Goal: Task Accomplishment & Management: Manage account settings

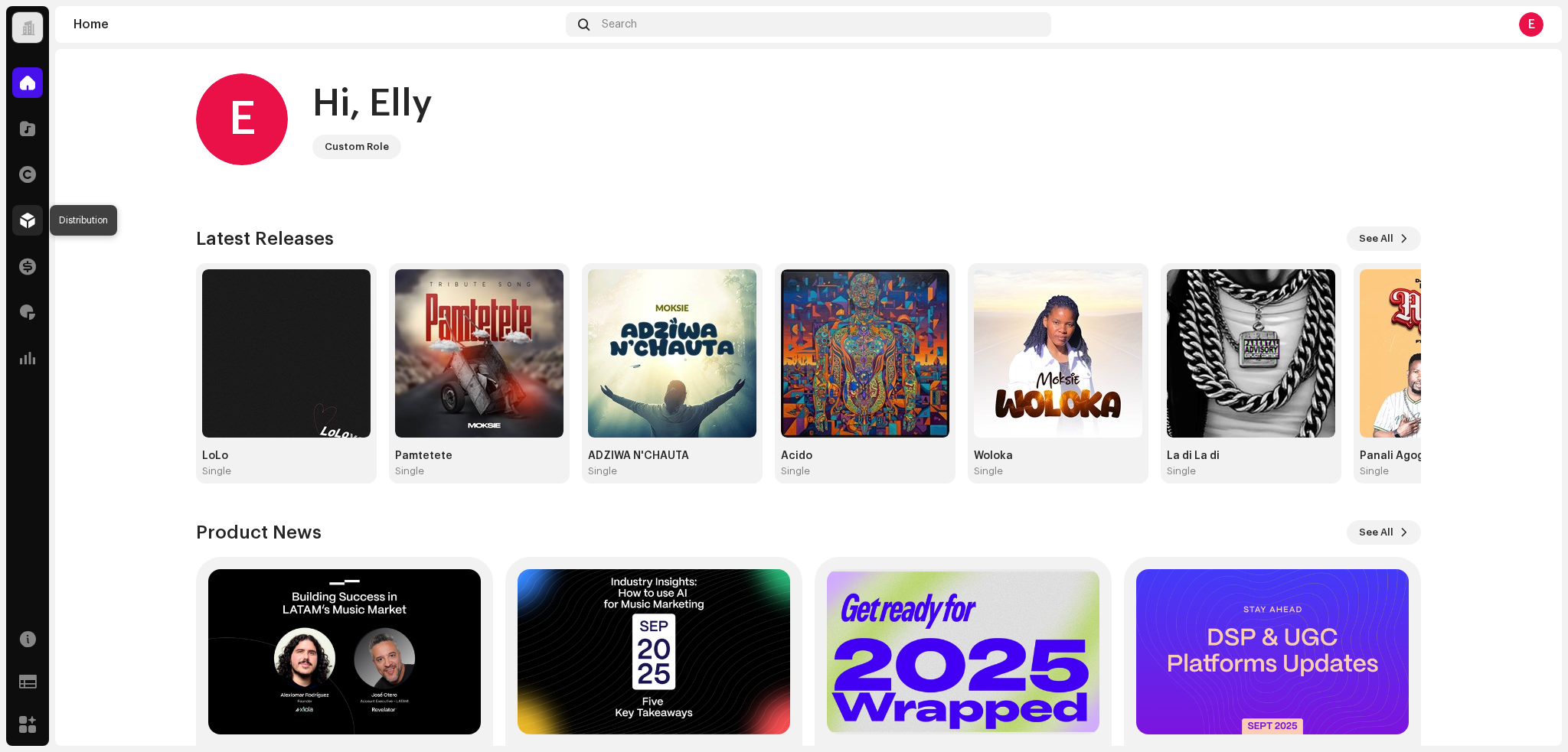
click at [31, 221] on span at bounding box center [27, 220] width 16 height 12
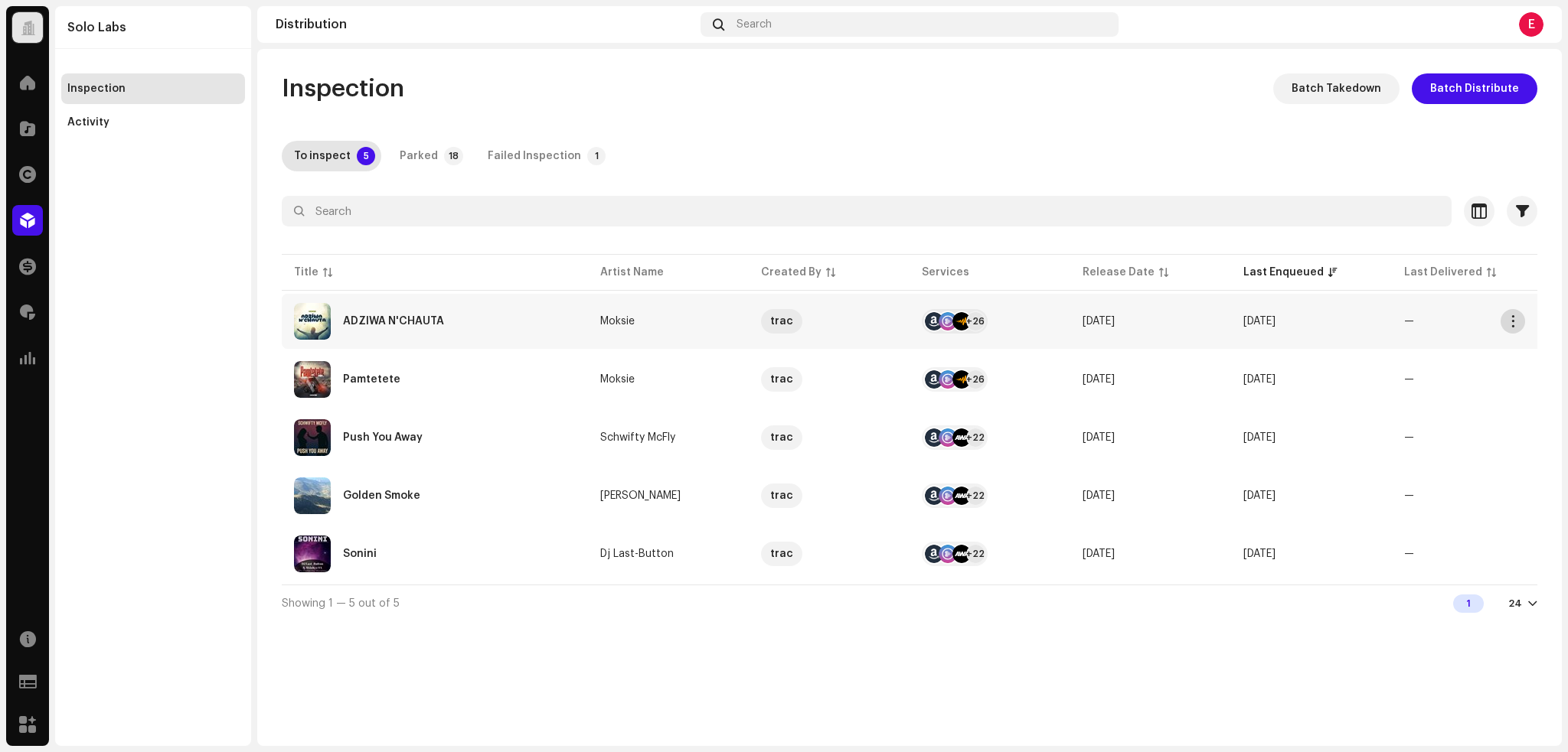
click at [1518, 319] on span "button" at bounding box center [1514, 321] width 11 height 12
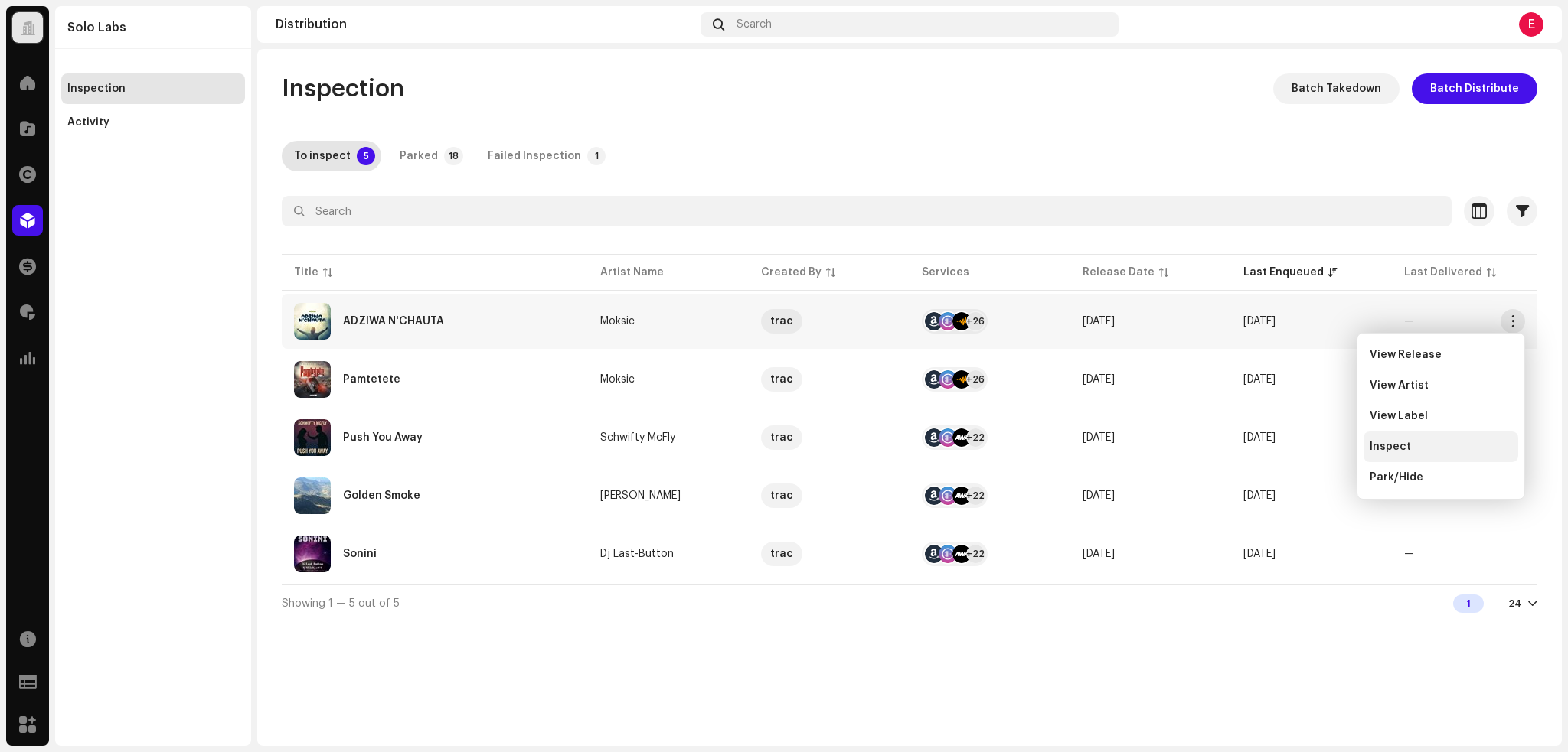
click at [1400, 446] on span "Inspect" at bounding box center [1391, 447] width 41 height 12
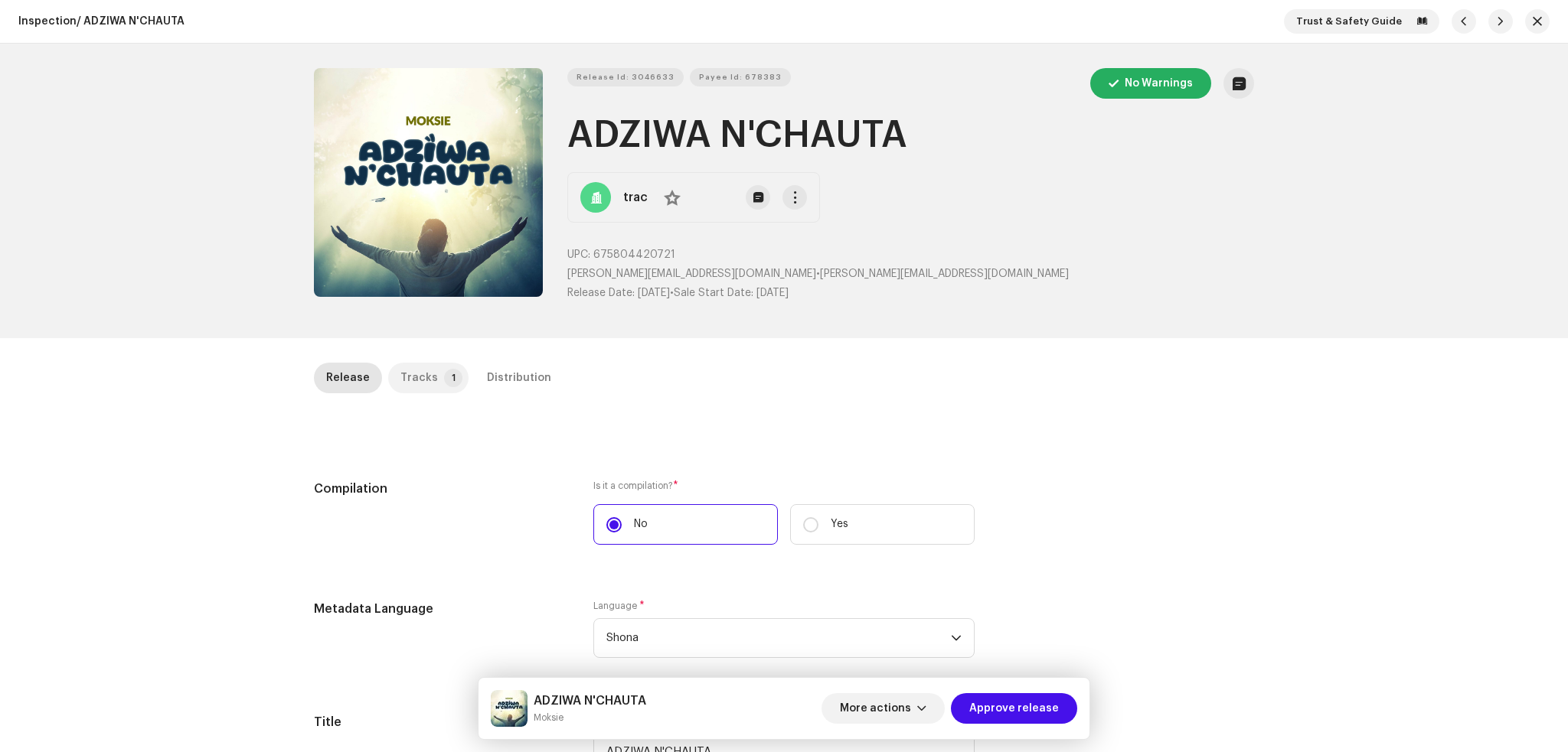
click at [405, 387] on div "Tracks" at bounding box center [419, 377] width 38 height 30
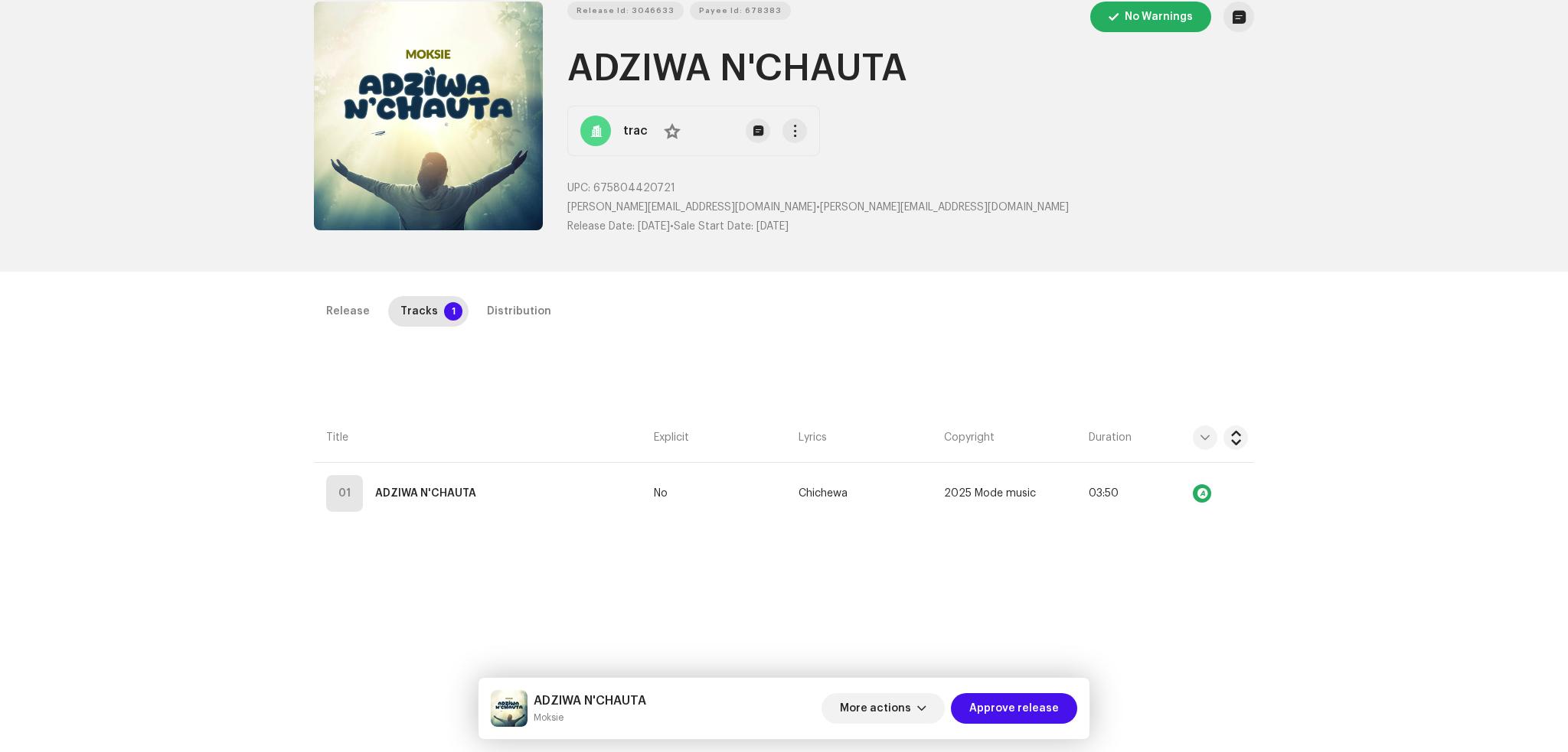
scroll to position [102, 0]
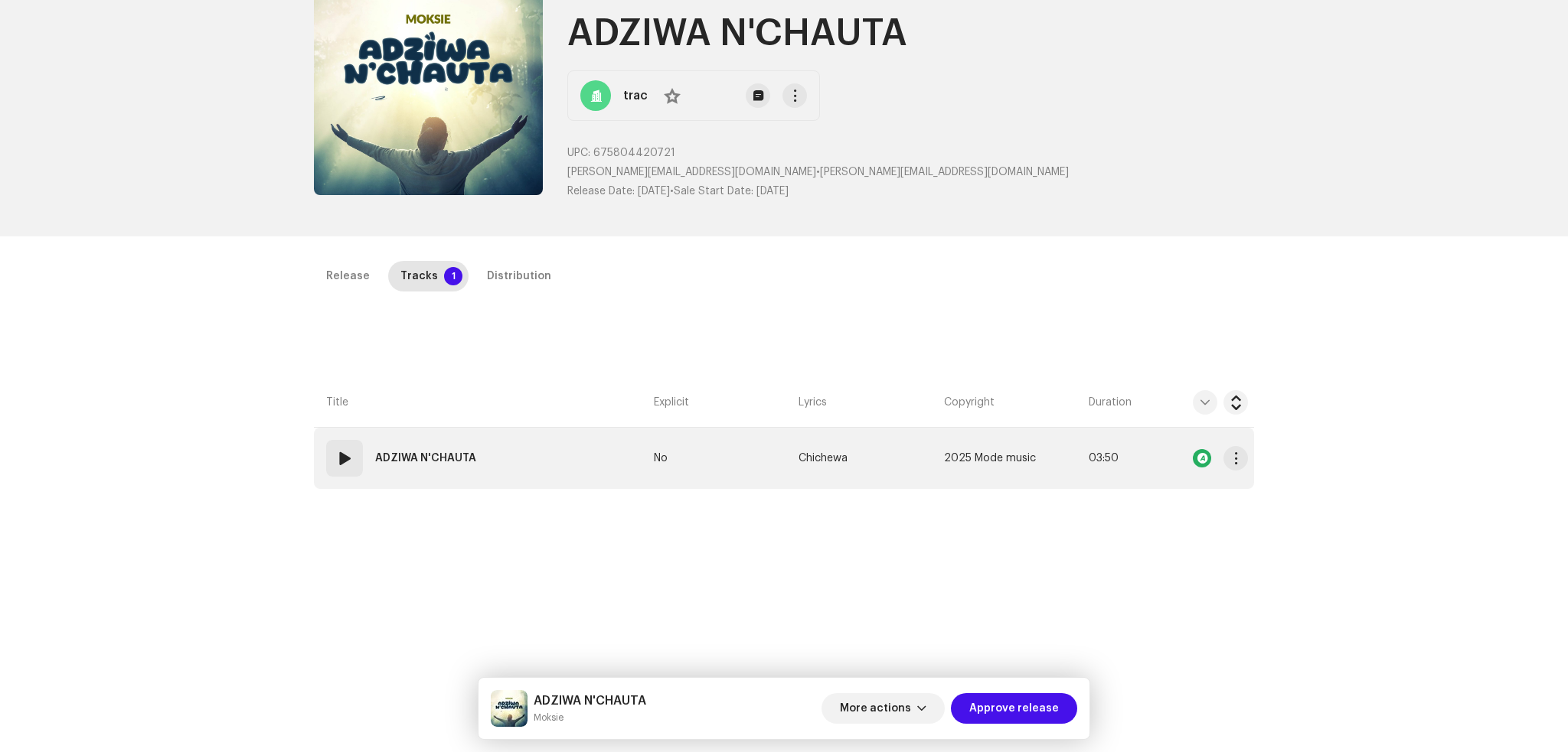
drag, startPoint x: 590, startPoint y: 464, endPoint x: 534, endPoint y: 466, distance: 56.0
click at [588, 463] on td "01 ADZIWA N'CHAUTA" at bounding box center [481, 458] width 334 height 62
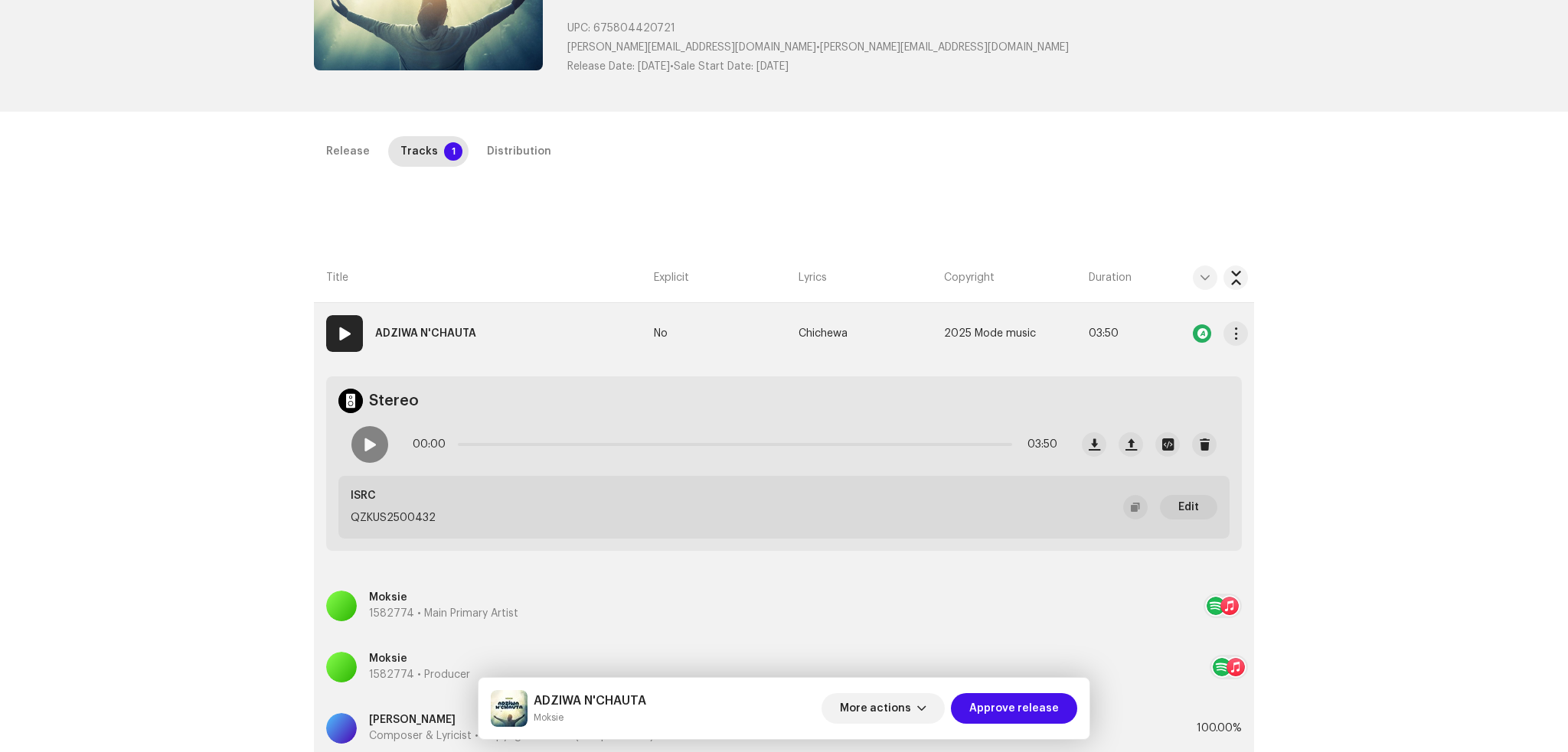
scroll to position [99, 0]
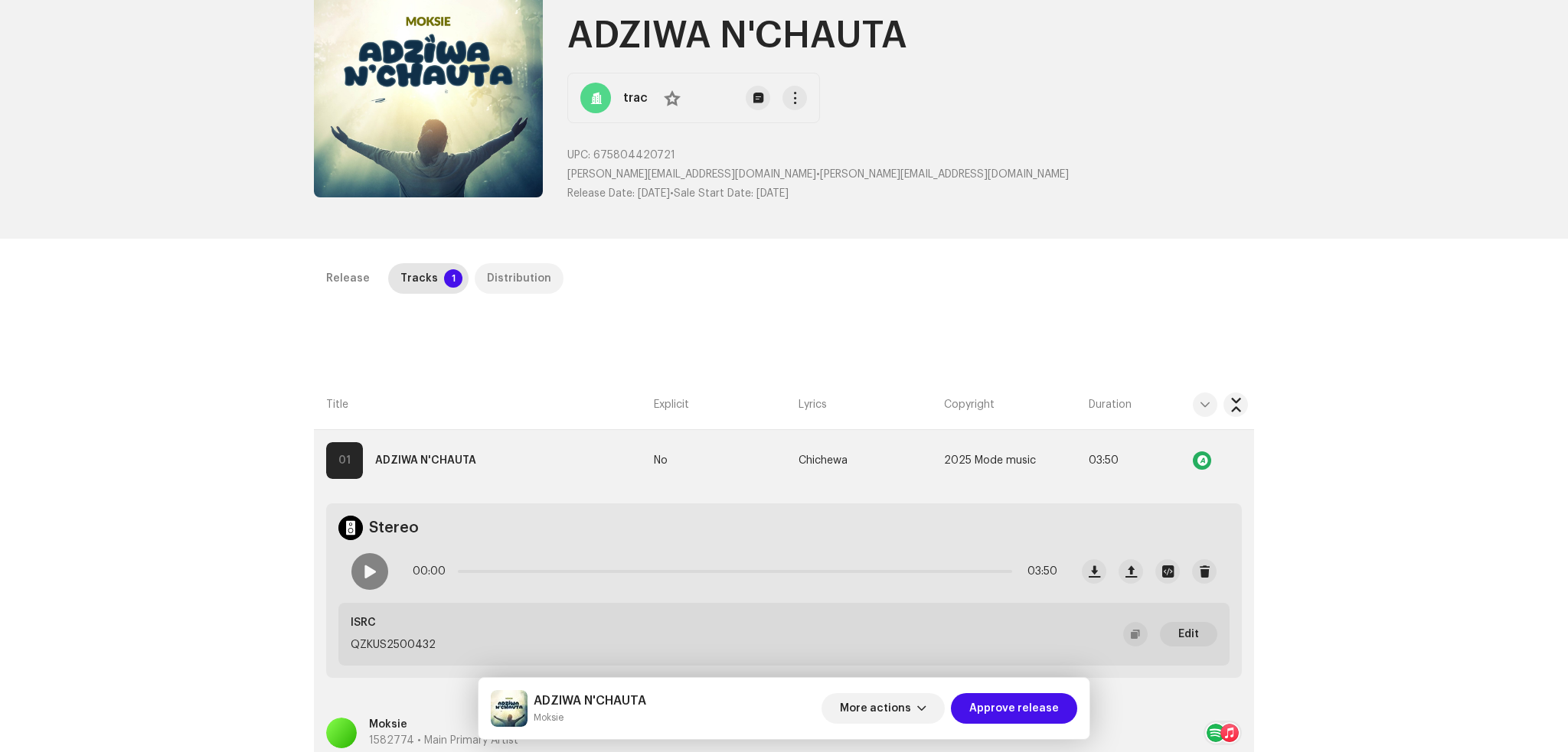
click at [506, 276] on div "Distribution" at bounding box center [519, 278] width 64 height 30
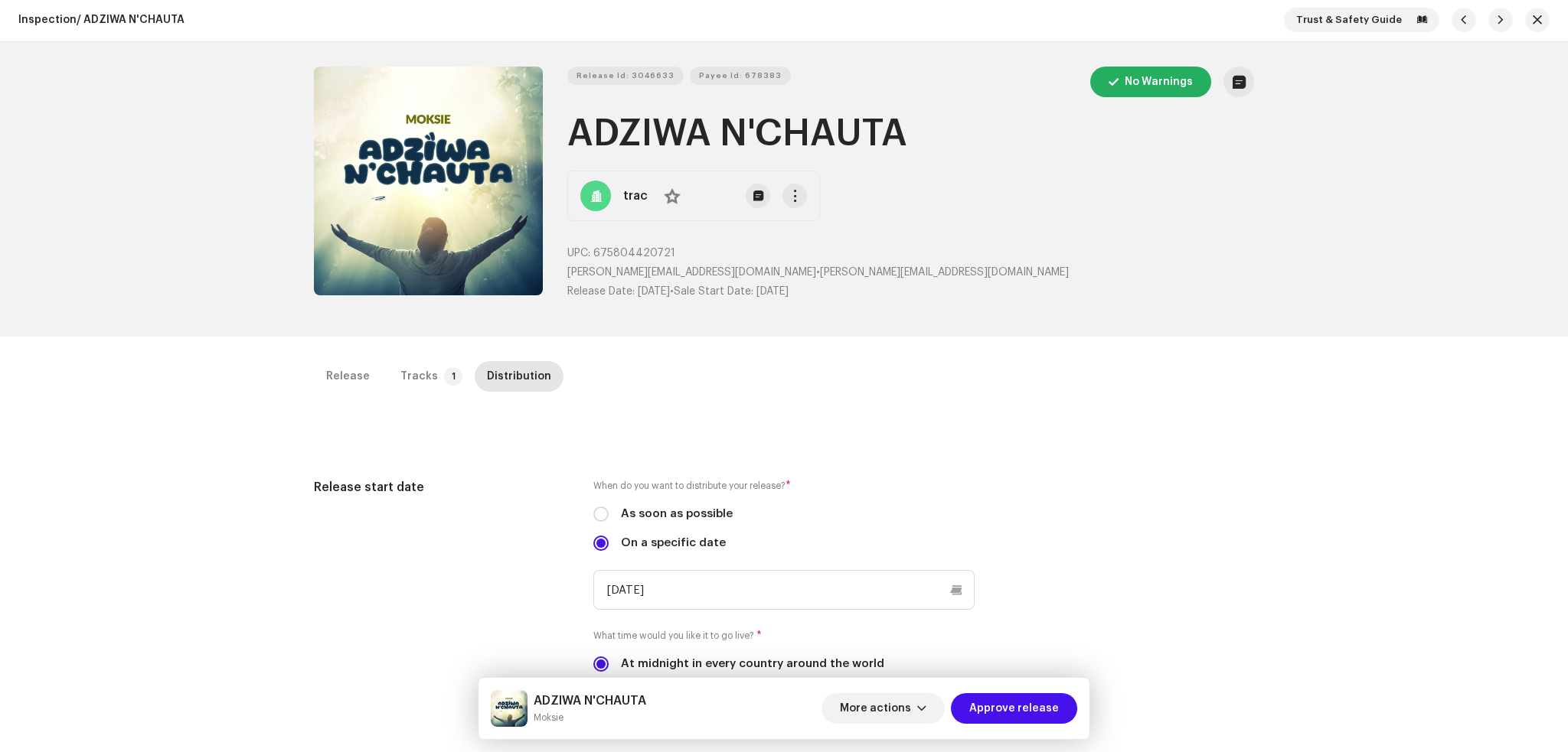
scroll to position [0, 0]
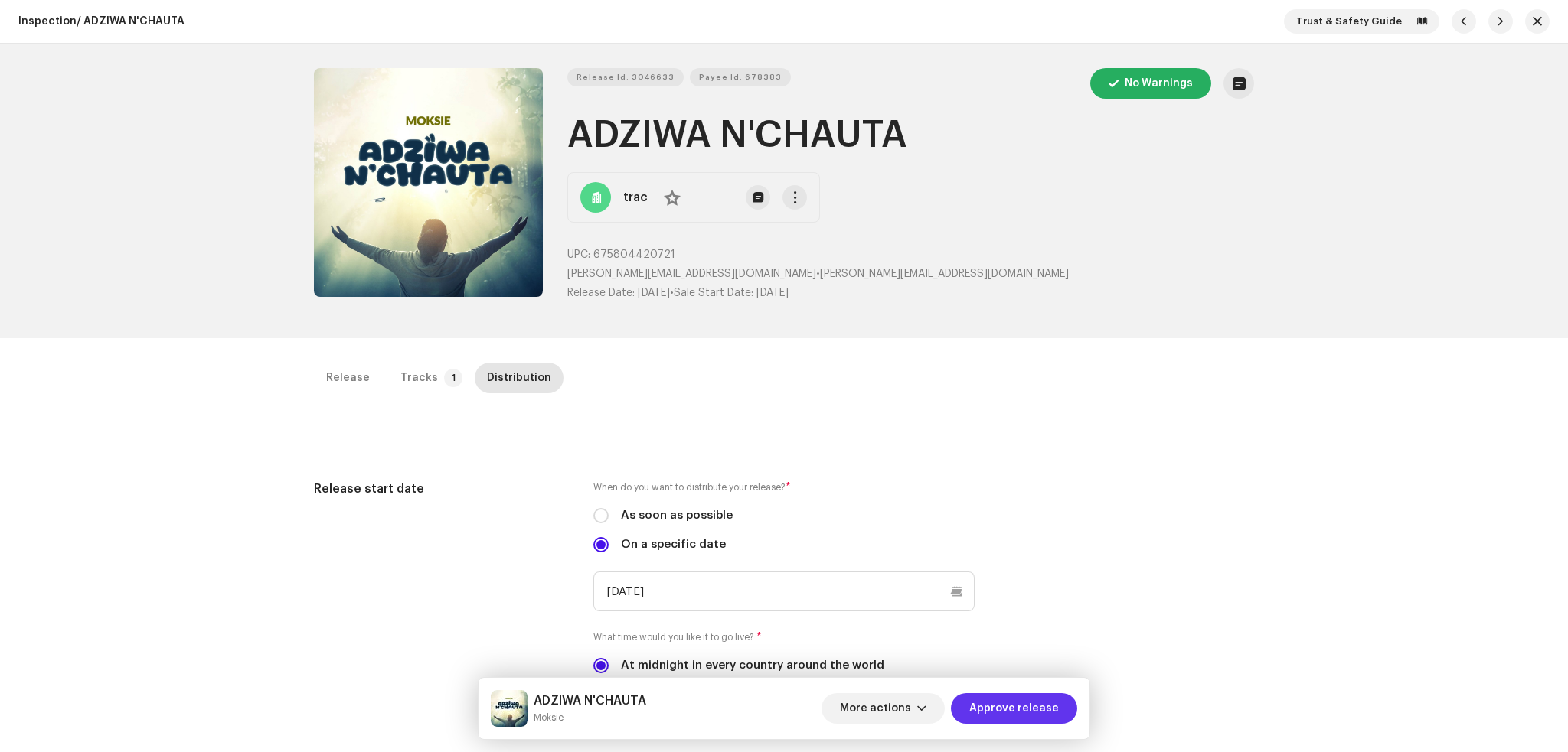
click at [1008, 710] on span "Approve release" at bounding box center [1013, 709] width 89 height 30
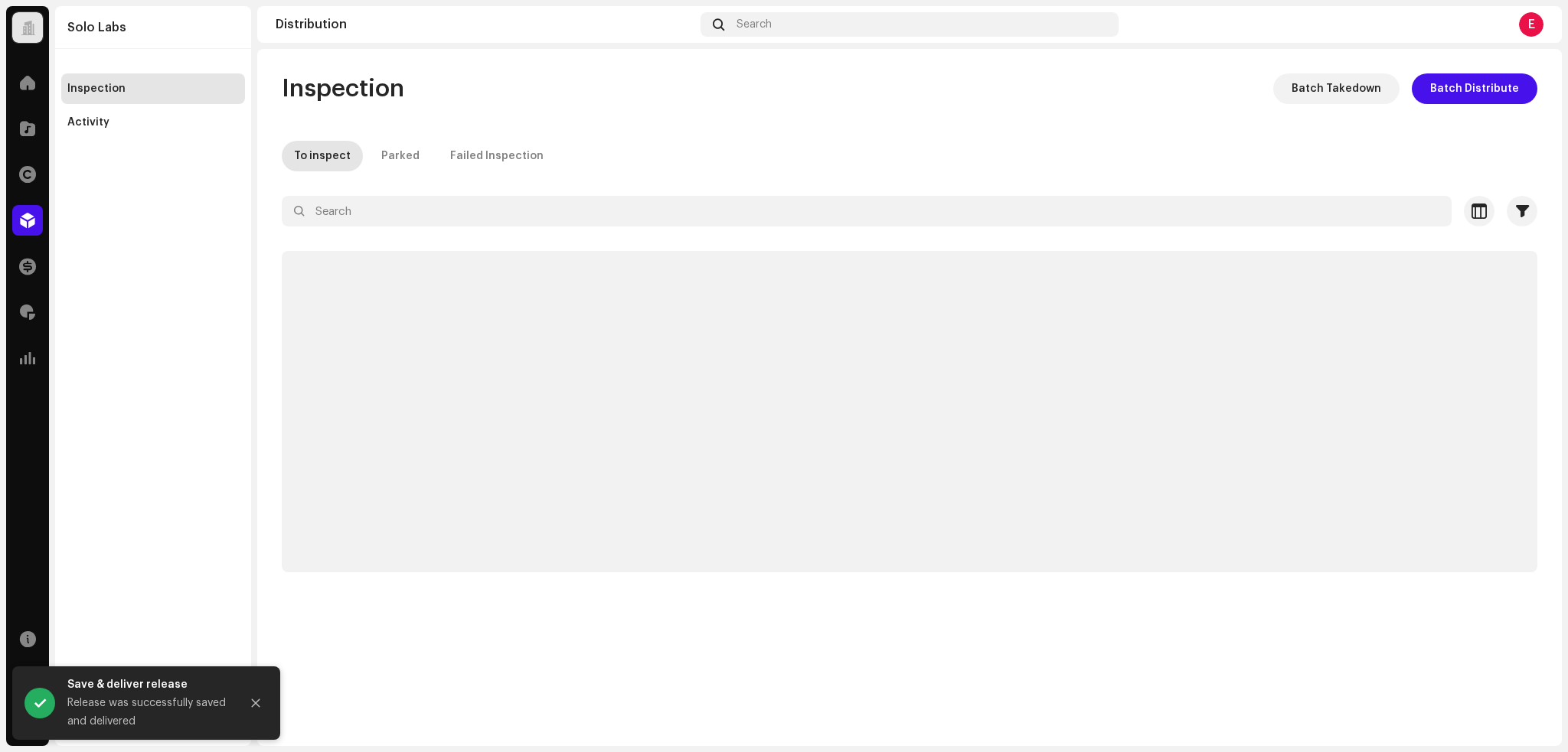
click at [350, 385] on p-skeleton at bounding box center [909, 412] width 1256 height 321
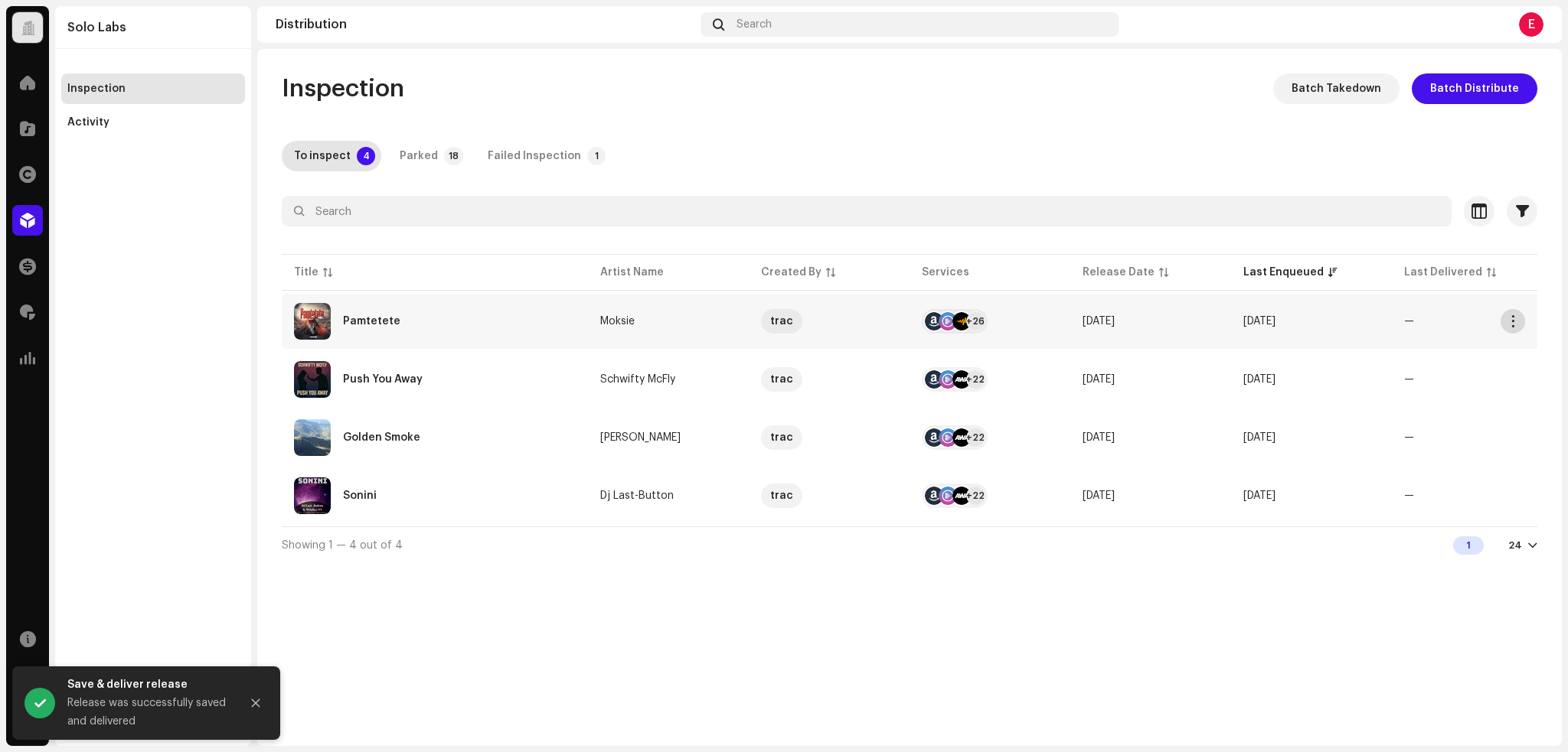
click at [1517, 321] on span "button" at bounding box center [1514, 321] width 11 height 12
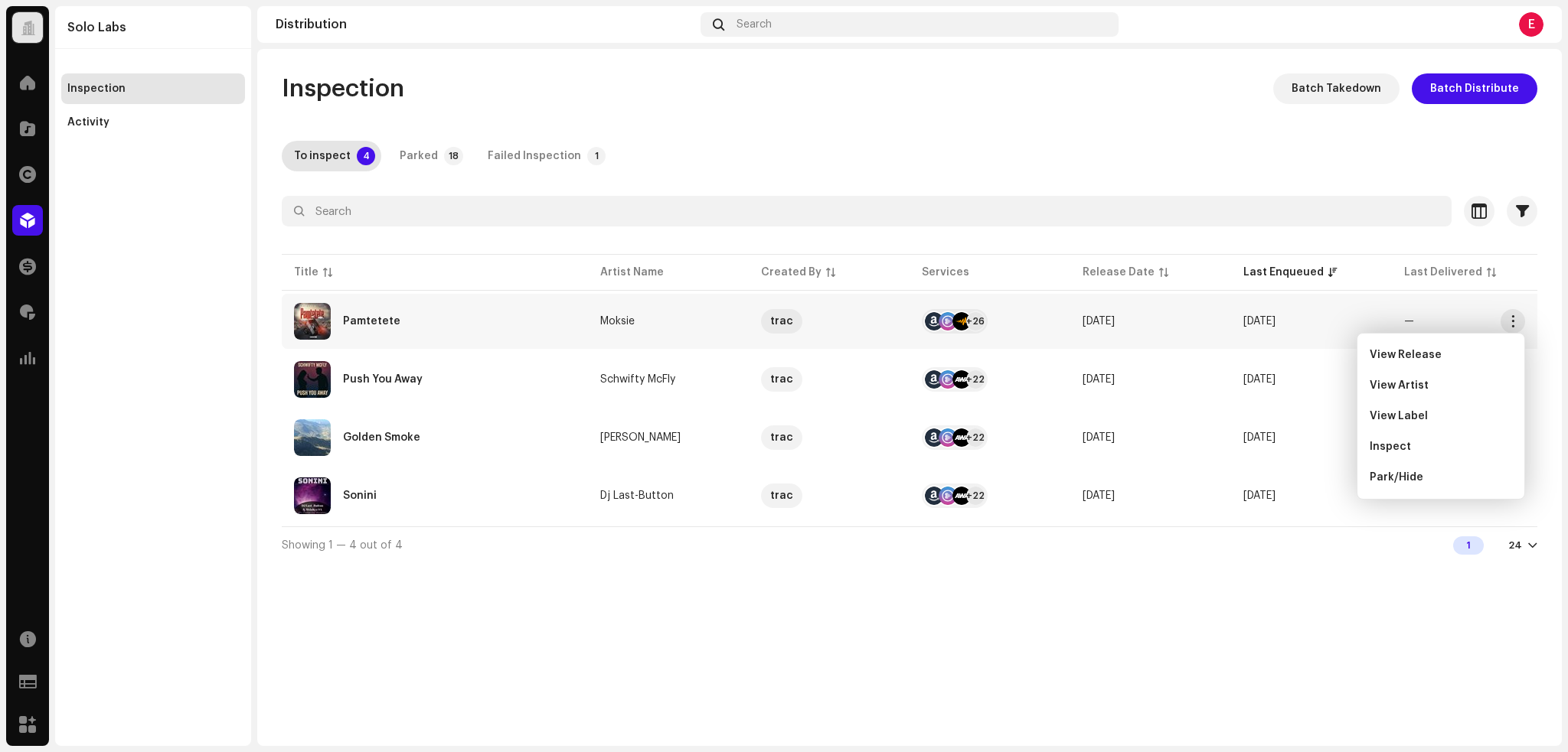
click at [1410, 458] on div "Inspect" at bounding box center [1441, 446] width 155 height 30
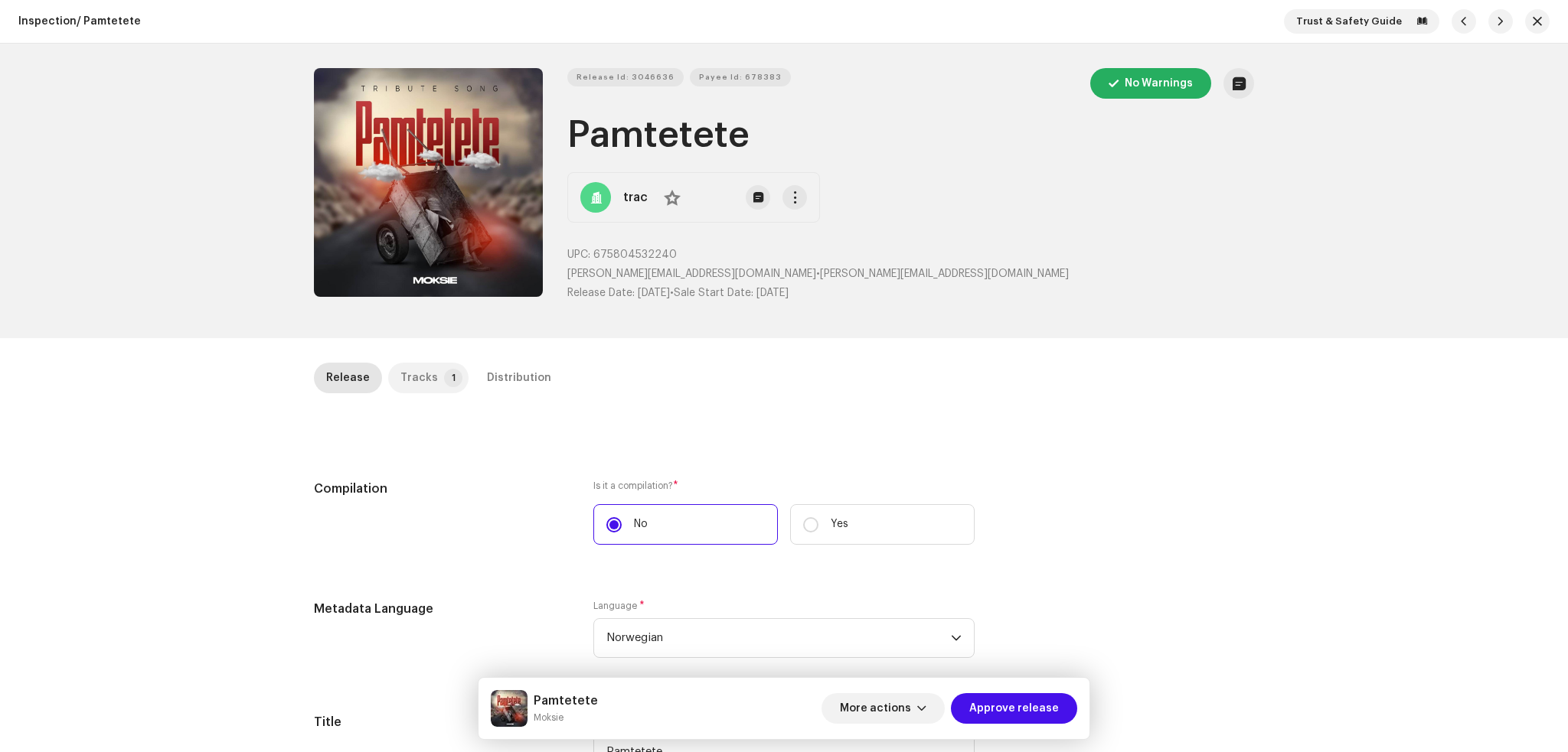
click at [409, 370] on div "Tracks" at bounding box center [419, 377] width 38 height 30
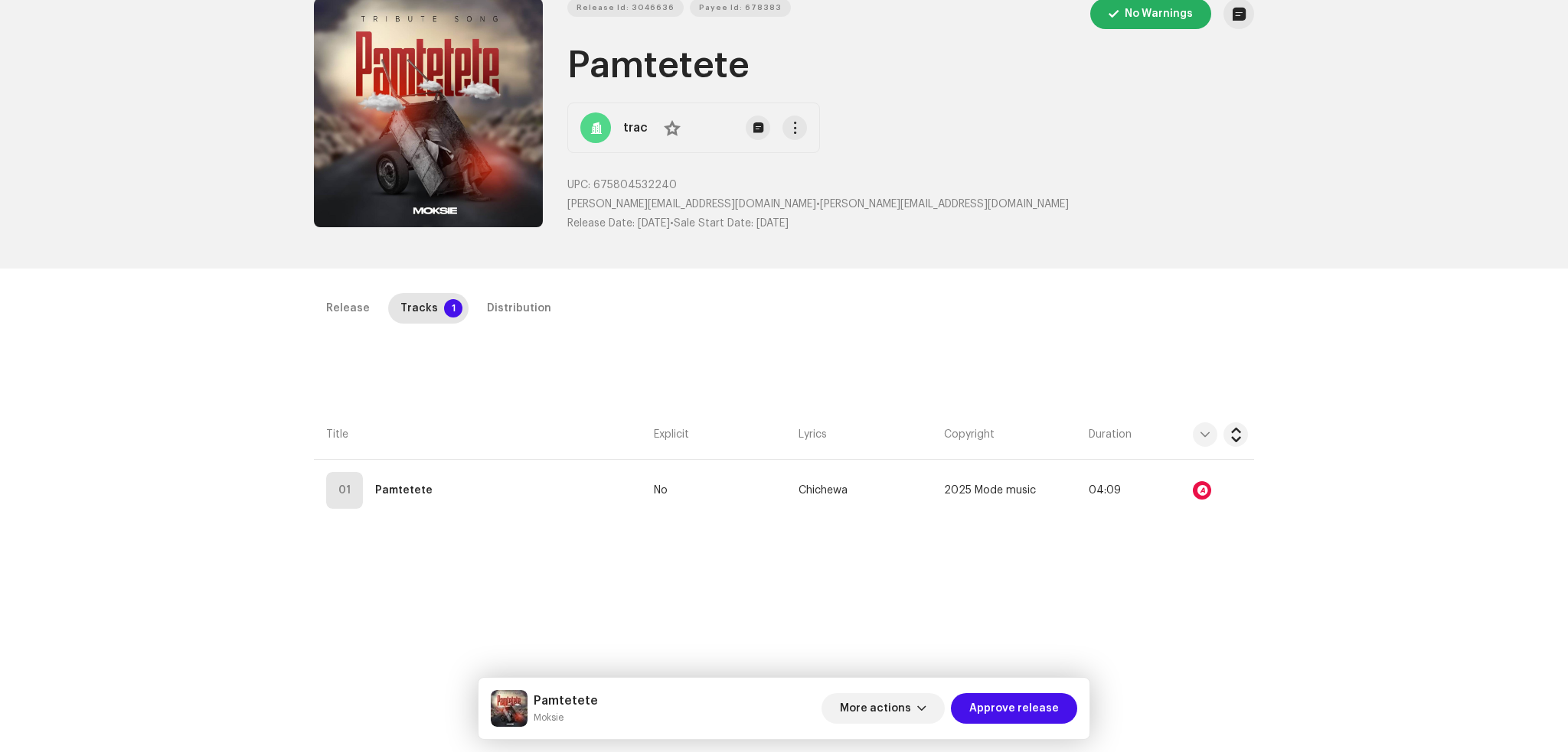
scroll to position [102, 0]
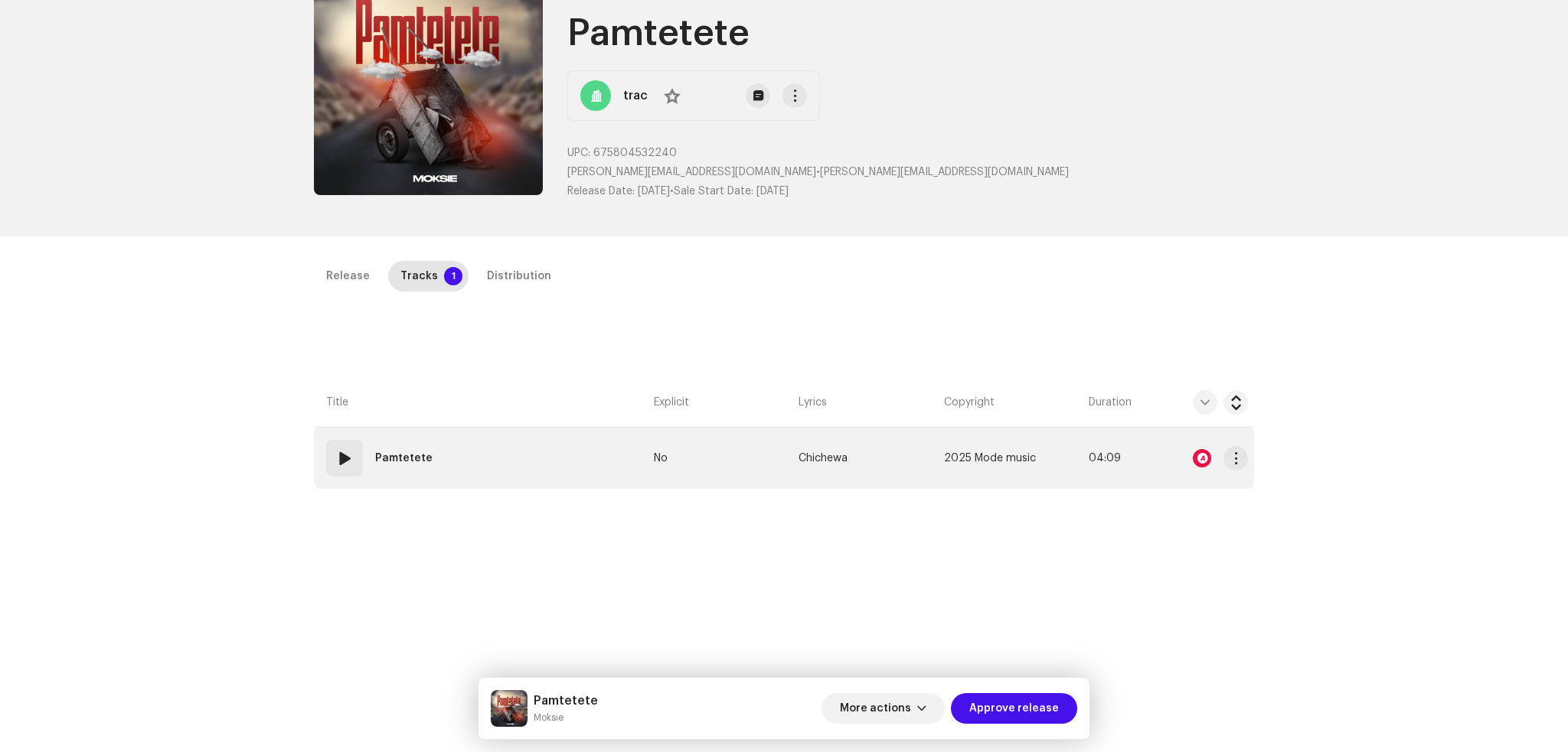
click at [545, 466] on td "01 Pamtetete" at bounding box center [481, 458] width 334 height 62
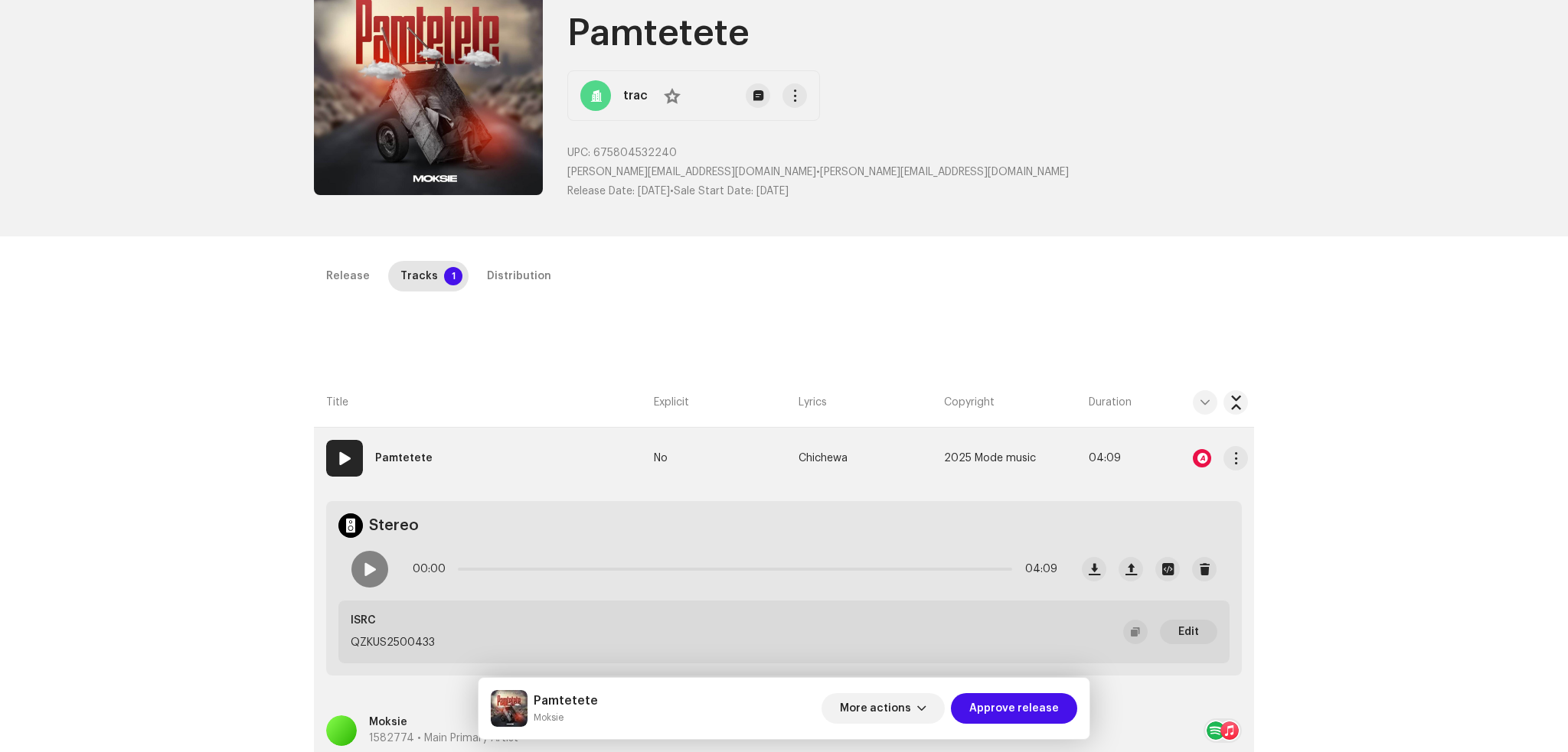
click at [1204, 453] on div at bounding box center [1202, 458] width 18 height 18
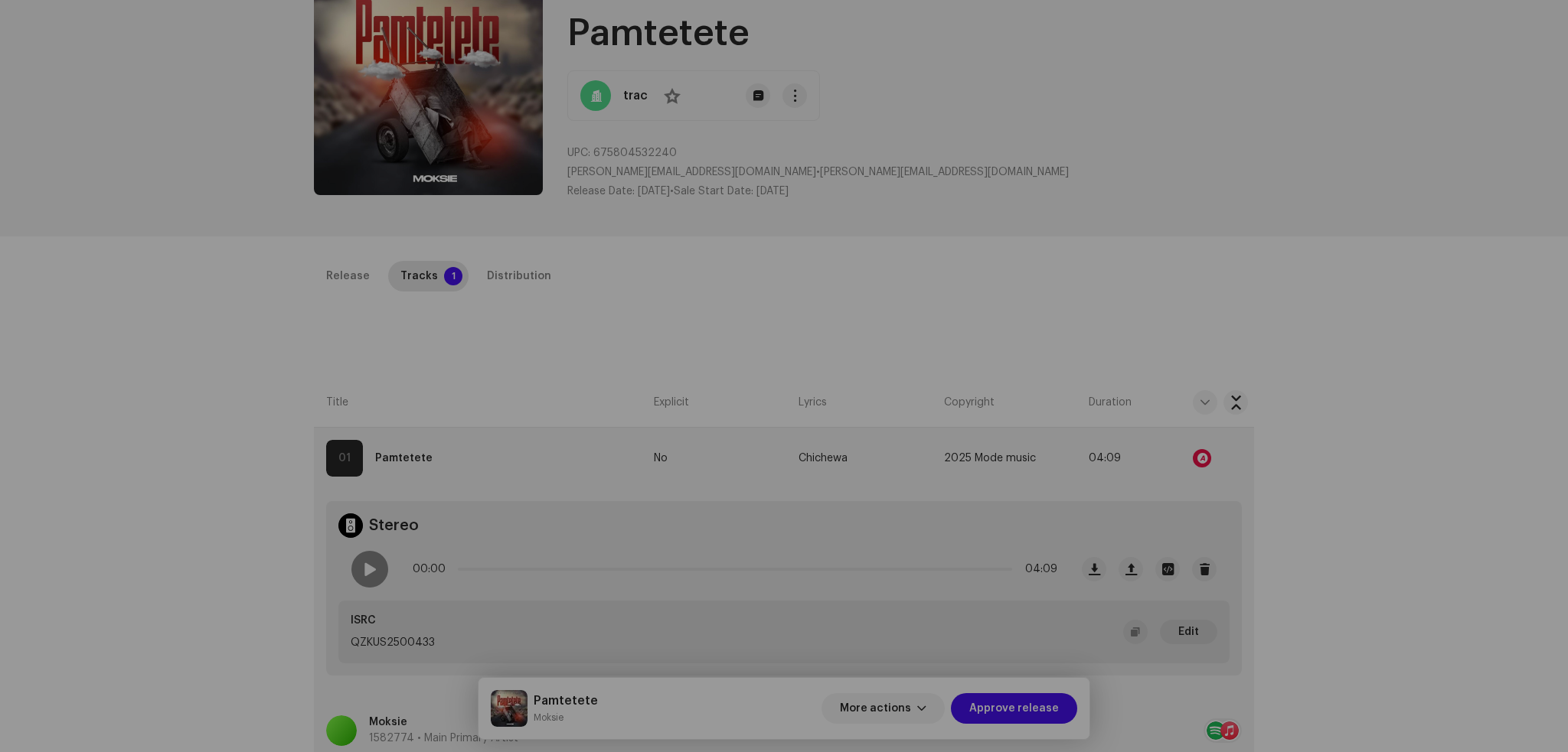
click at [213, 391] on div "Audio Recognition by Remix/Sample 6 All results require review/listening to avo…" at bounding box center [784, 376] width 1568 height 752
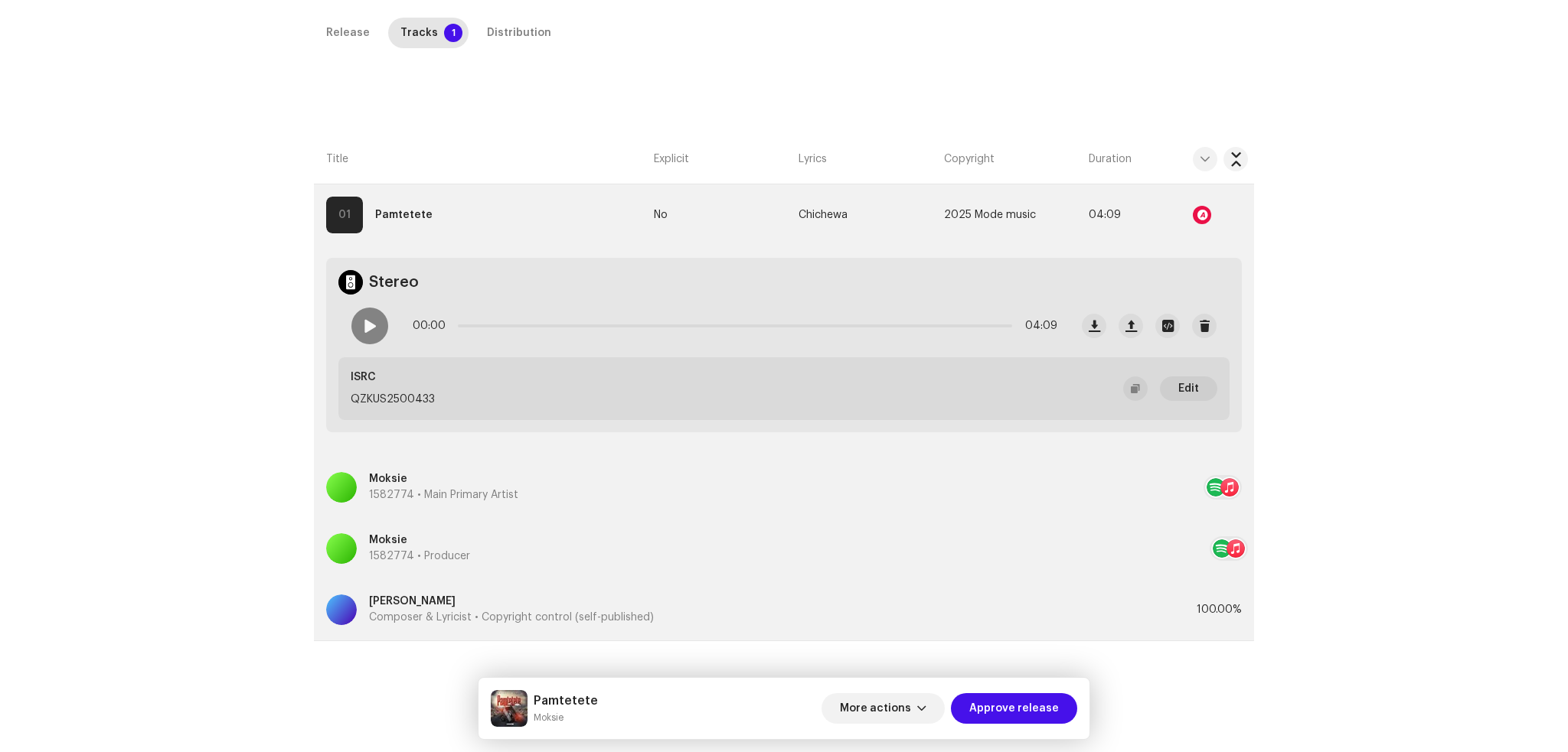
scroll to position [362, 0]
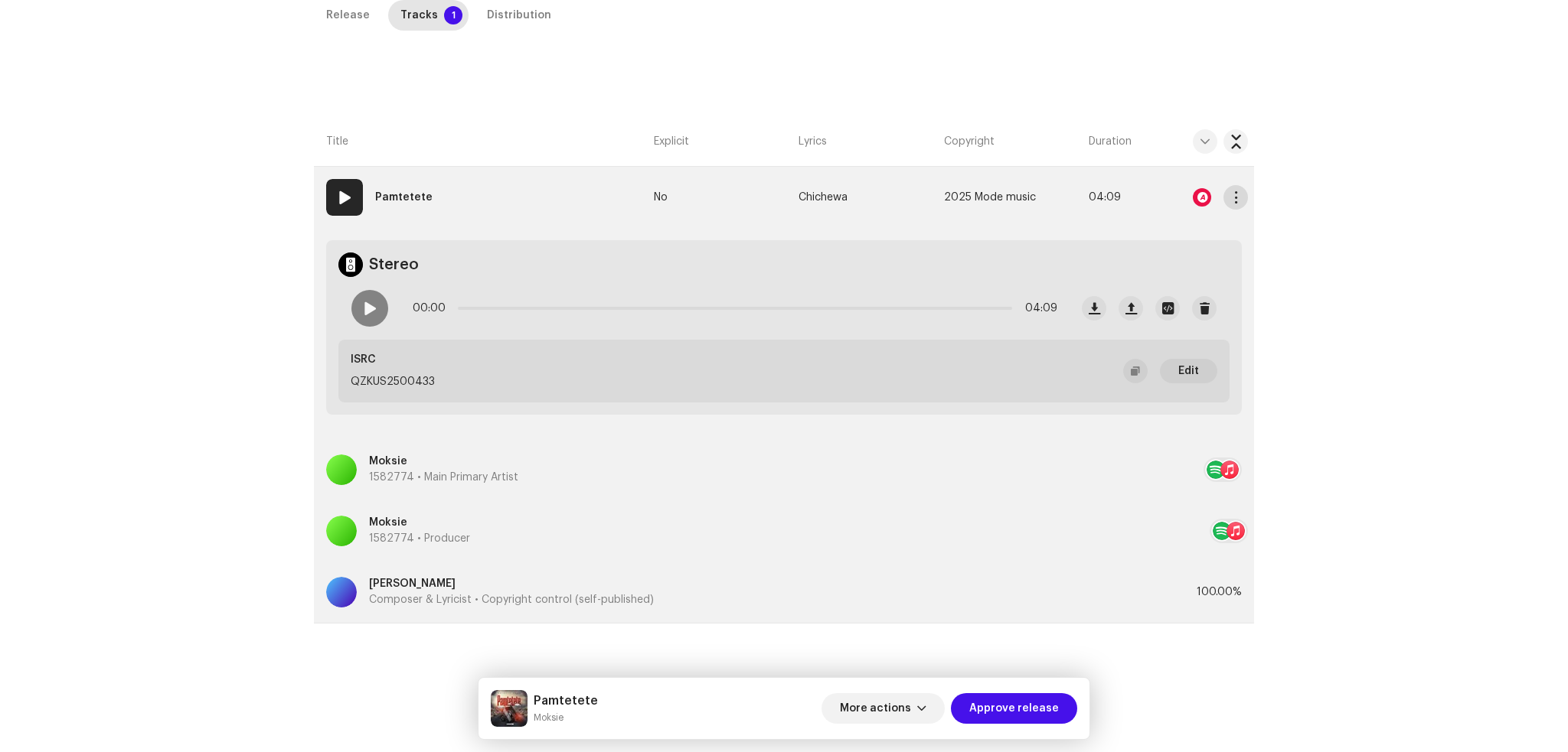
click at [1232, 200] on span "button" at bounding box center [1237, 197] width 11 height 12
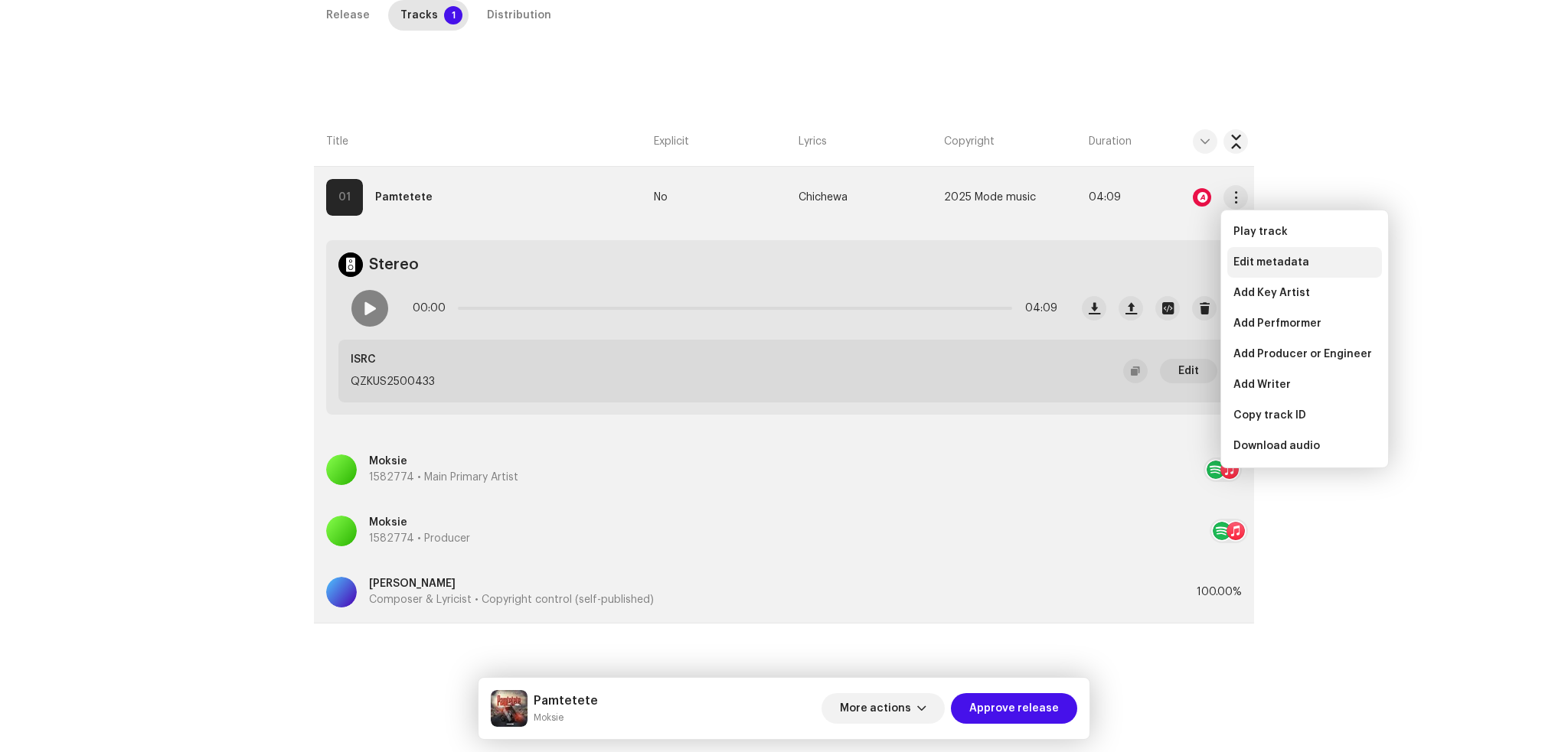
click at [1291, 259] on span "Edit metadata" at bounding box center [1271, 262] width 75 height 12
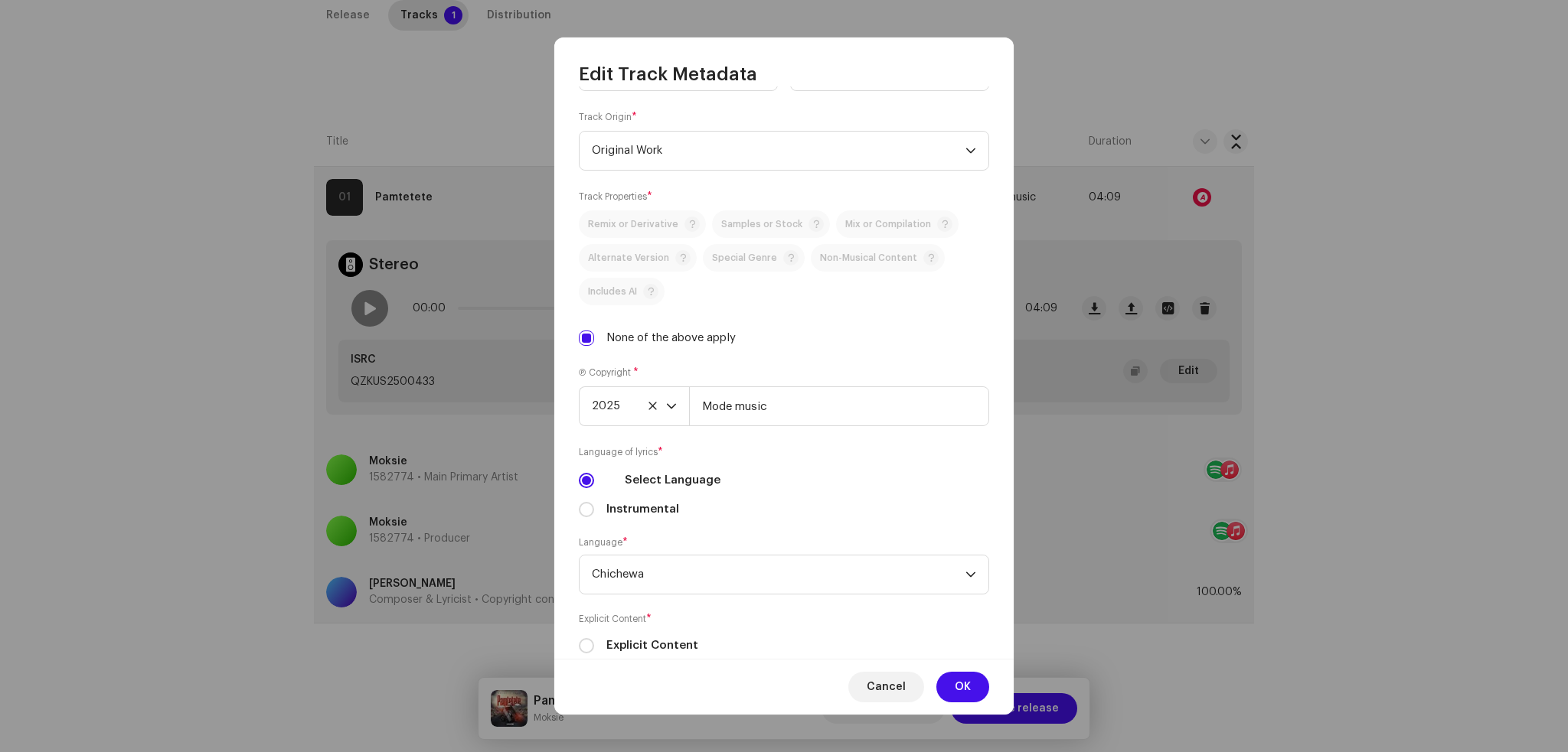
scroll to position [345, 0]
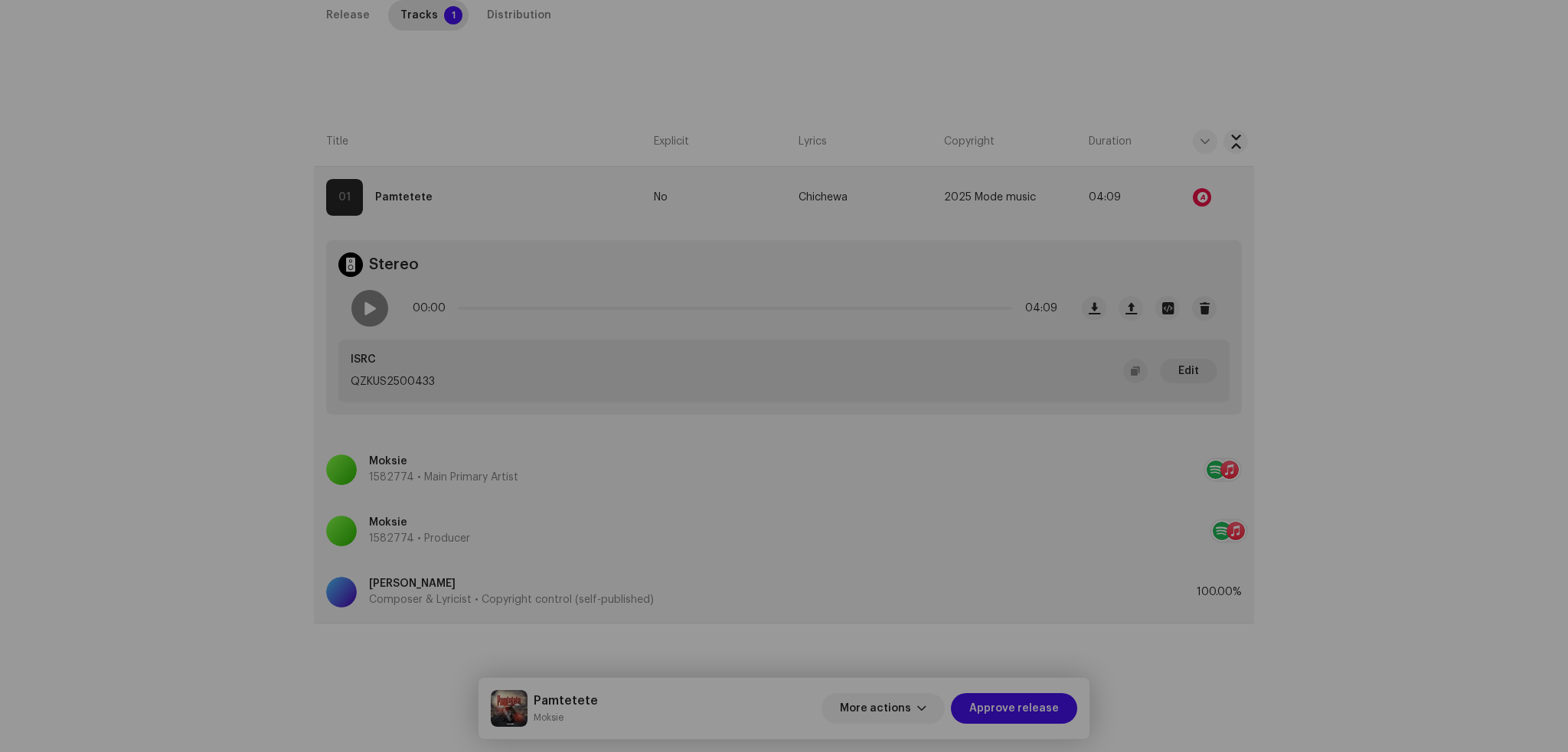
click at [208, 302] on div "Edit Track Metadata Track Title * Pamtetete Track Version Localize Your Track P…" at bounding box center [784, 376] width 1568 height 752
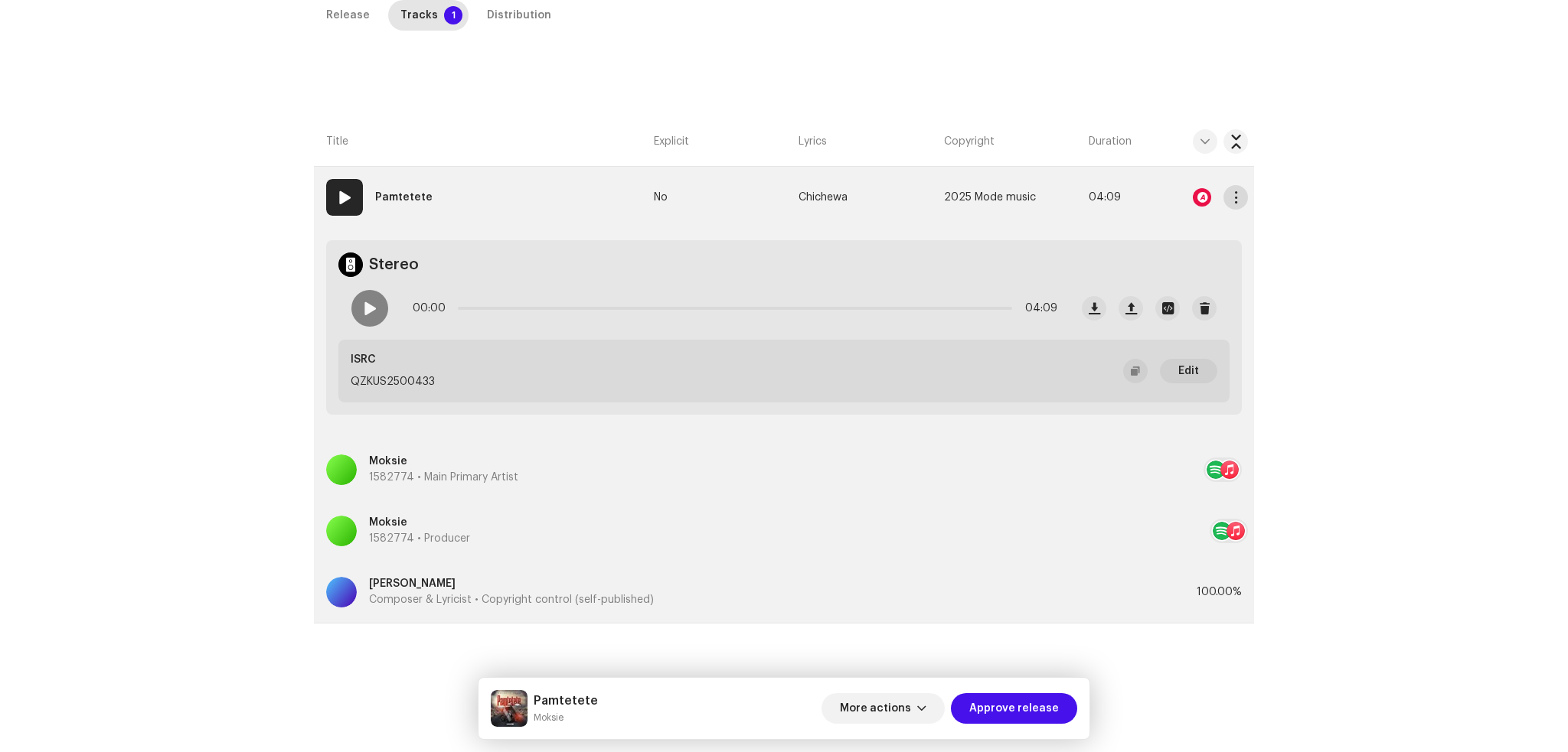
click at [1241, 198] on button "button" at bounding box center [1236, 198] width 25 height 25
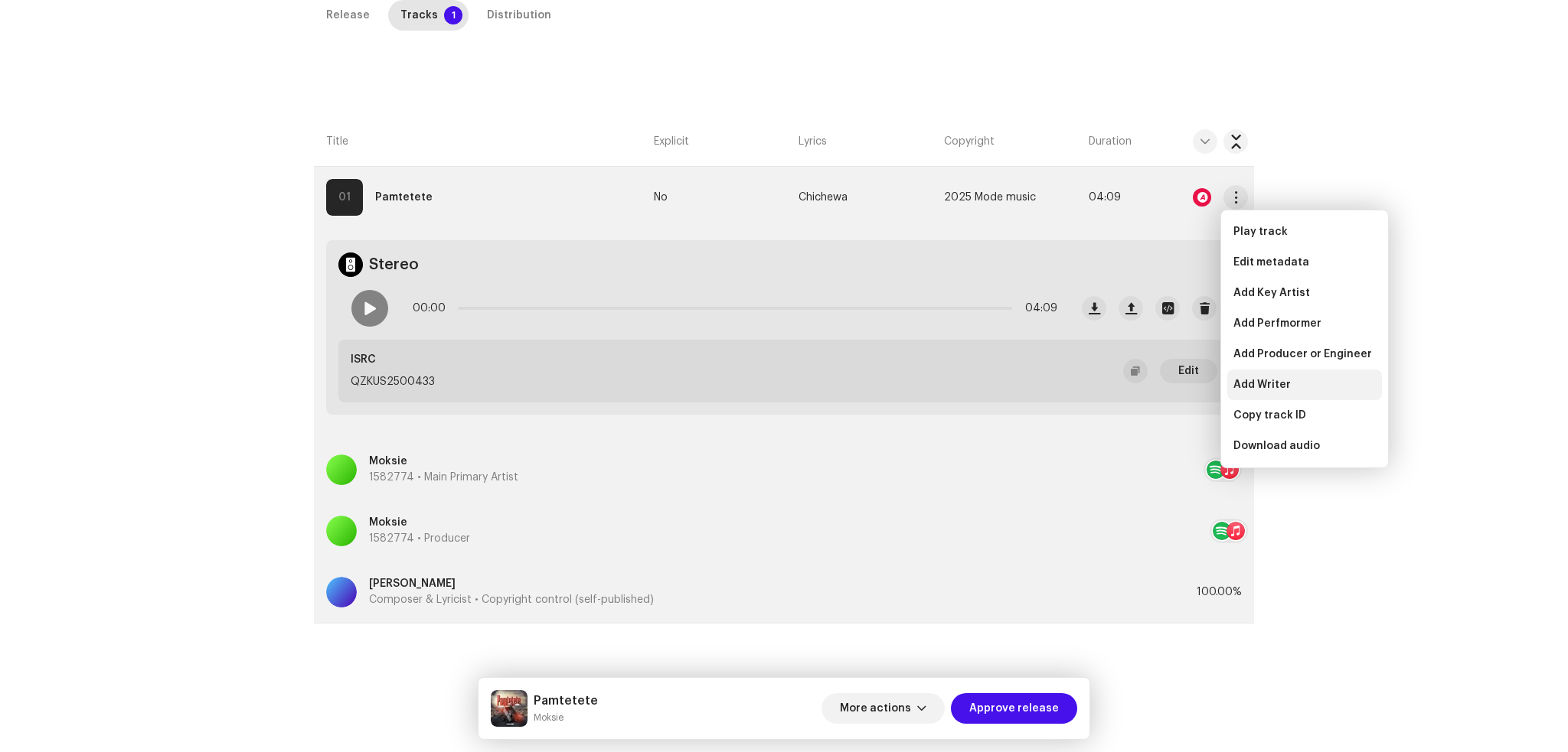
click at [1263, 384] on span "Add Writer" at bounding box center [1262, 385] width 57 height 12
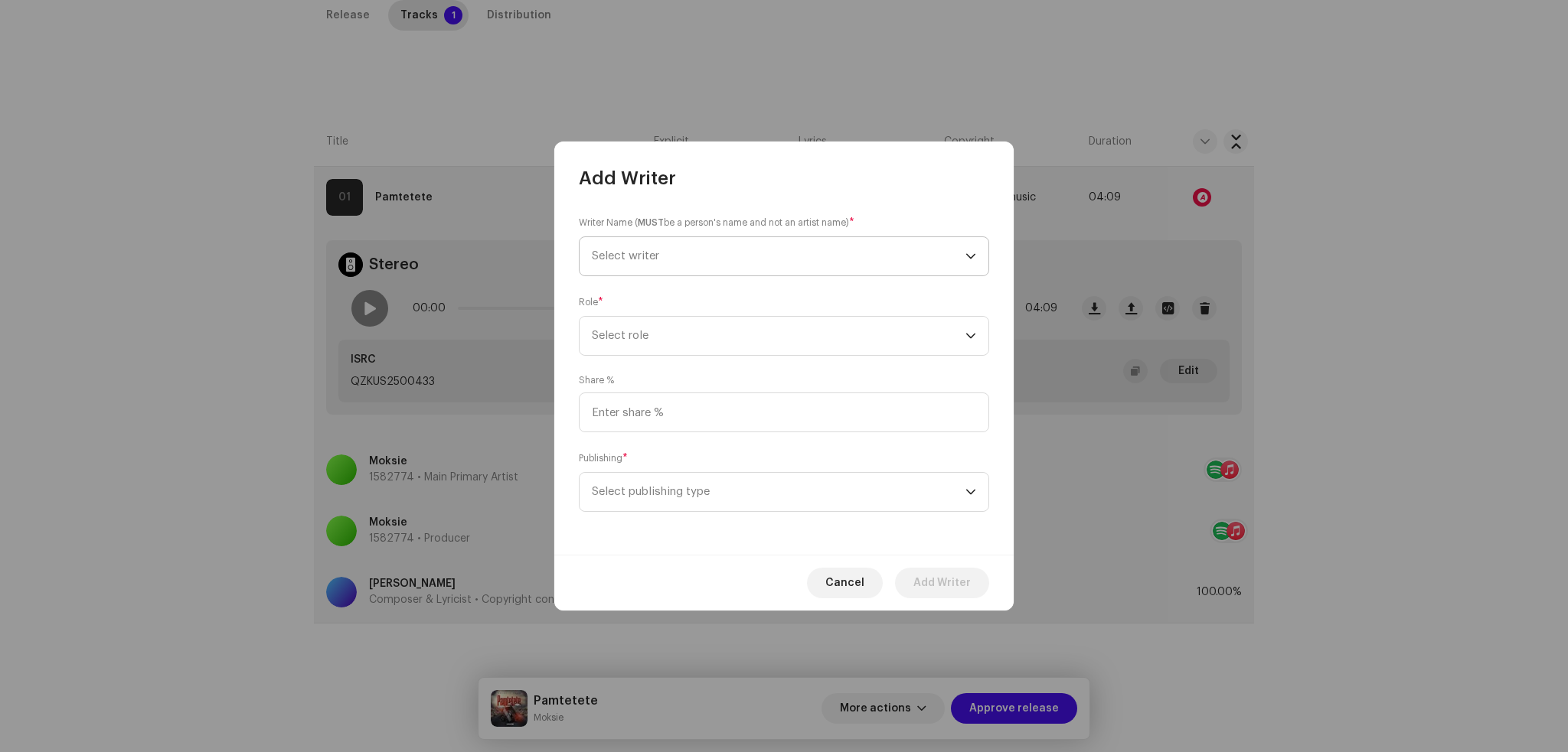
click at [684, 263] on span "Select writer" at bounding box center [778, 256] width 373 height 39
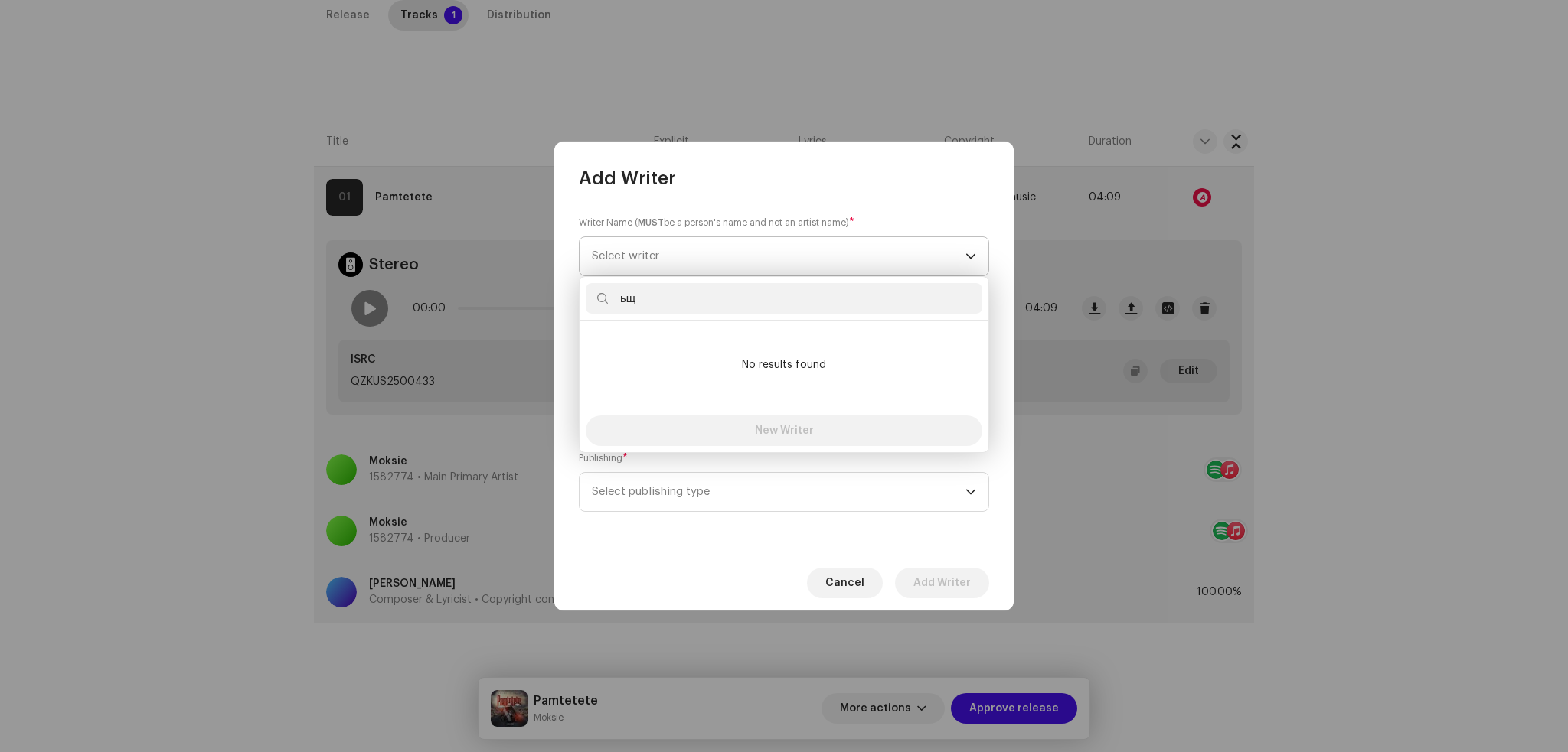
type input "ь"
type input "щ"
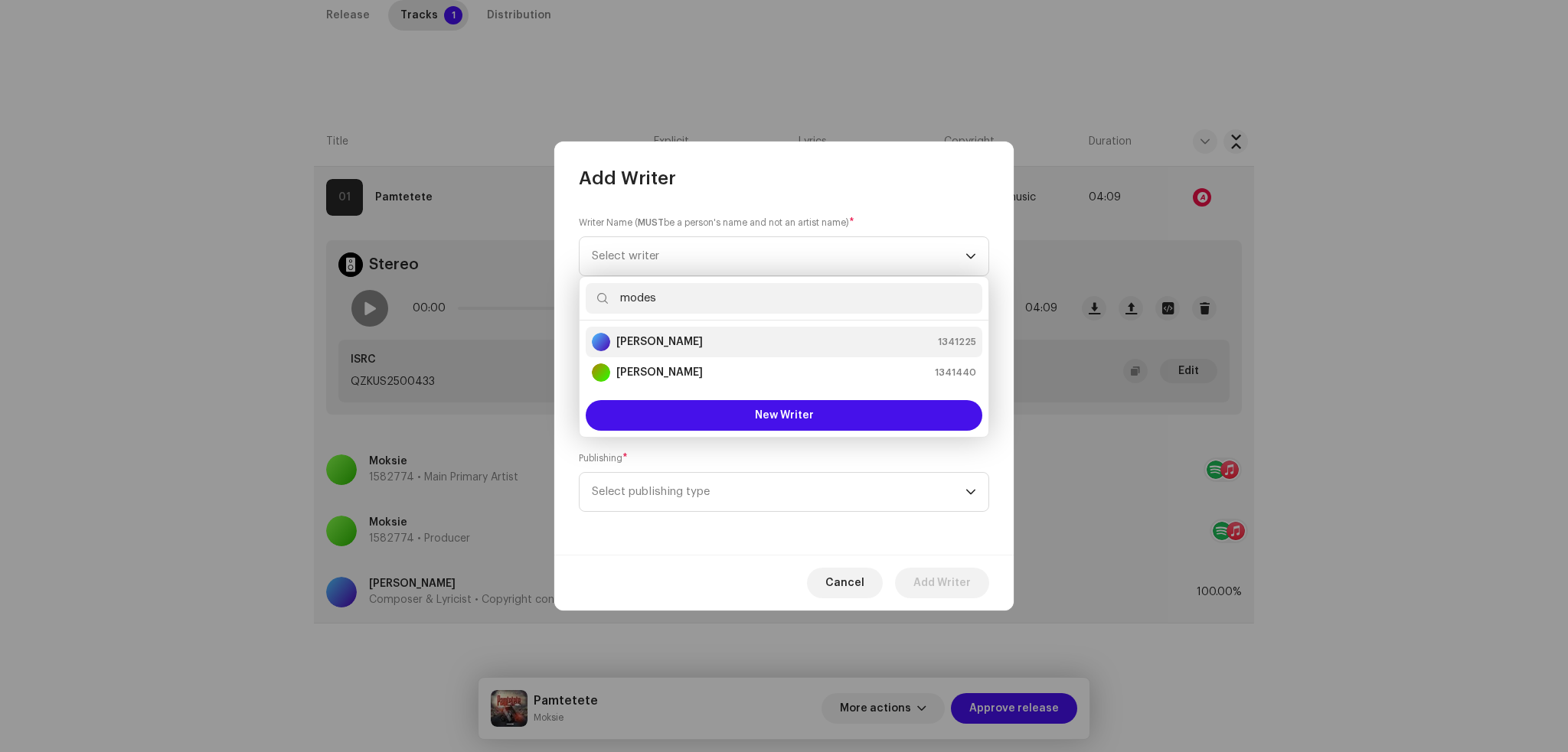
type input "modes"
click at [683, 345] on strong "[PERSON_NAME]" at bounding box center [659, 342] width 86 height 16
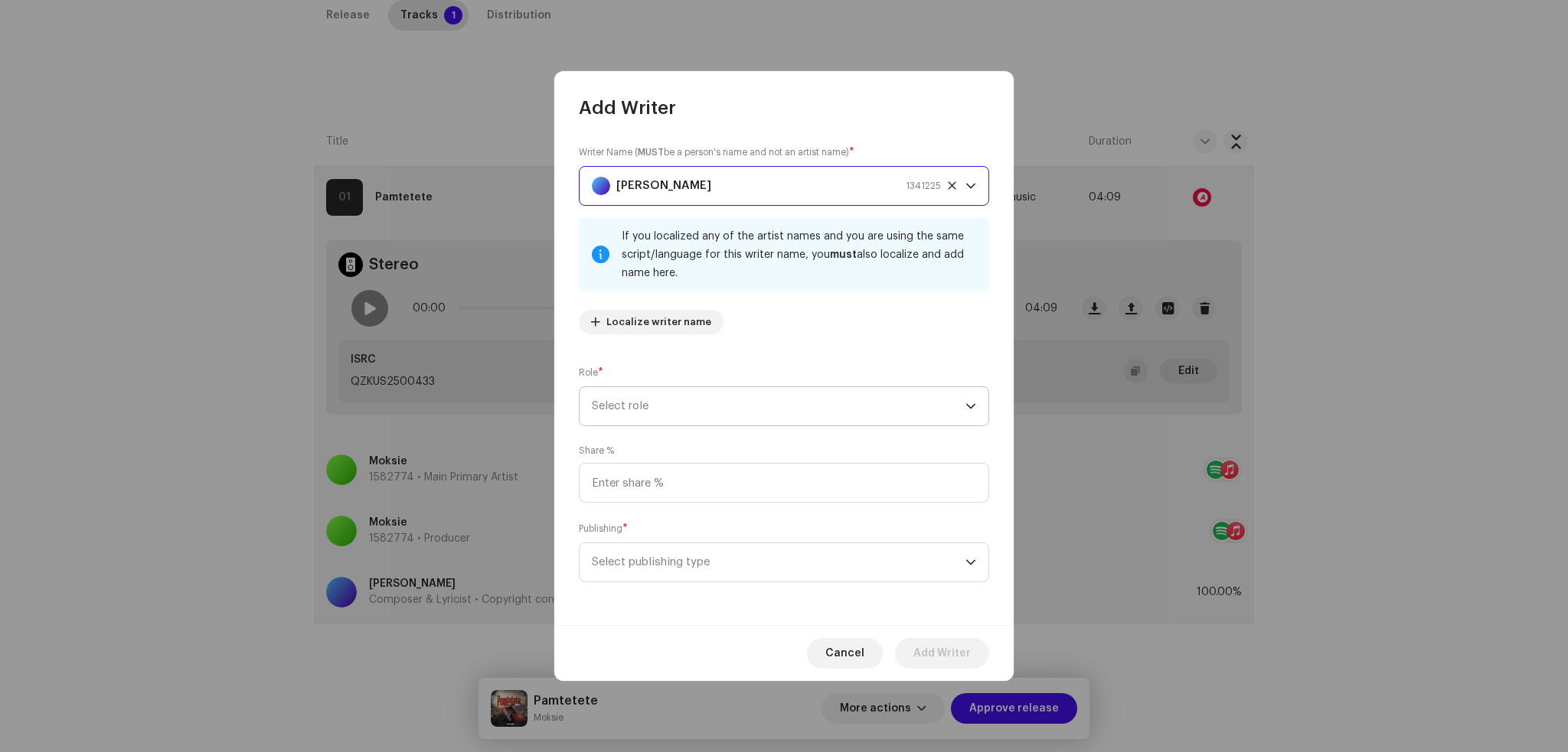
click at [739, 399] on span "Select role" at bounding box center [778, 406] width 373 height 39
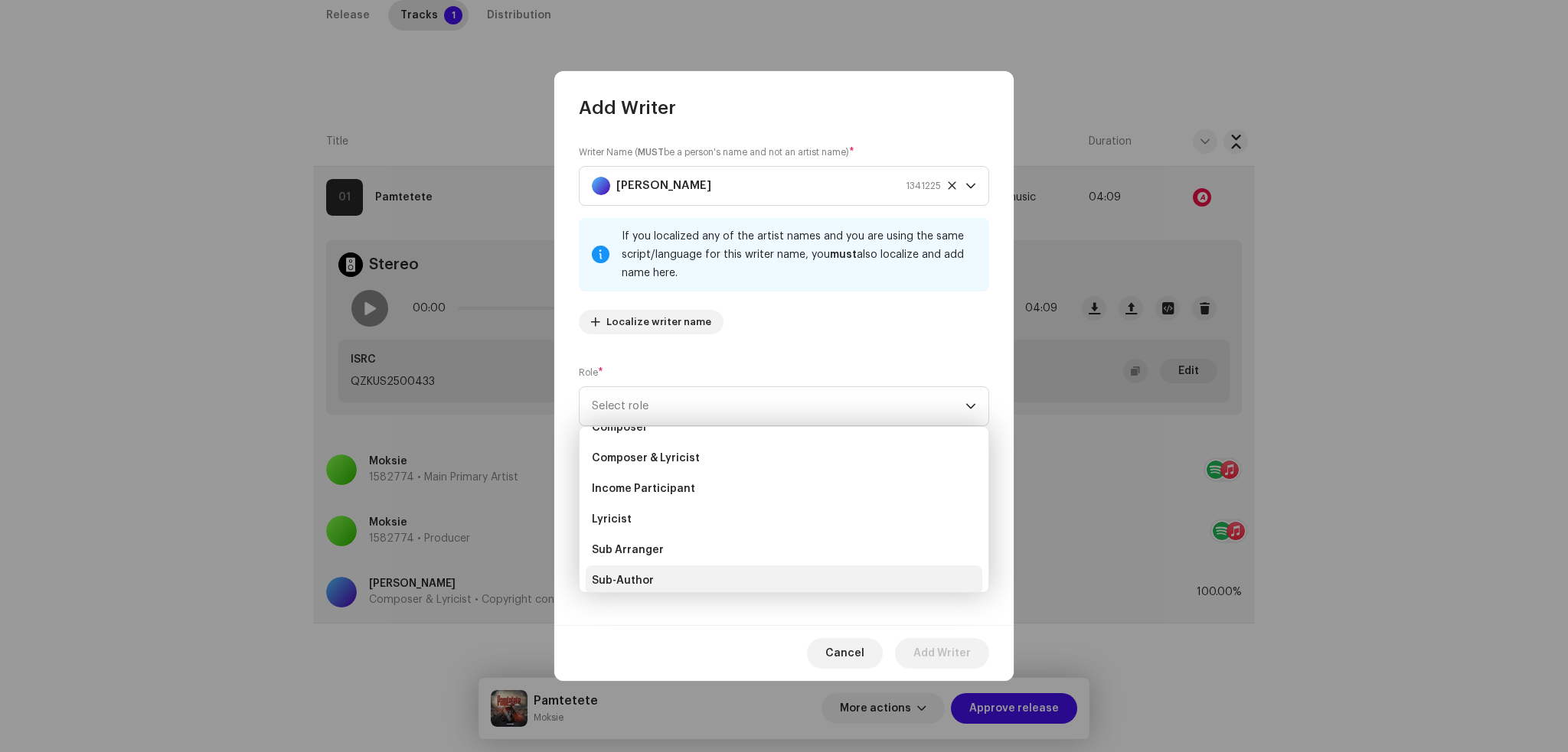
scroll to position [153, 0]
click at [634, 569] on li "Writer" at bounding box center [784, 571] width 396 height 30
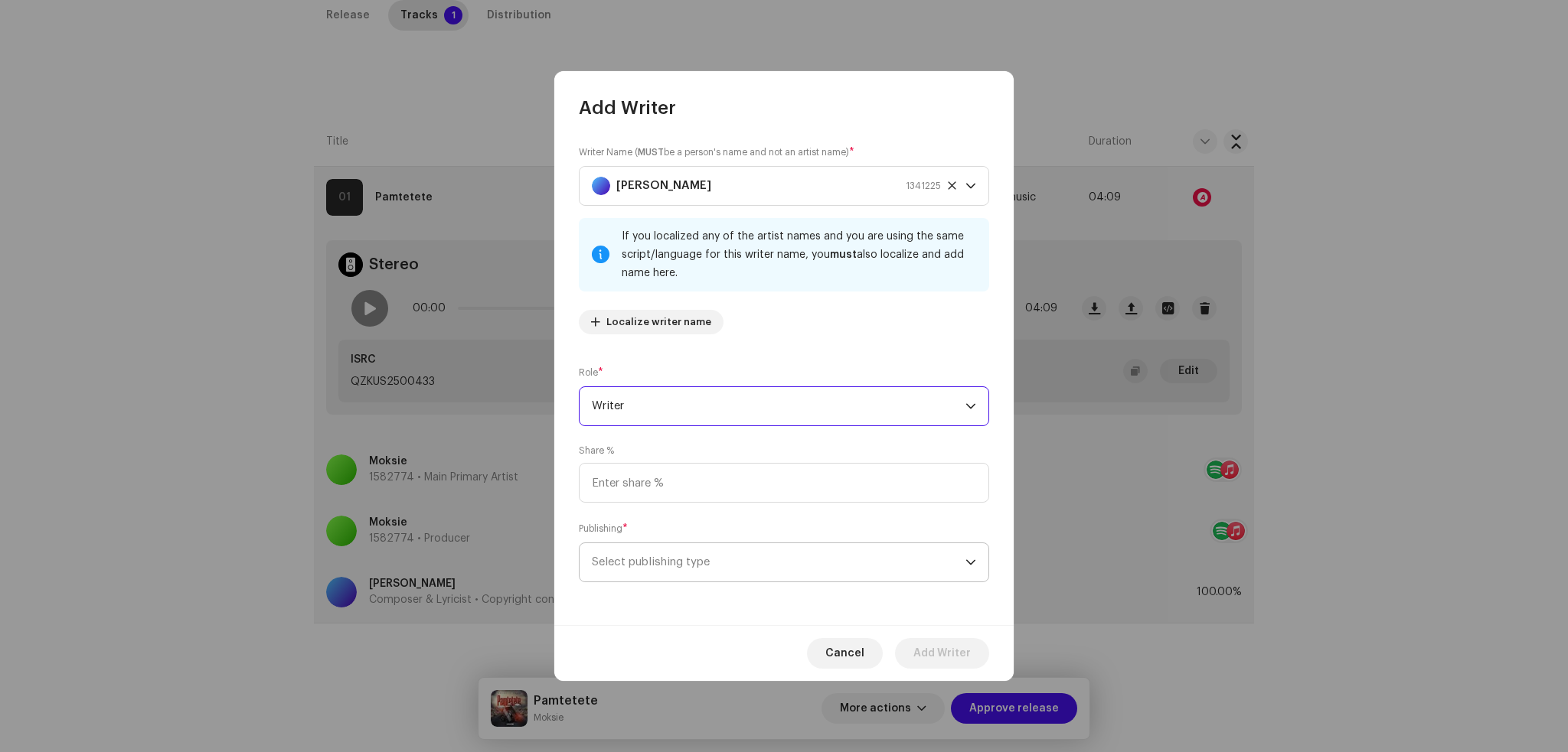
click at [715, 564] on span "Select publishing type" at bounding box center [778, 563] width 373 height 39
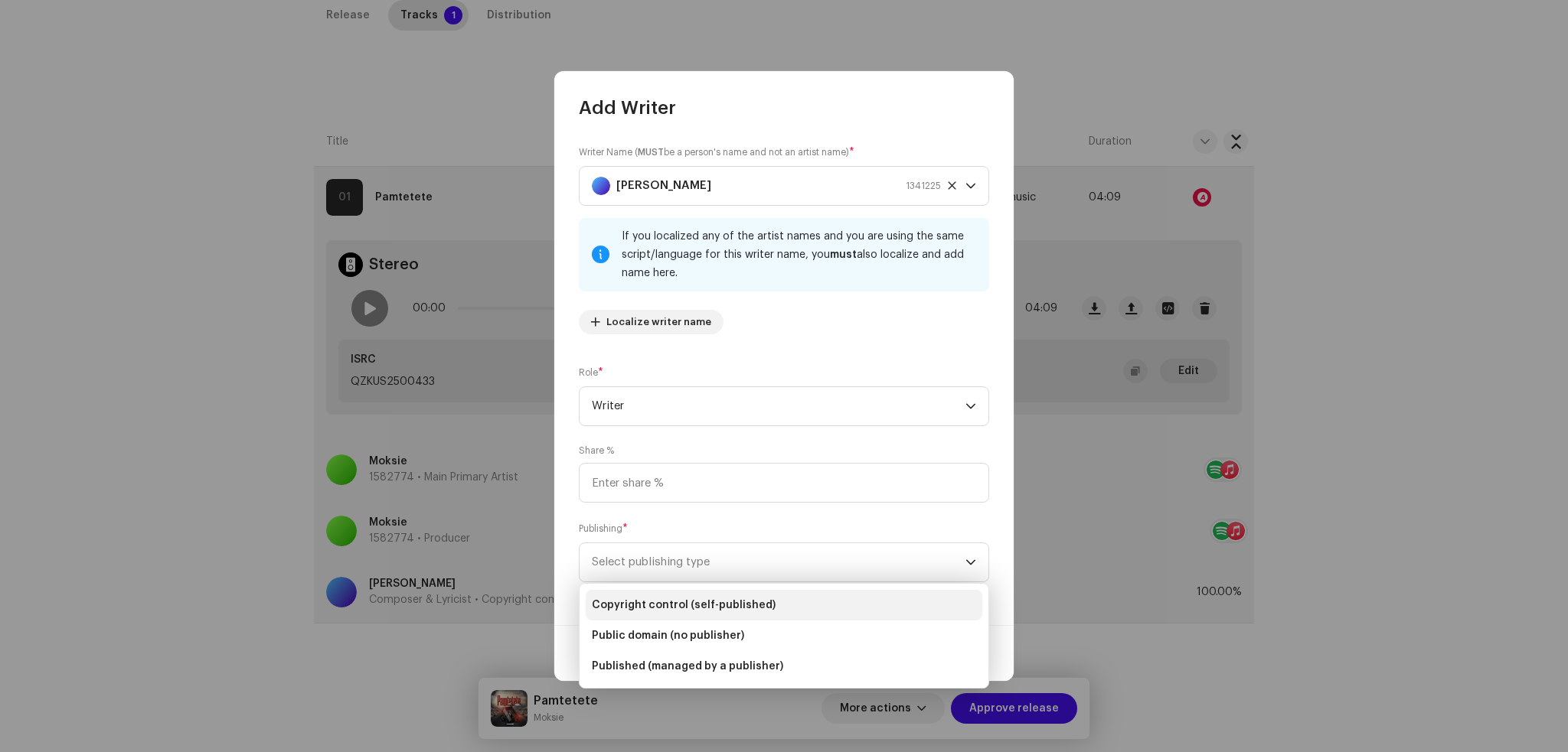
click at [729, 599] on span "Copyright control (self-published)" at bounding box center [683, 605] width 184 height 16
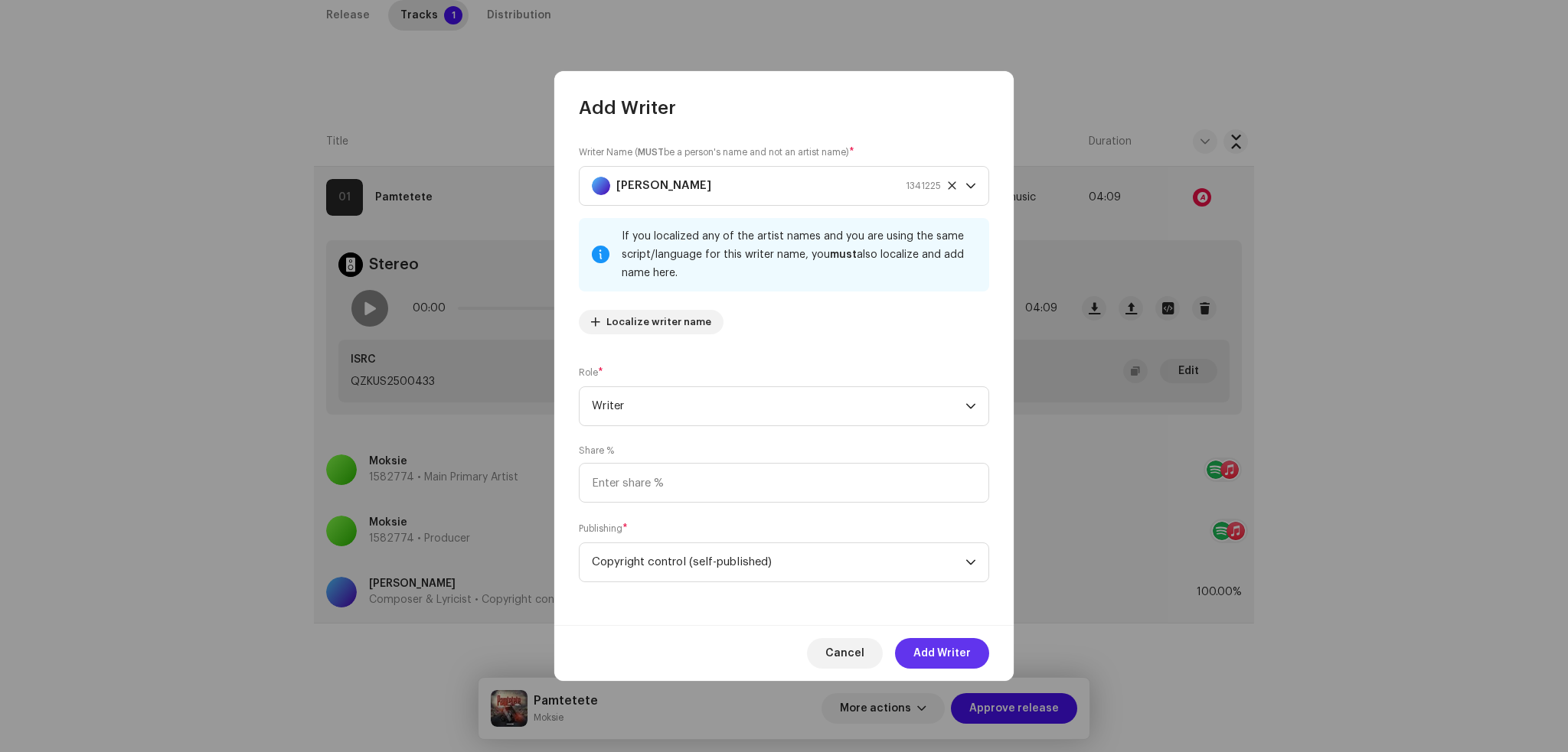
click at [934, 650] on span "Add Writer" at bounding box center [942, 653] width 57 height 30
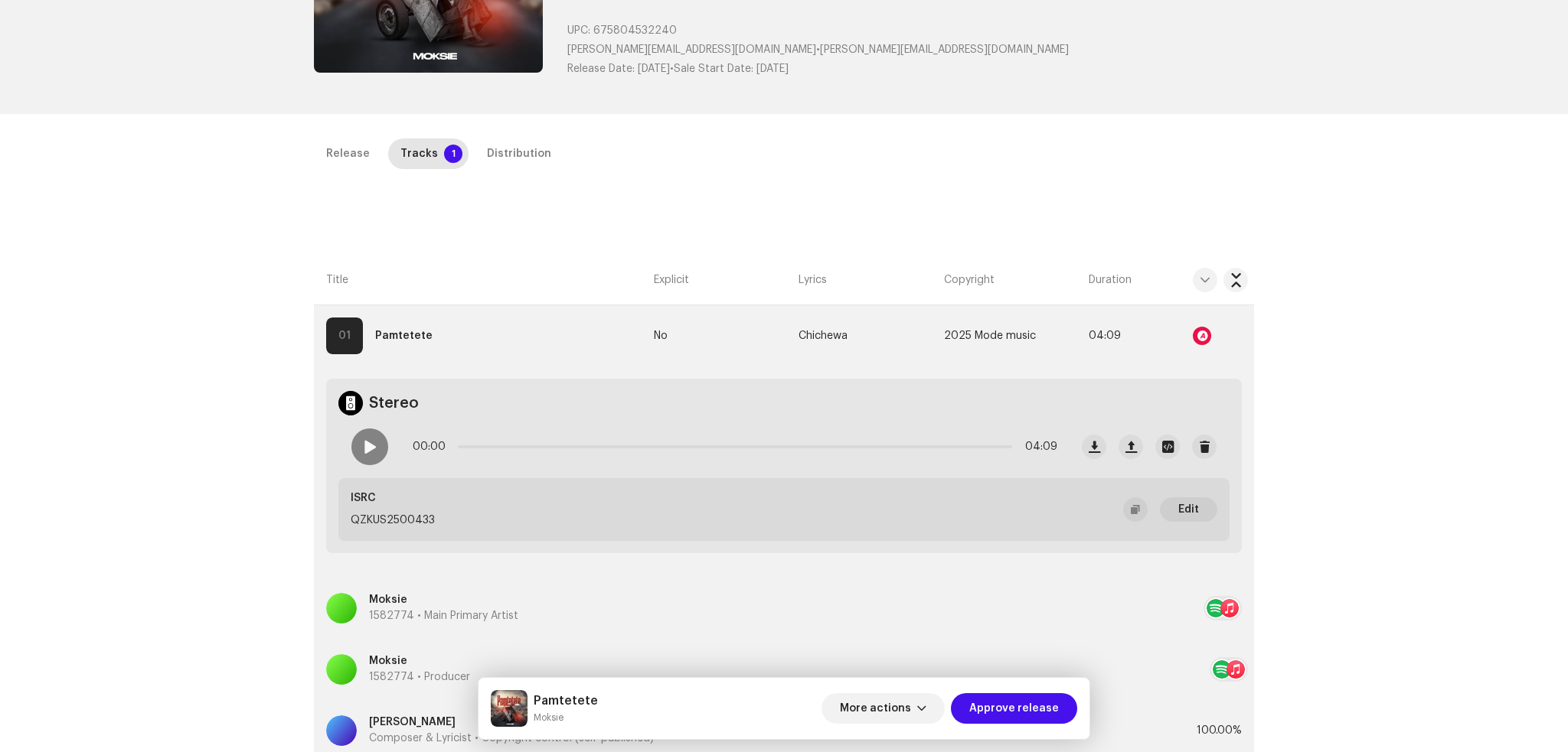
scroll to position [0, 0]
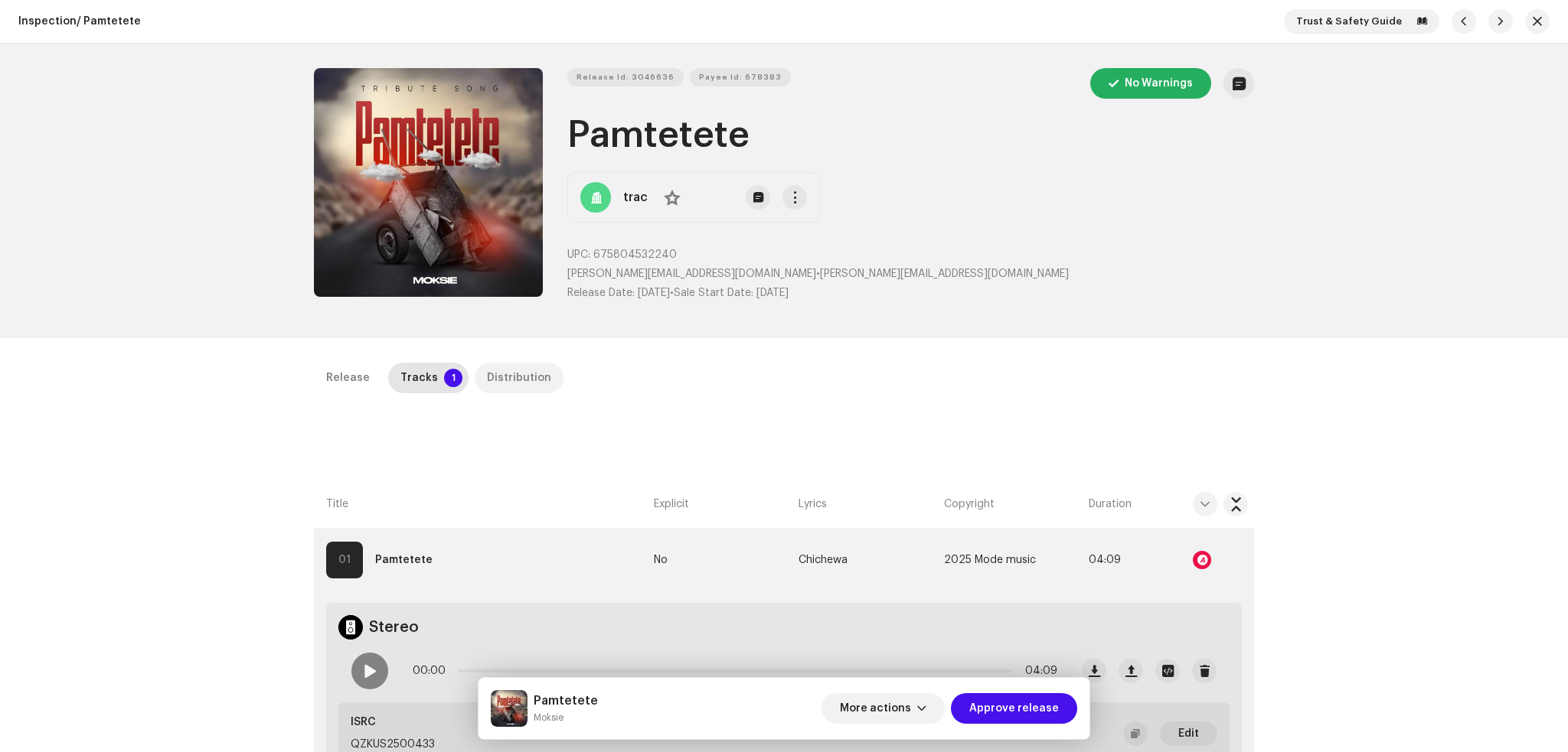
click at [495, 369] on div "Distribution" at bounding box center [519, 377] width 64 height 30
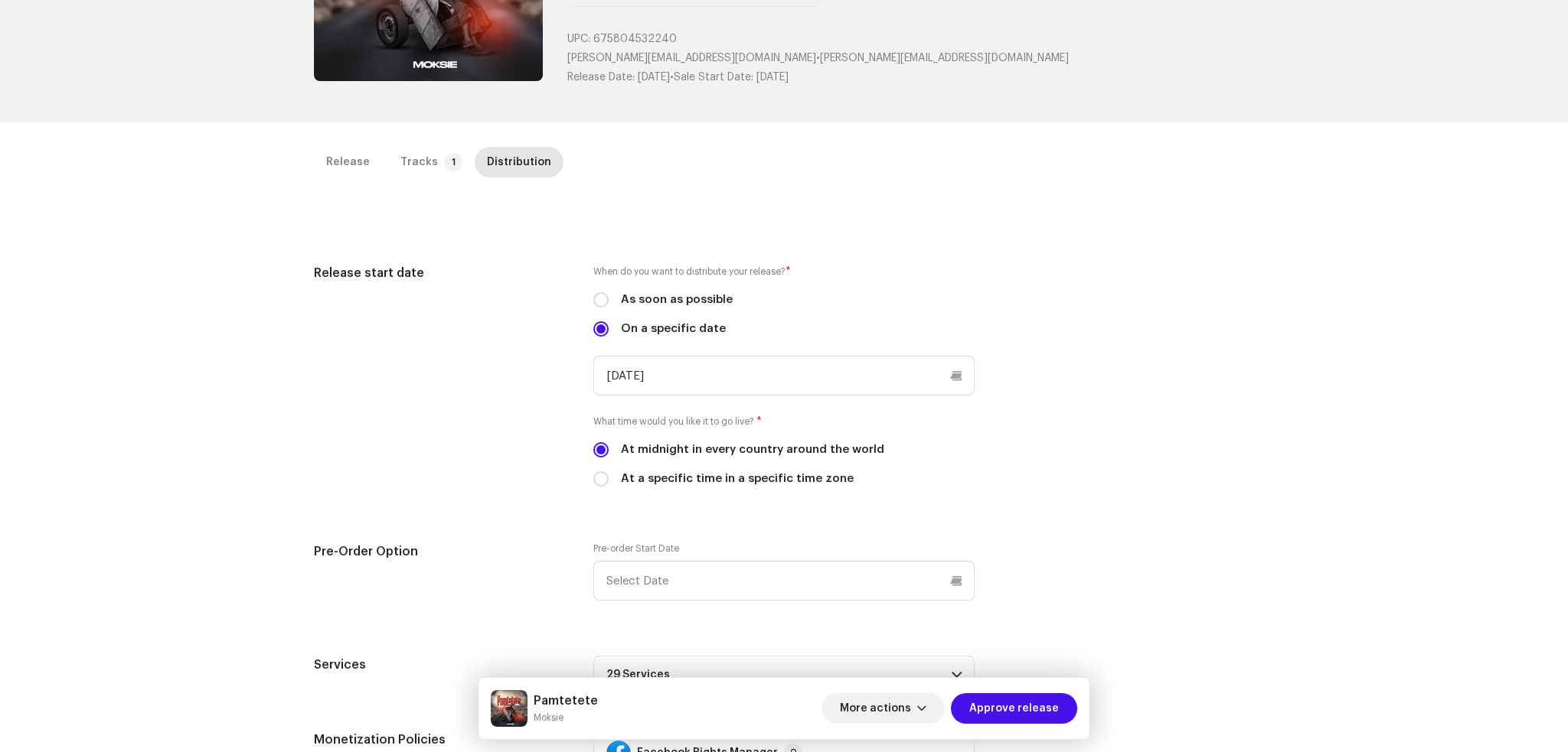
scroll to position [106, 0]
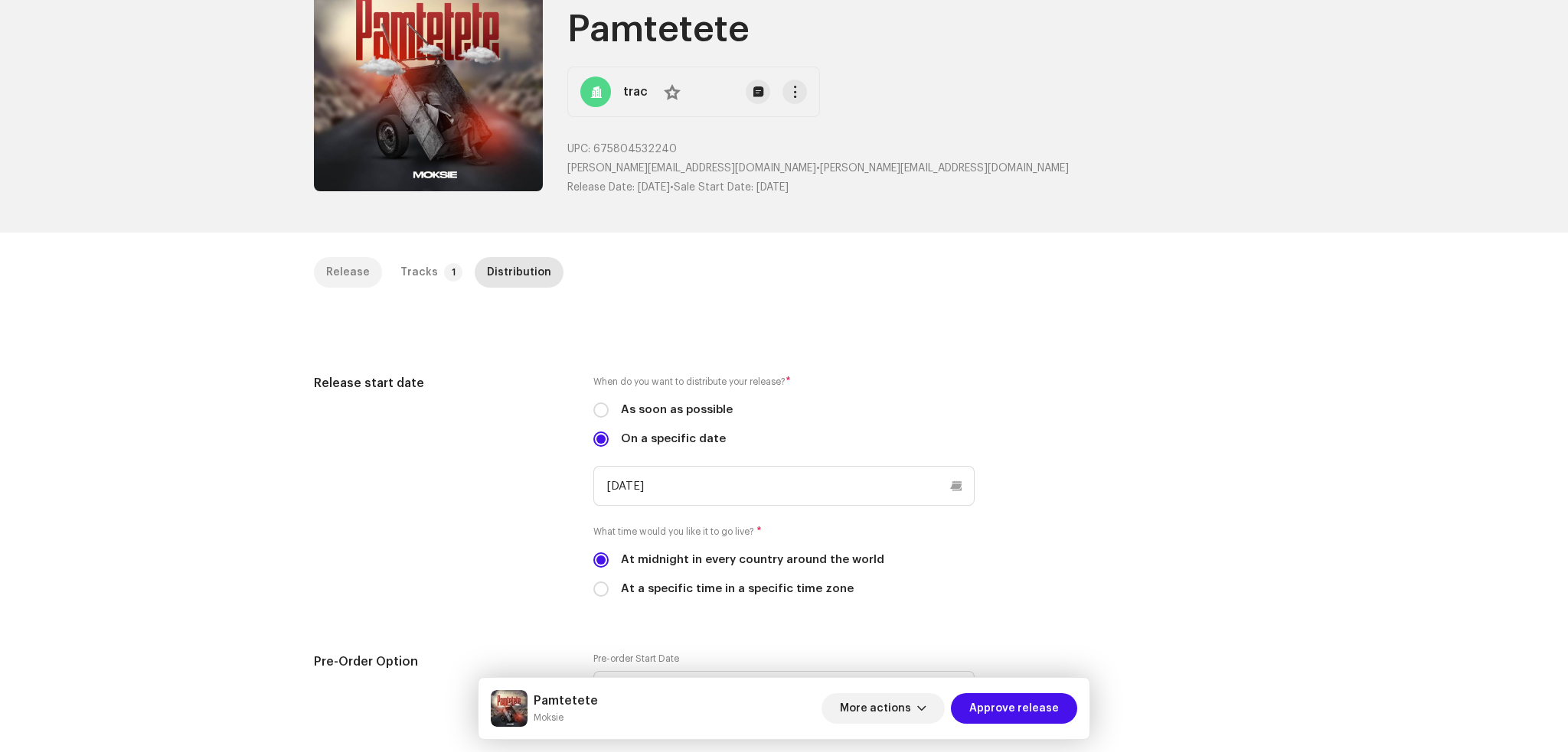
click at [329, 271] on div "Release" at bounding box center [348, 272] width 43 height 30
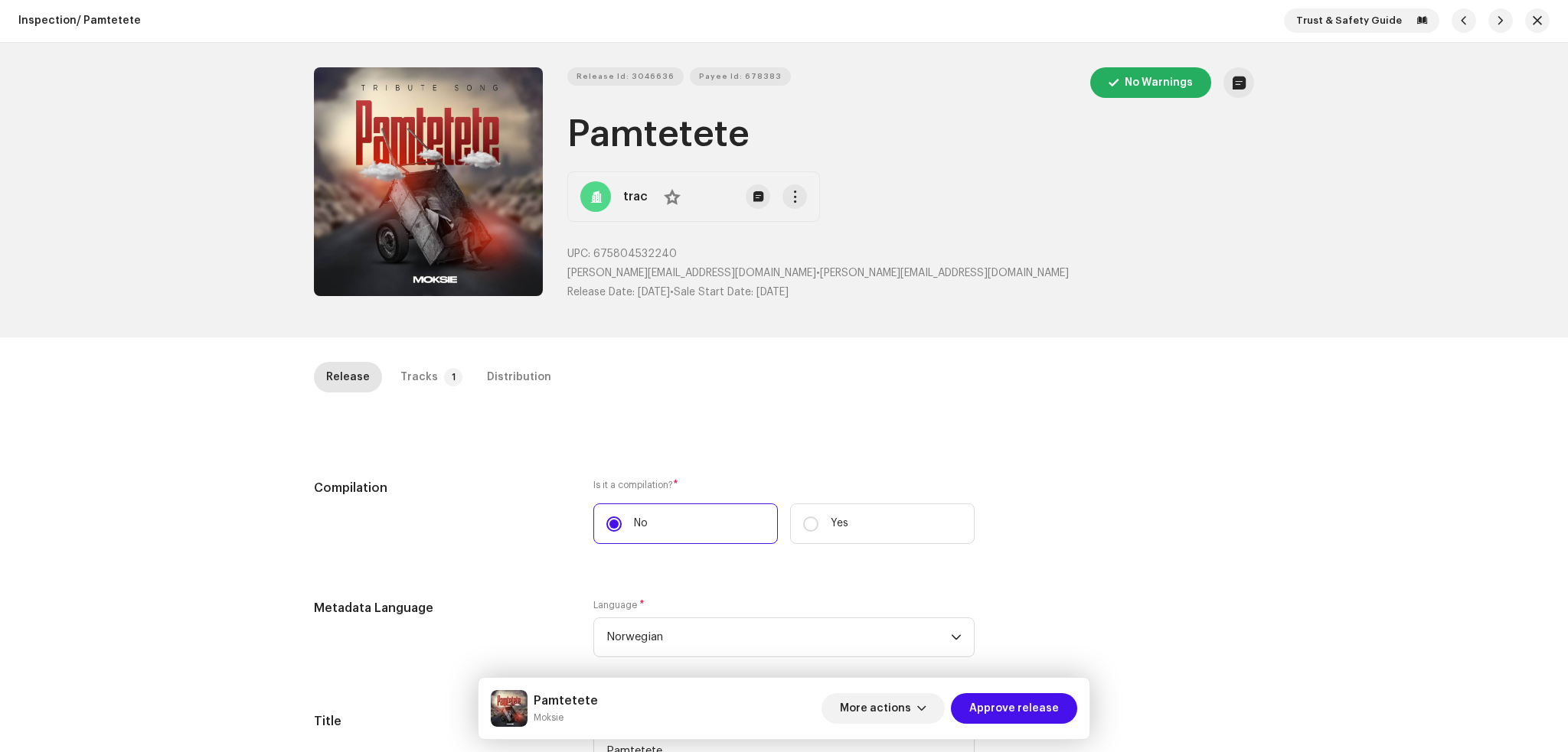
scroll to position [0, 0]
click at [422, 381] on div "Tracks" at bounding box center [419, 377] width 38 height 30
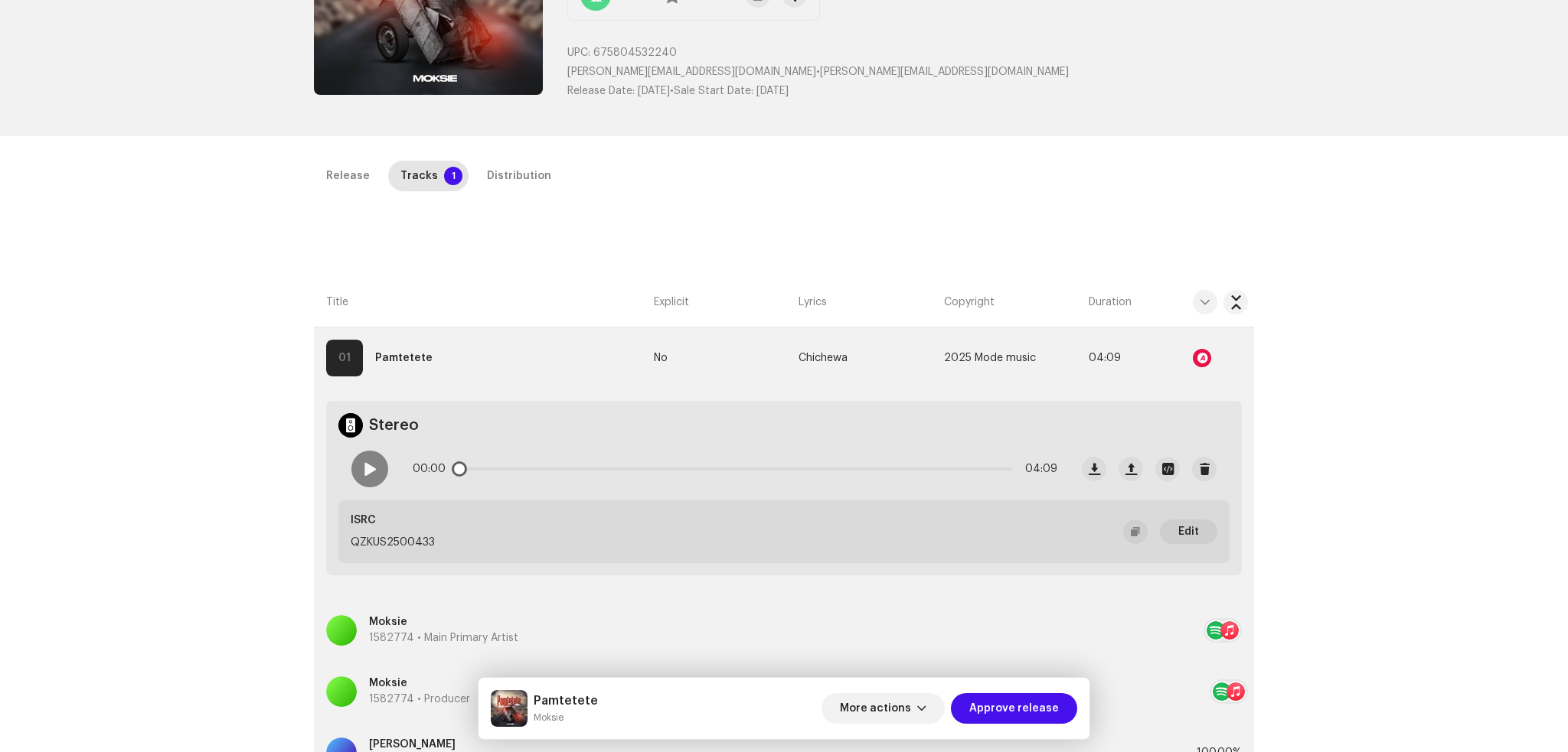
scroll to position [203, 0]
click at [334, 170] on div "Release" at bounding box center [348, 174] width 43 height 30
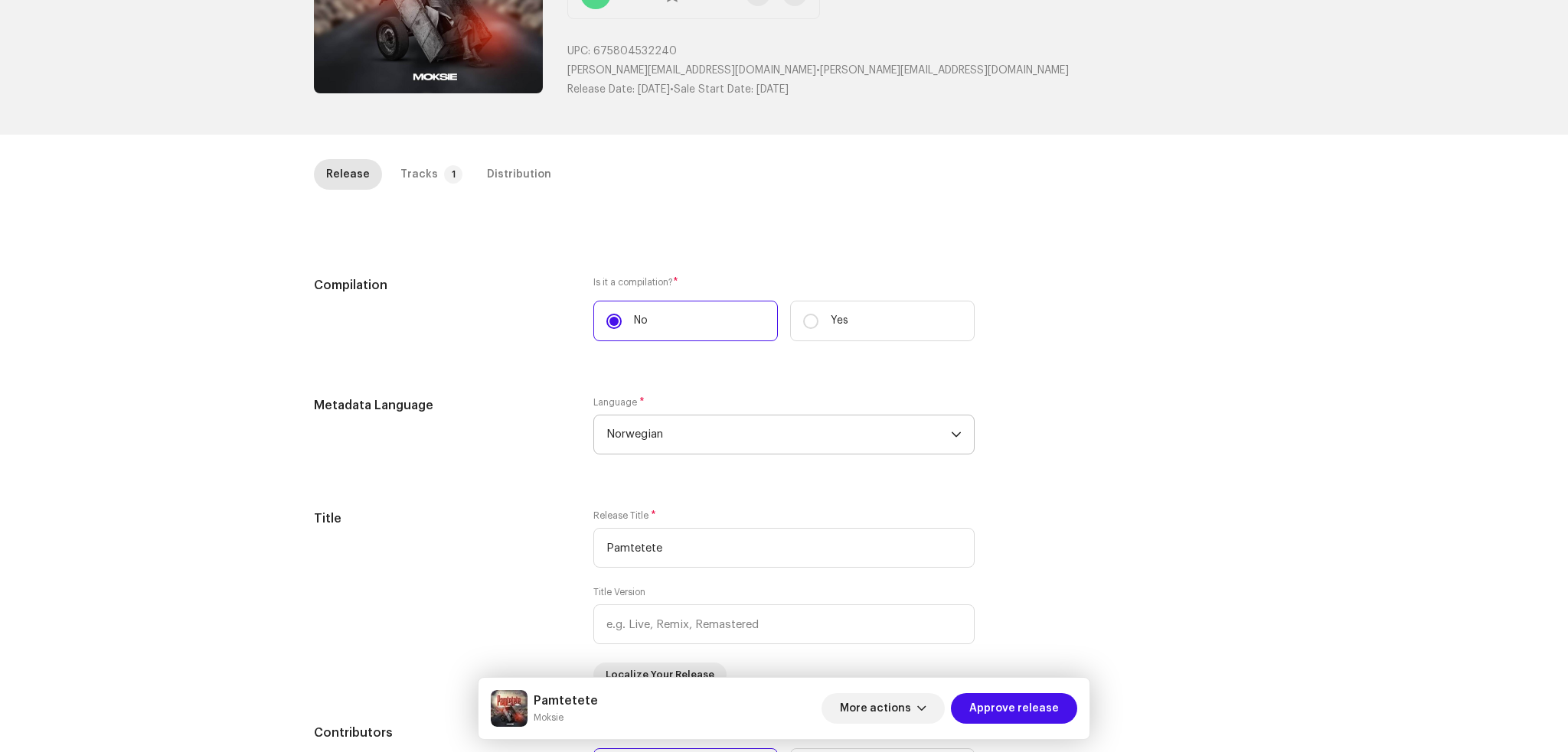
click at [724, 442] on span "Norwegian" at bounding box center [779, 435] width 345 height 39
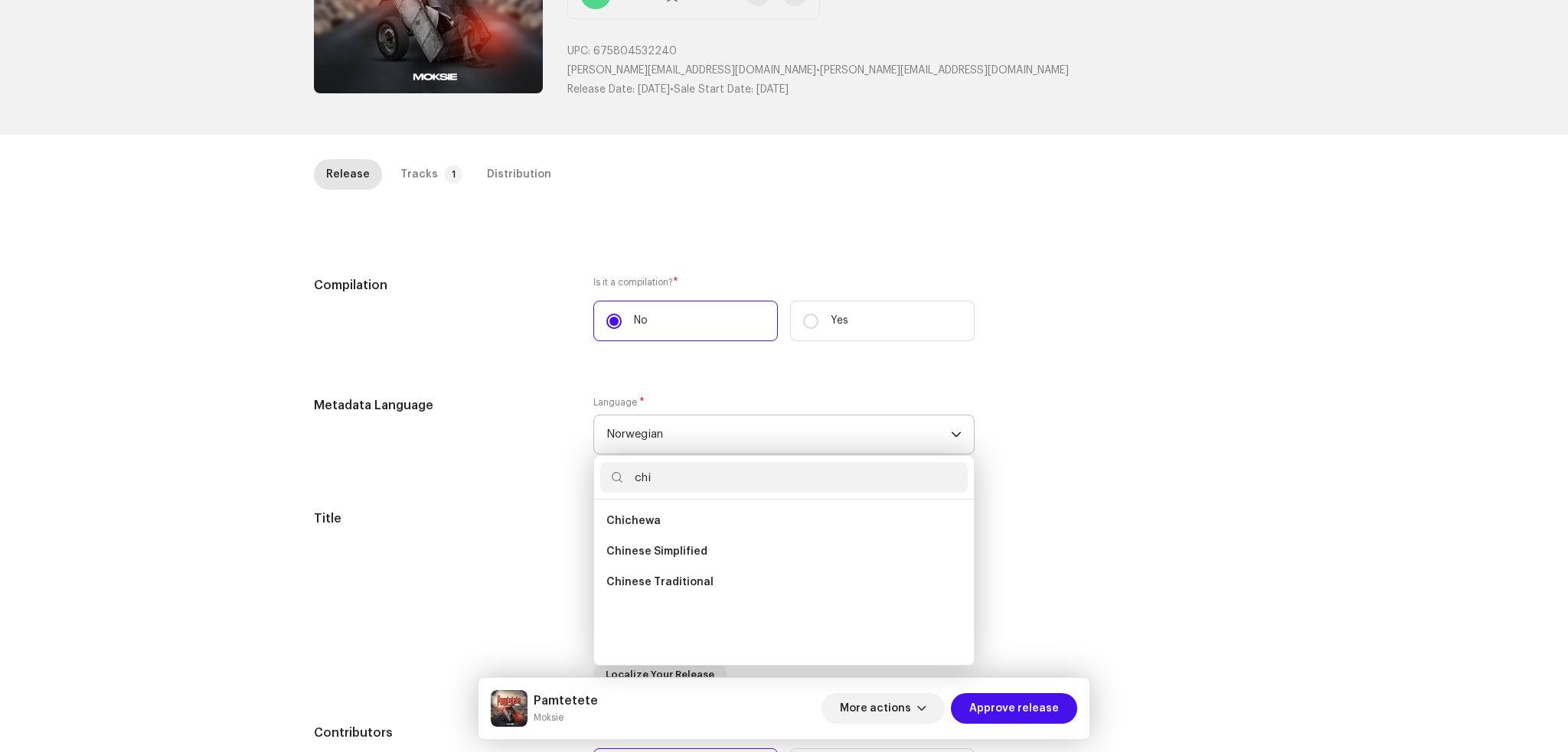
scroll to position [0, 0]
type input "chi"
click at [675, 521] on li "Chichewa" at bounding box center [784, 521] width 368 height 30
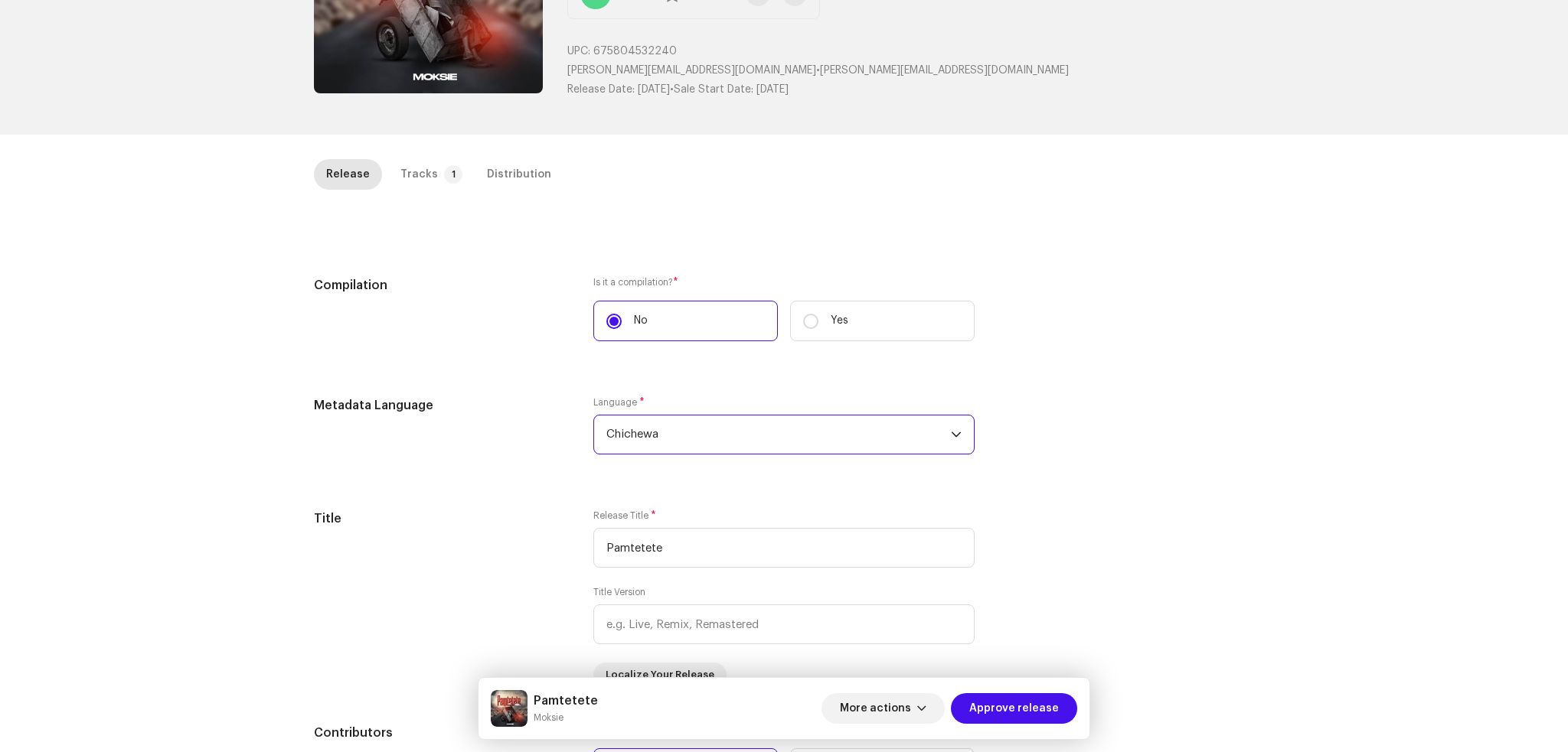
click at [42, 472] on div "Inspection / Pamtetete Trust & Safety Guide Release Id: 3046636 Payee Id: 67838…" at bounding box center [784, 376] width 1568 height 752
drag, startPoint x: 1156, startPoint y: 316, endPoint x: 1157, endPoint y: 308, distance: 8.1
click at [1157, 312] on div "Compilation Is it a compilation? * No Yes" at bounding box center [784, 318] width 940 height 84
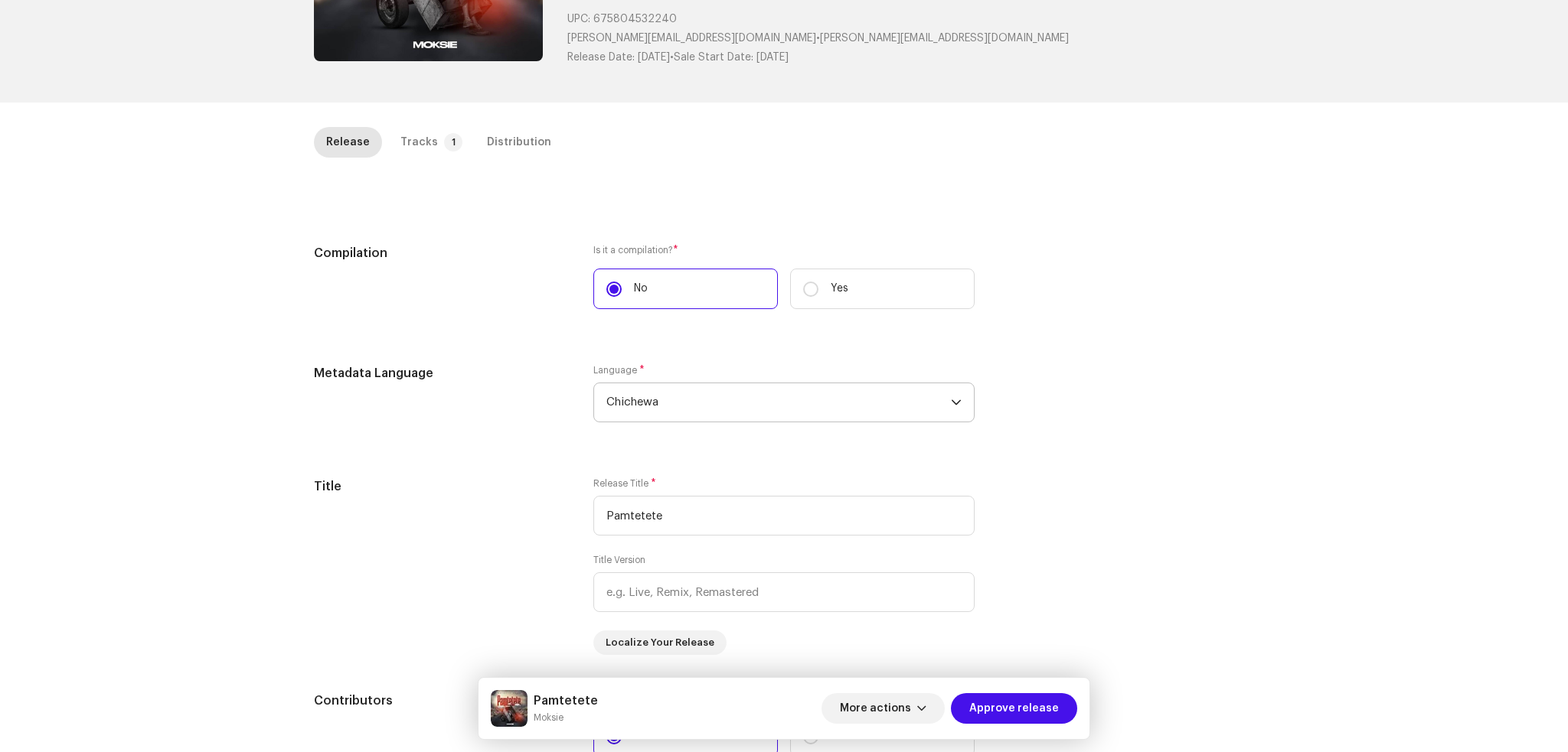
scroll to position [80, 0]
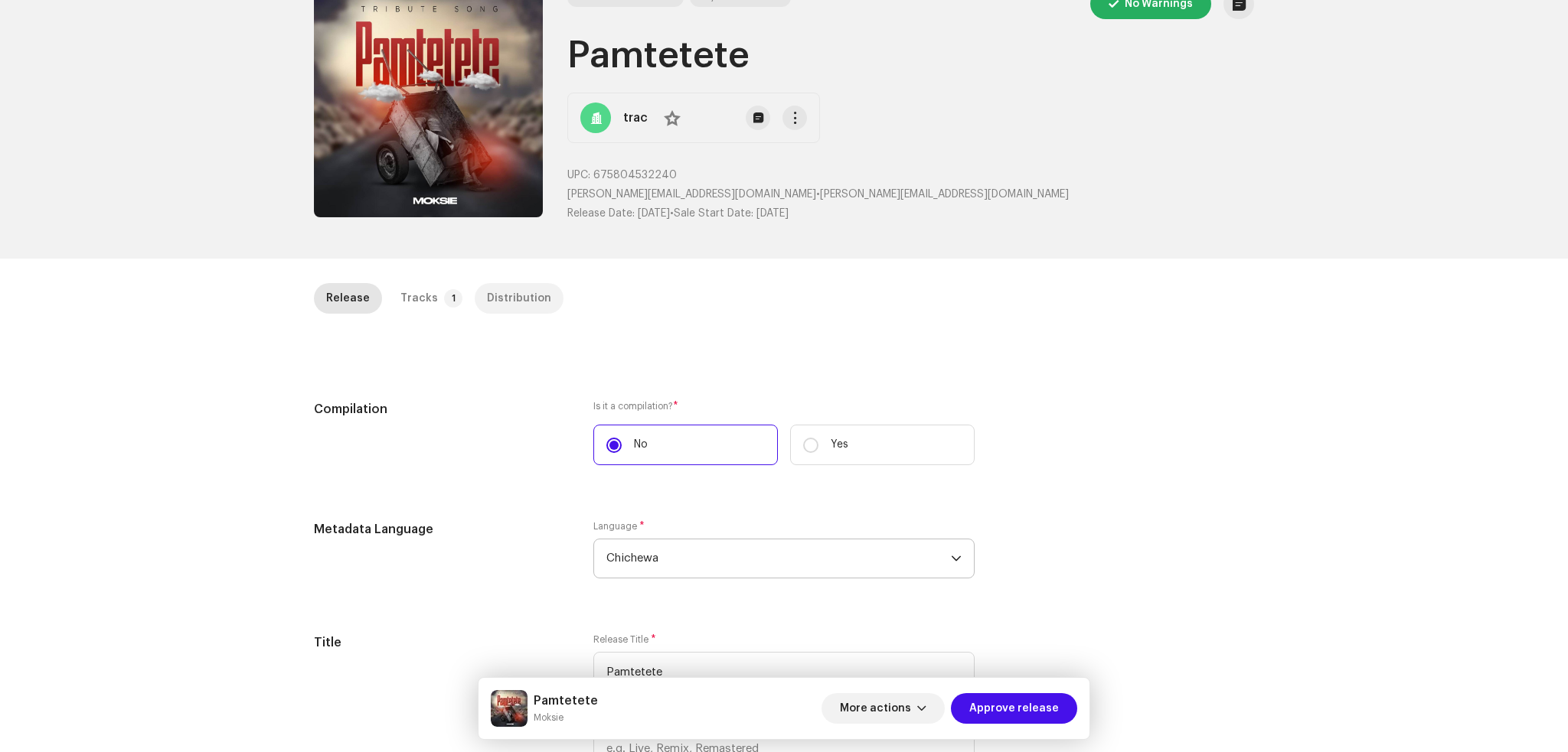
click at [487, 299] on div "Distribution" at bounding box center [519, 298] width 64 height 30
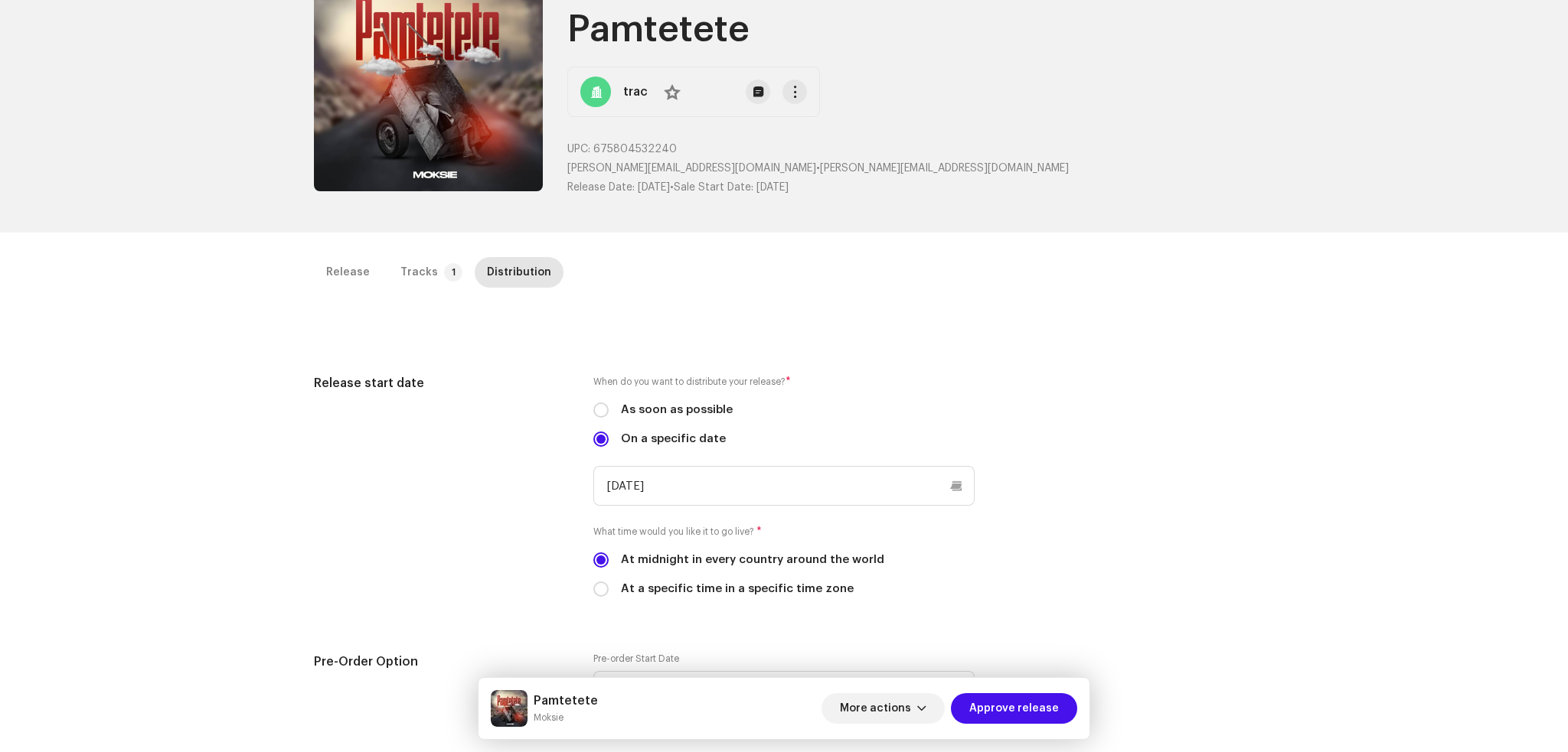
scroll to position [0, 0]
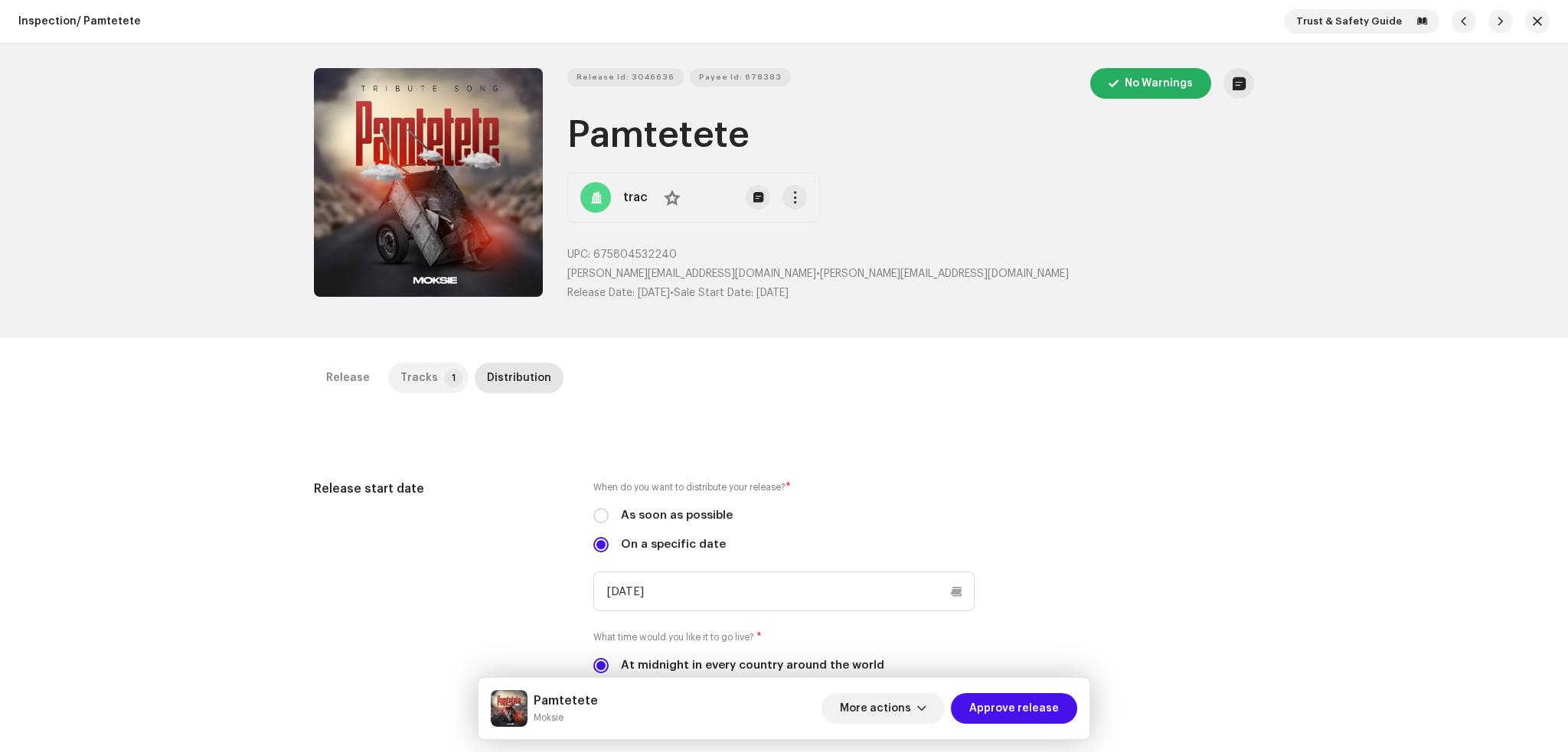
click at [421, 385] on div "Tracks" at bounding box center [419, 377] width 38 height 30
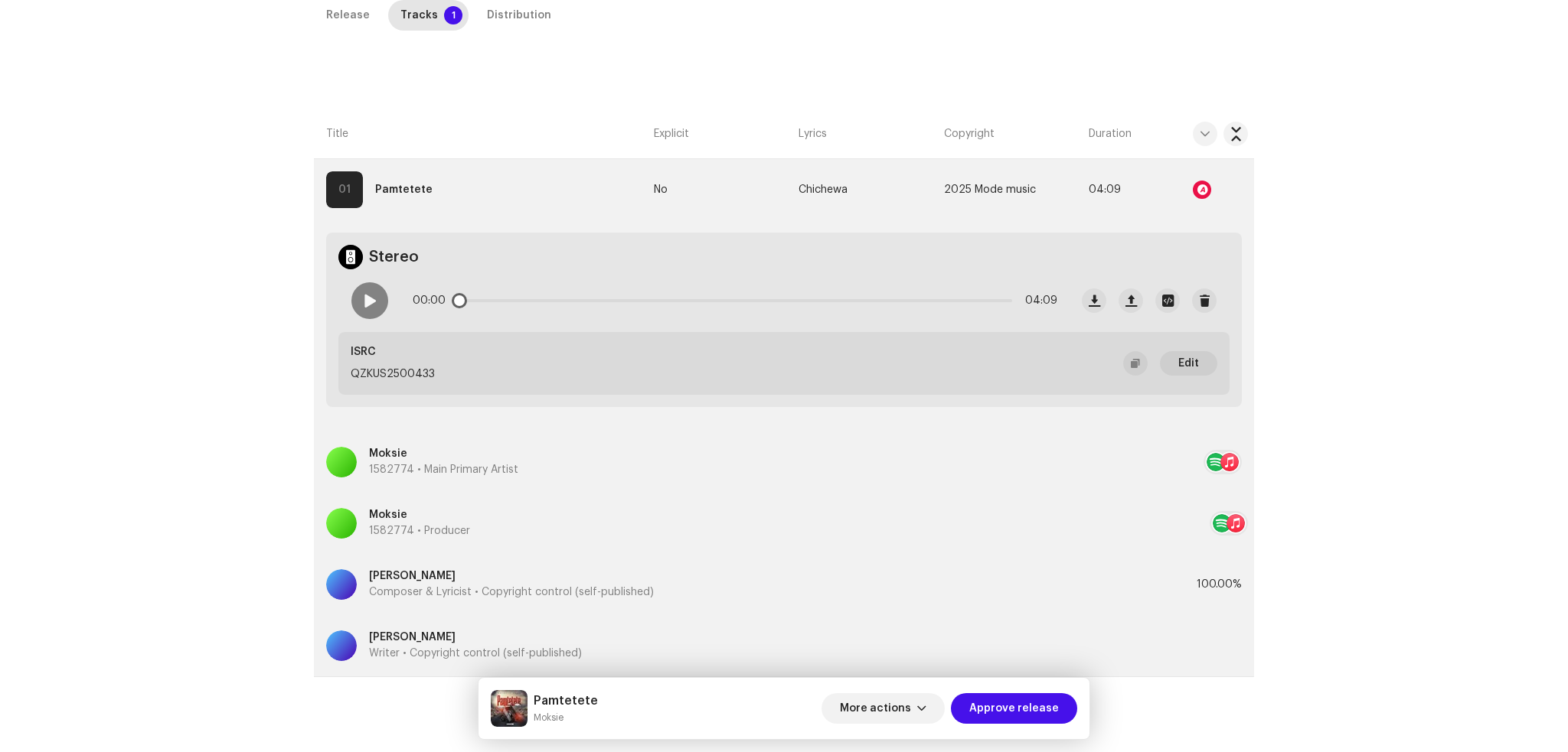
scroll to position [406, 0]
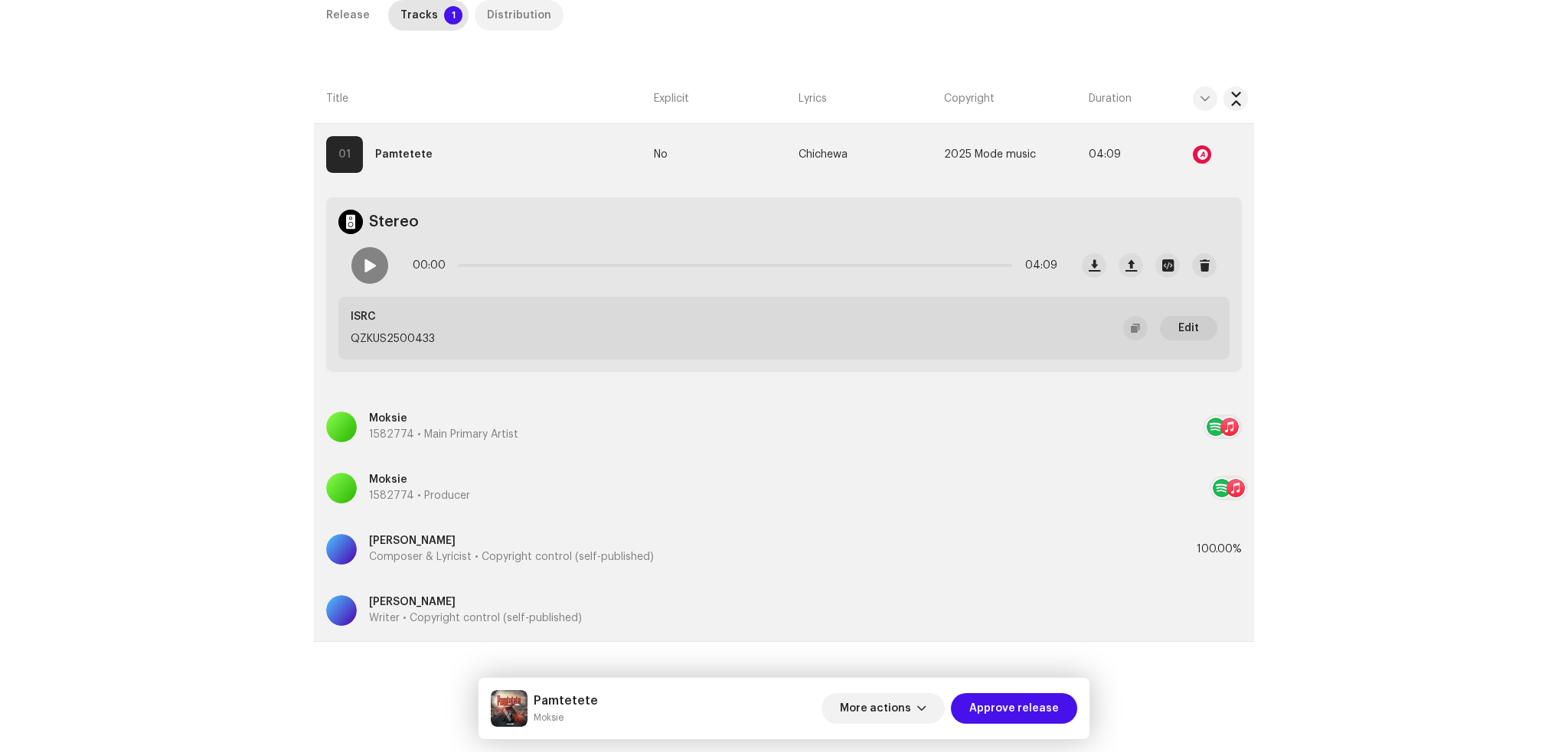
click at [523, 16] on div "Distribution" at bounding box center [519, 15] width 64 height 30
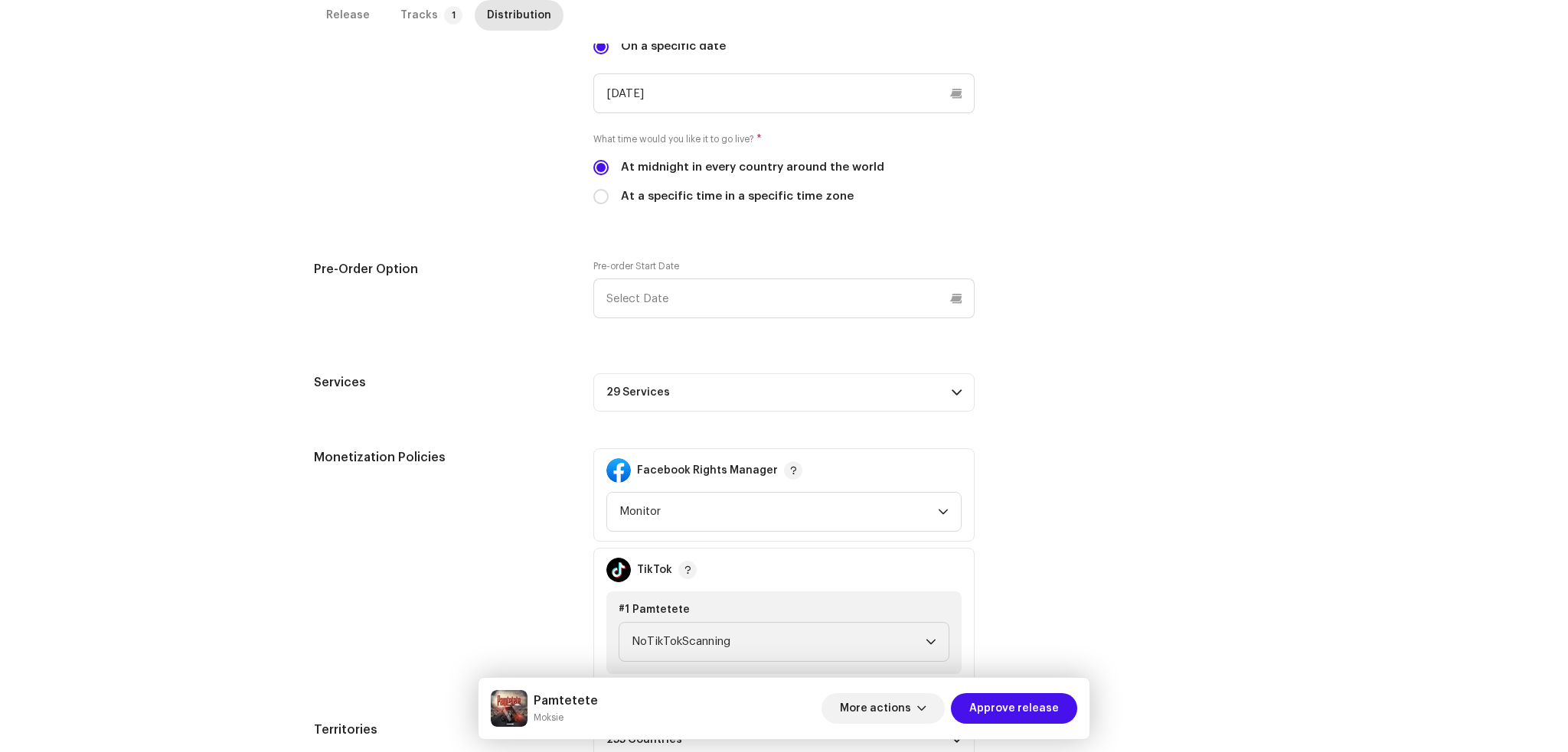
scroll to position [609, 0]
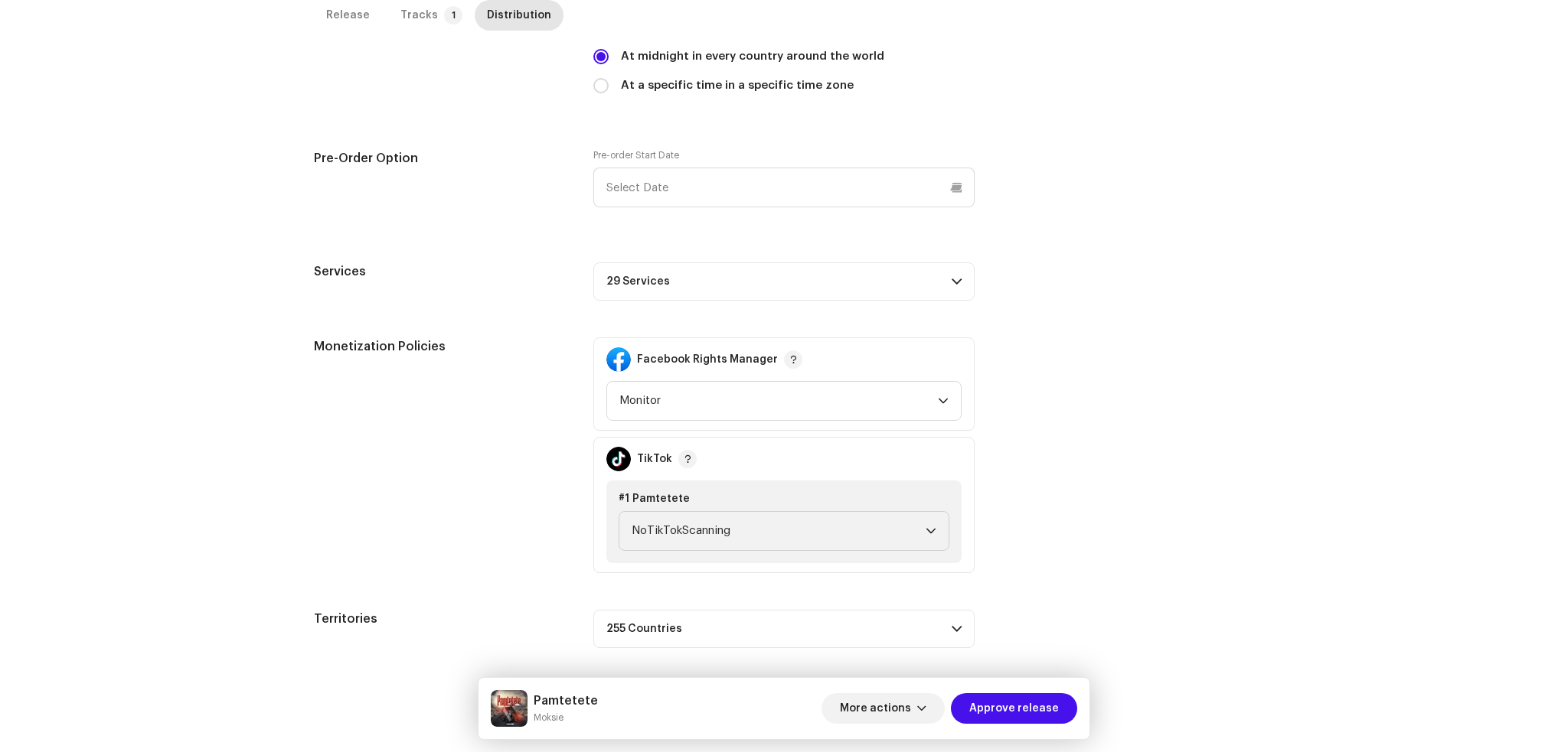
click at [952, 276] on span at bounding box center [957, 281] width 10 height 12
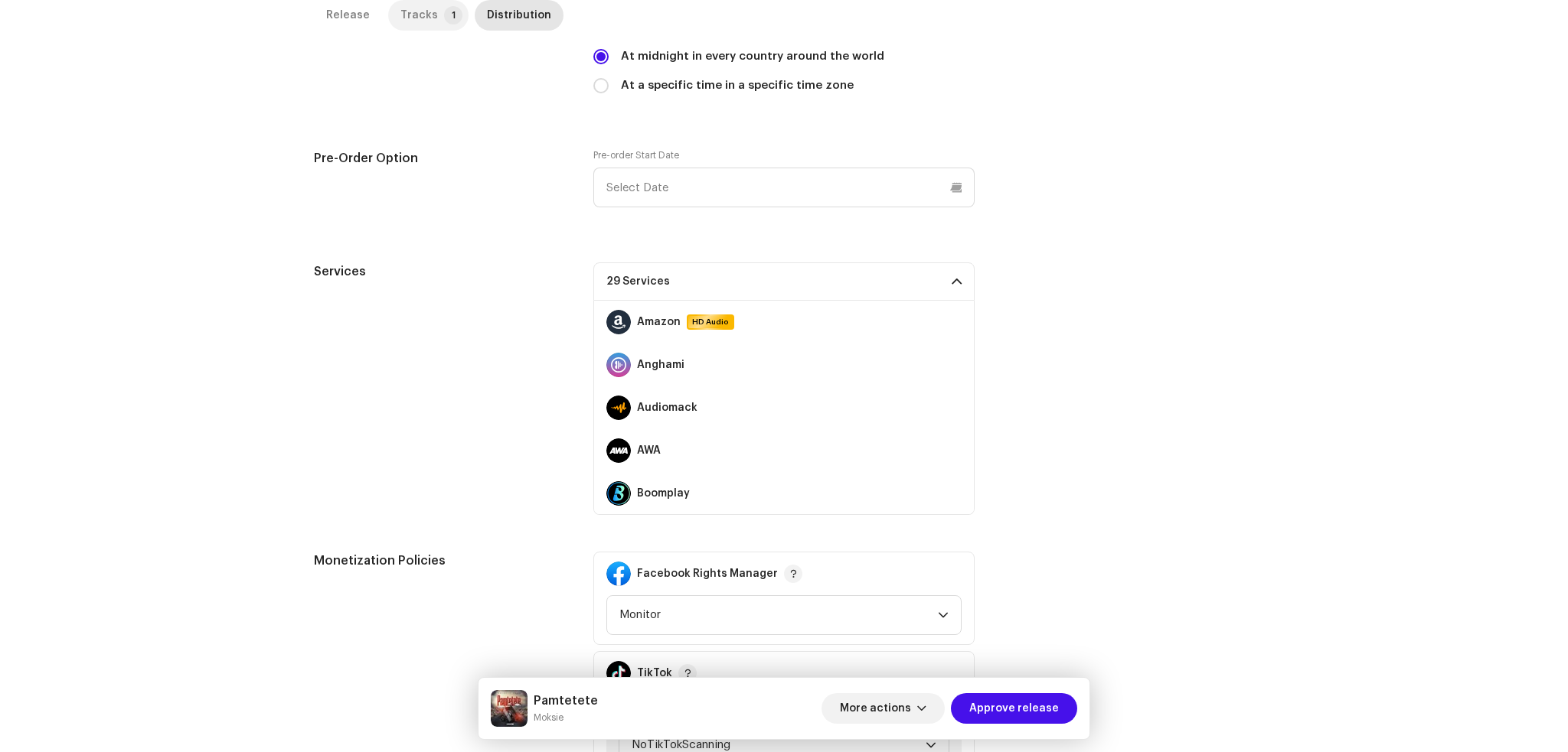
click at [414, 16] on div "Tracks" at bounding box center [419, 15] width 38 height 30
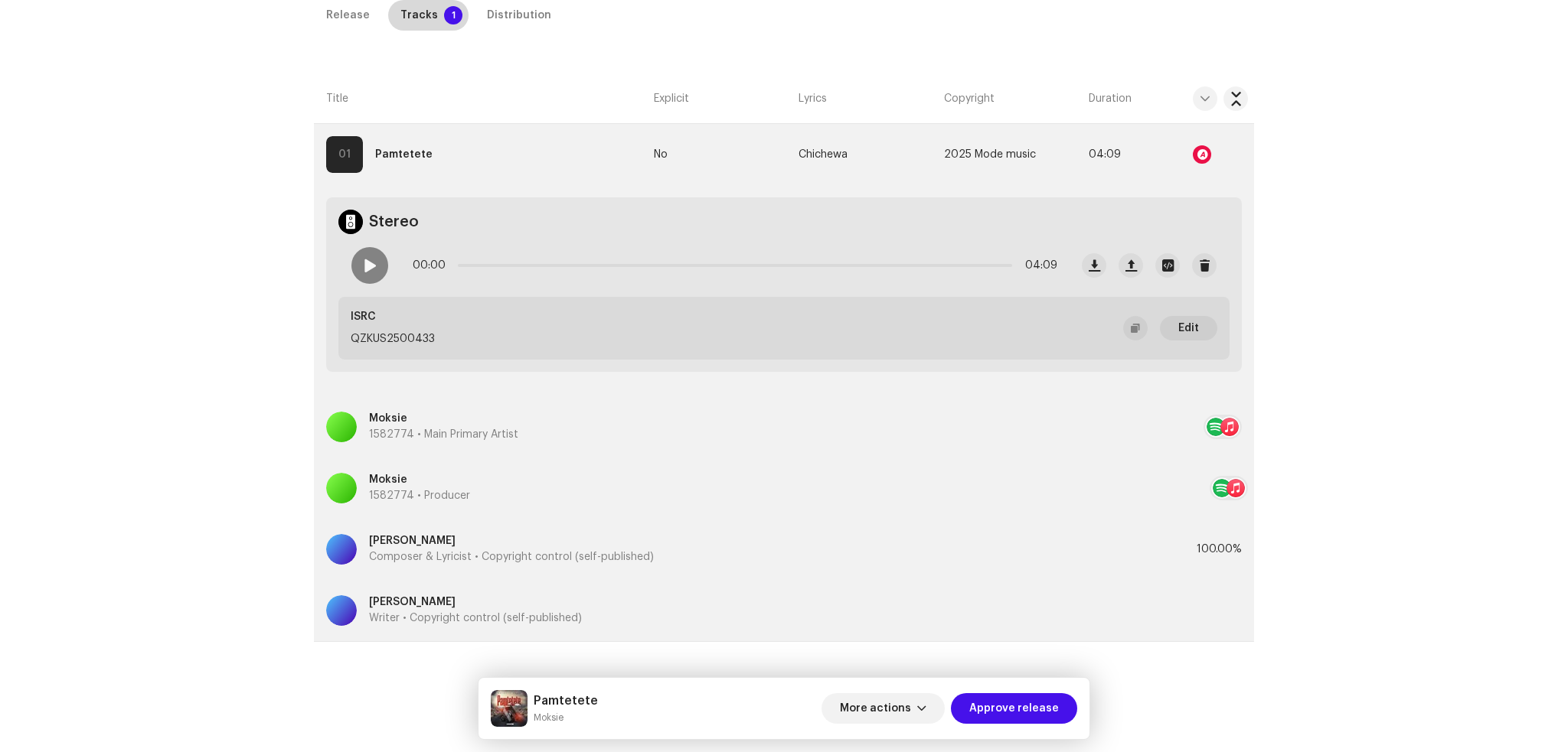
scroll to position [406, 0]
click at [1193, 151] on div at bounding box center [1202, 154] width 18 height 18
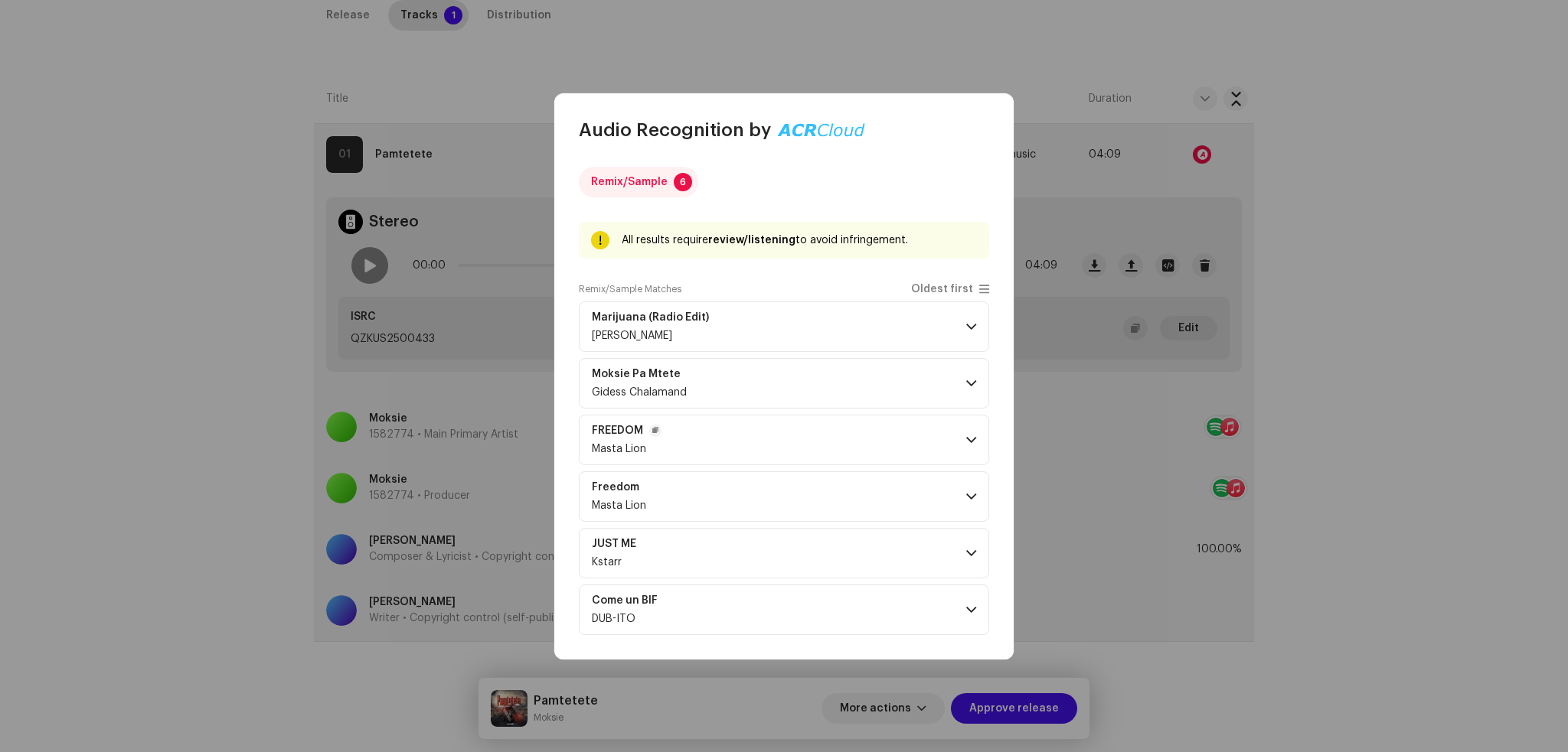
click at [752, 451] on p-accordion-header "FREEDOM Masta Lion" at bounding box center [784, 440] width 410 height 51
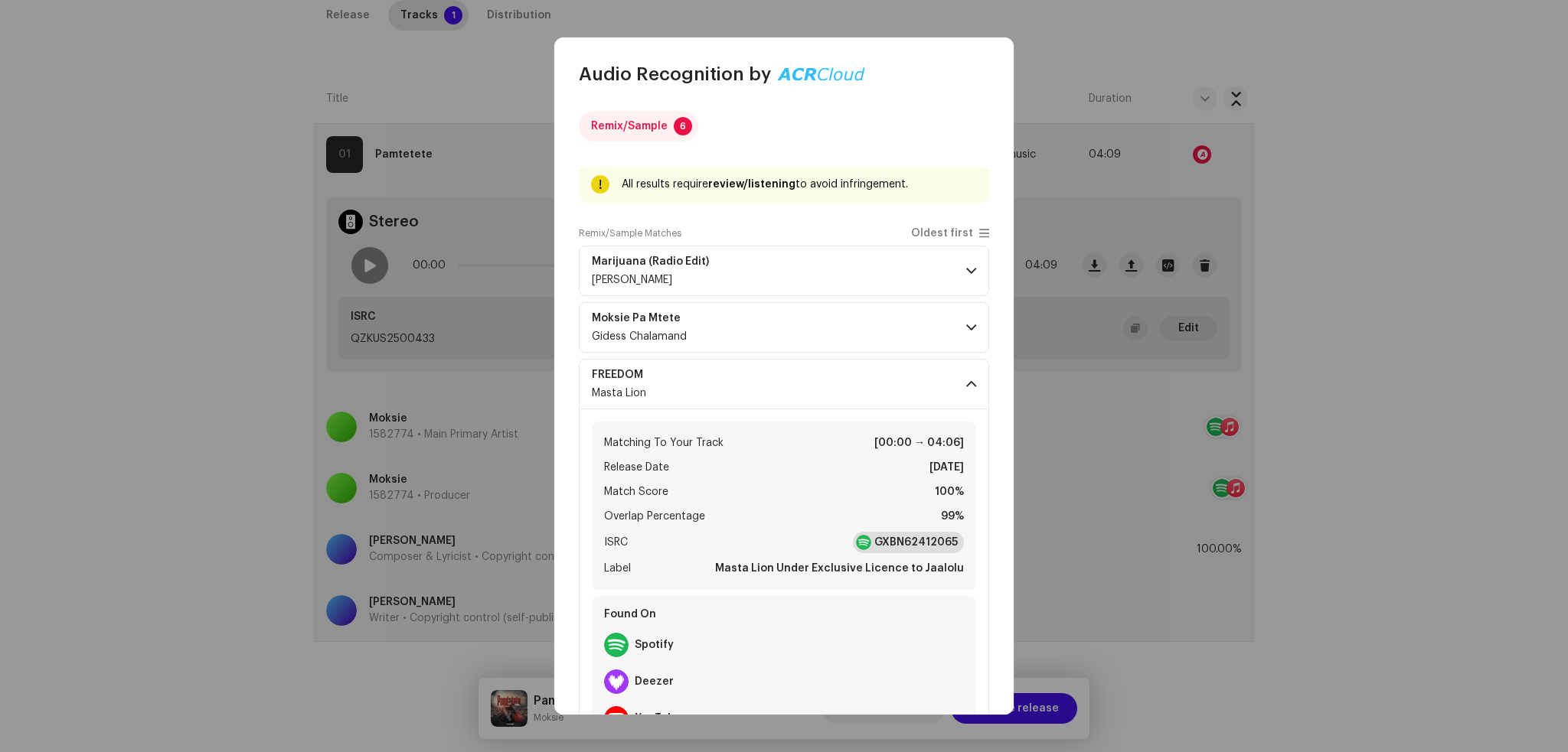
click at [889, 542] on strong "GXBN62412065" at bounding box center [917, 542] width 84 height 16
click at [958, 327] on p-accordion-header "Moksie Pa Mtete Gidess Chalamand" at bounding box center [784, 328] width 410 height 51
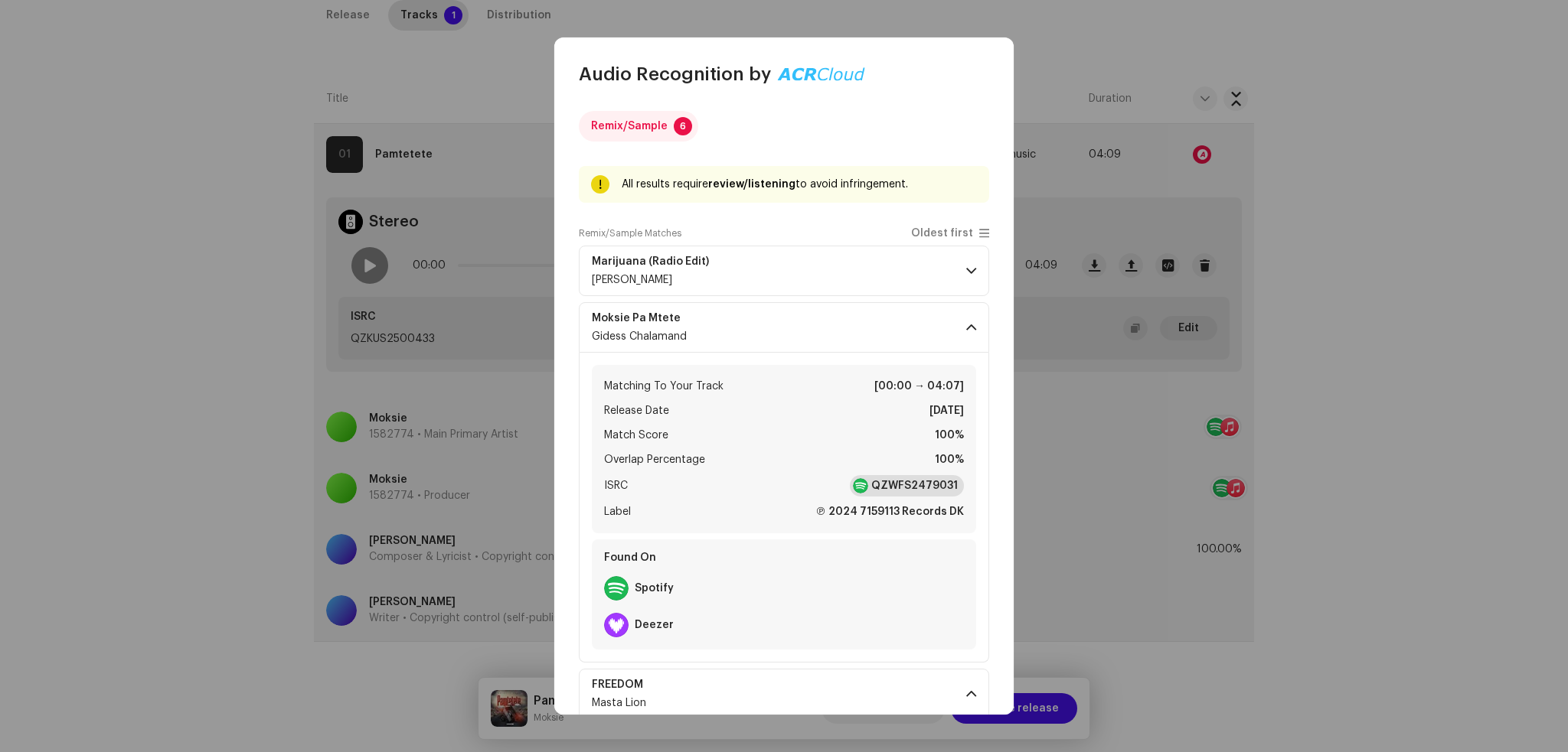
click at [880, 484] on strong "QZWFS2479031" at bounding box center [914, 485] width 86 height 16
click at [967, 327] on span at bounding box center [971, 327] width 10 height 12
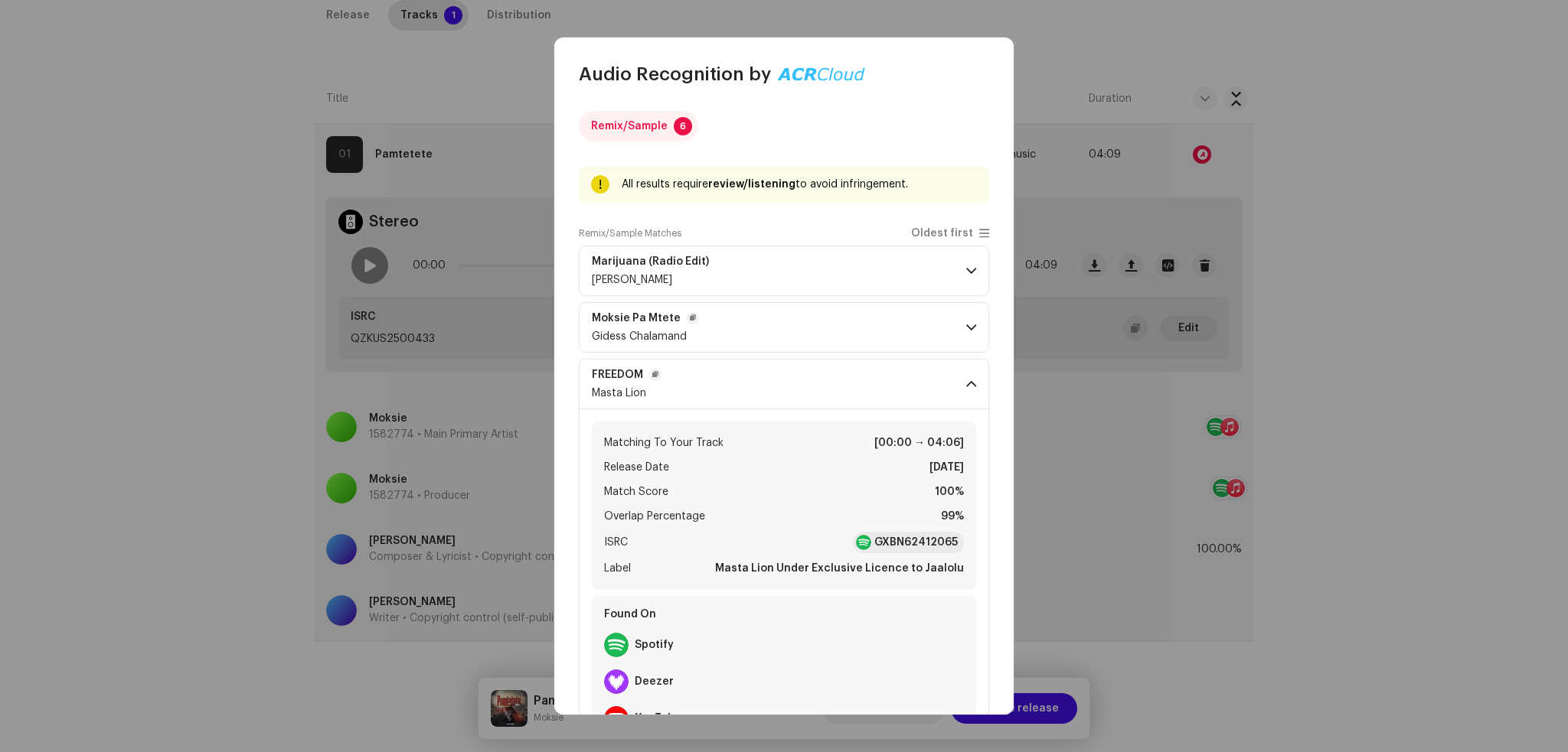
drag, startPoint x: 953, startPoint y: 384, endPoint x: 945, endPoint y: 369, distance: 17.0
click at [953, 380] on p-accordion-header "FREEDOM Masta Lion" at bounding box center [784, 385] width 410 height 51
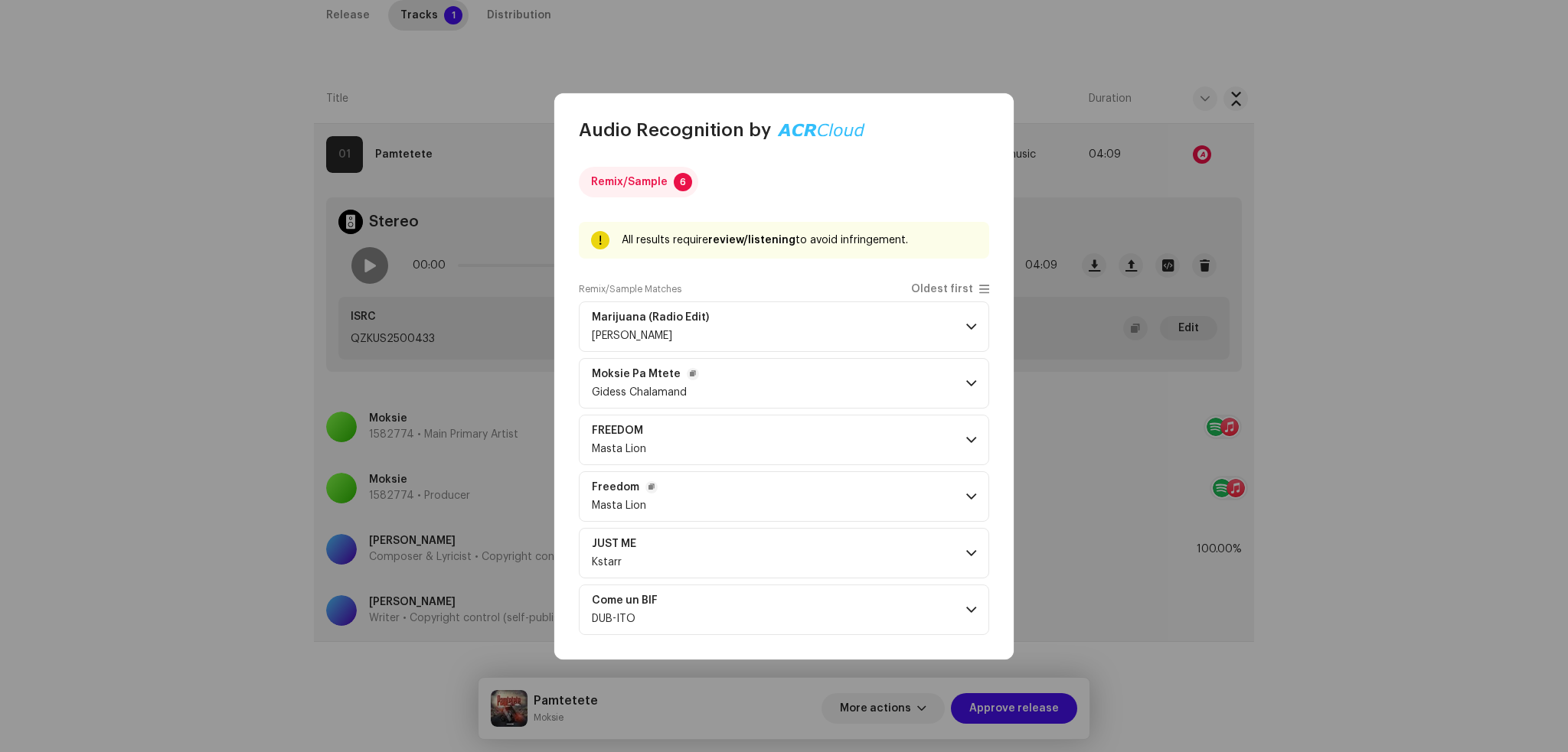
click at [967, 494] on span at bounding box center [971, 496] width 10 height 12
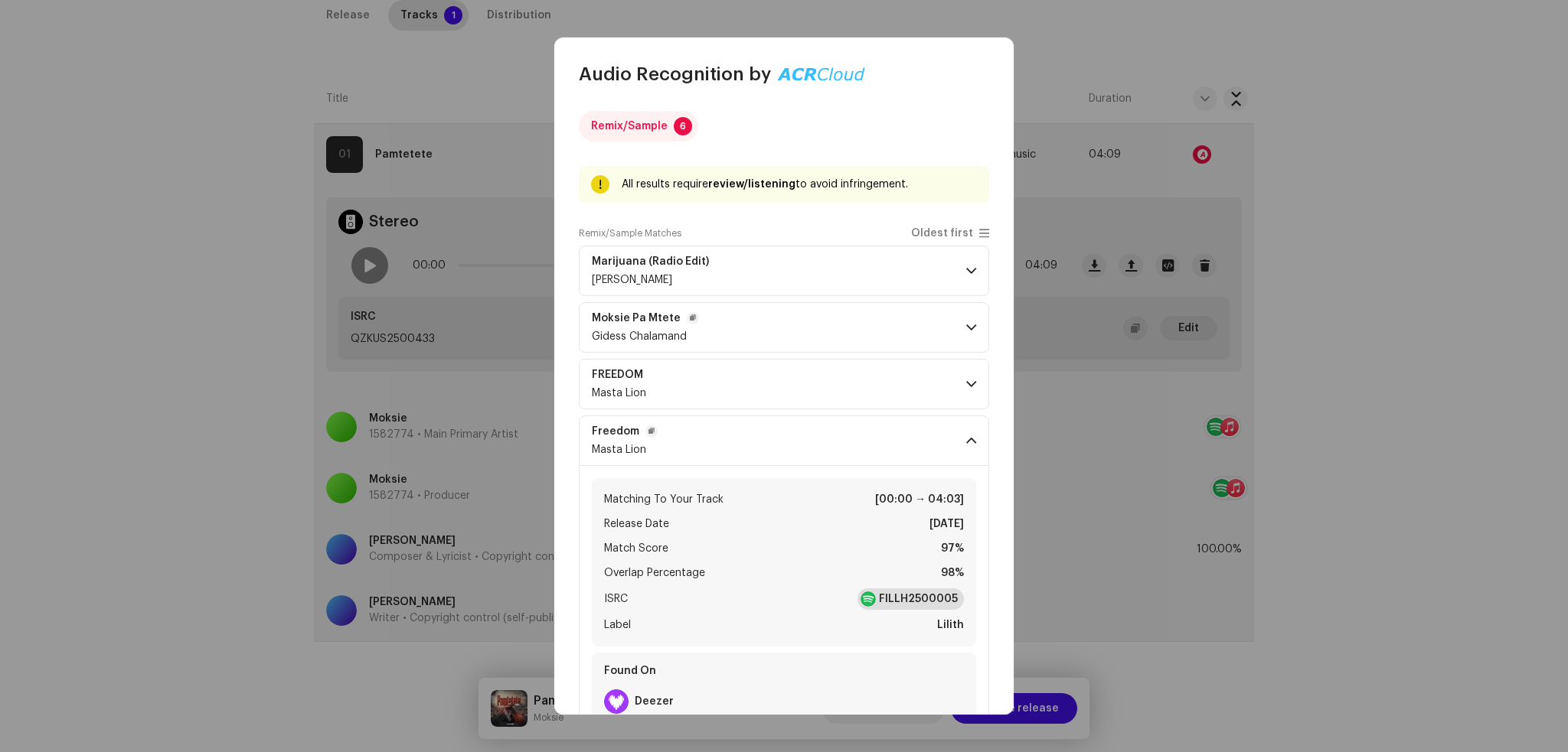
click at [889, 601] on strong "FILLH2500005" at bounding box center [918, 599] width 79 height 16
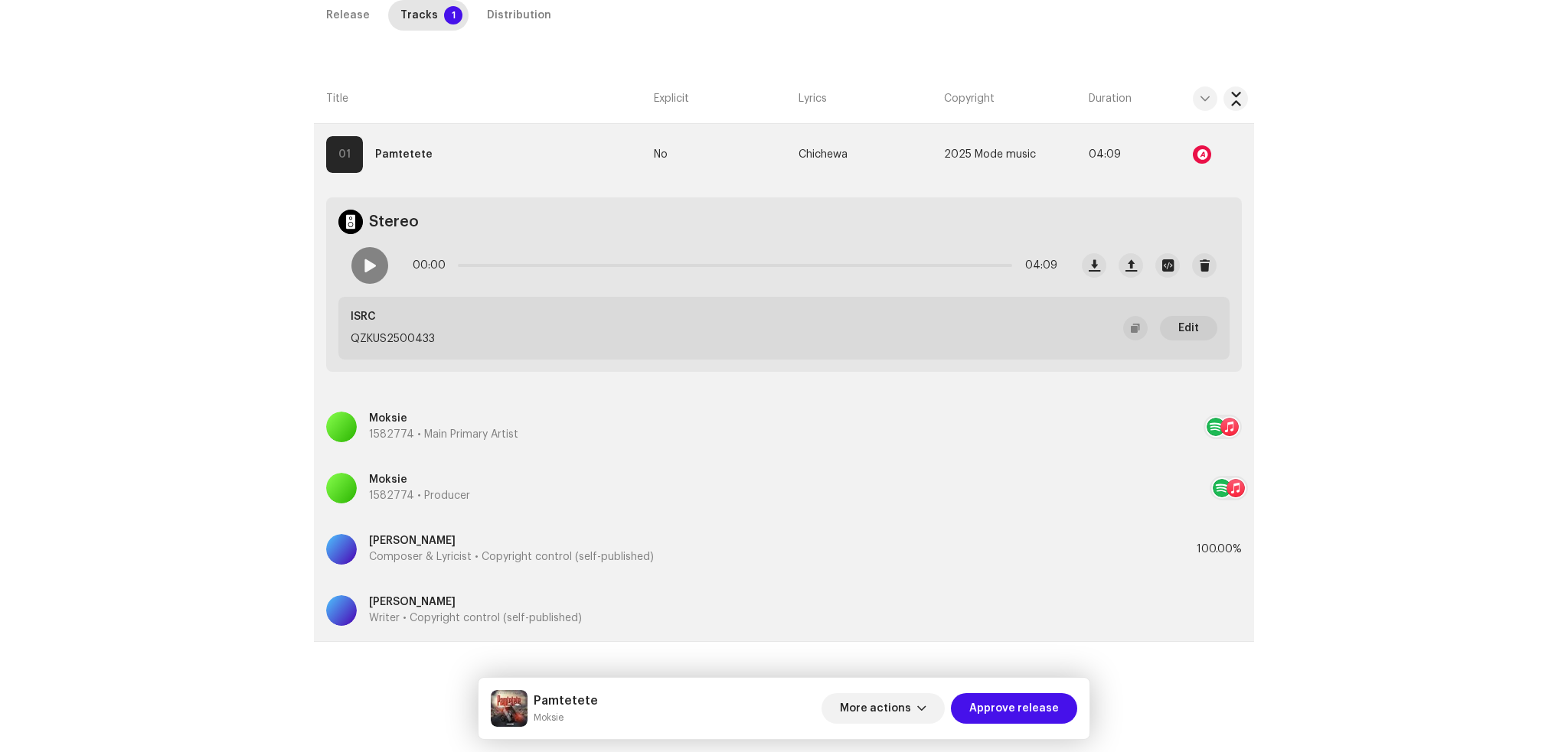
click at [249, 280] on div "Audio Recognition by Remix/Sample 6 All results require review/listening to avo…" at bounding box center [784, 376] width 1568 height 752
click at [373, 264] on span at bounding box center [369, 265] width 13 height 12
click at [366, 270] on span at bounding box center [369, 265] width 13 height 12
drag, startPoint x: 523, startPoint y: 16, endPoint x: 614, endPoint y: 144, distance: 157.1
click at [522, 15] on div "Distribution" at bounding box center [519, 15] width 64 height 30
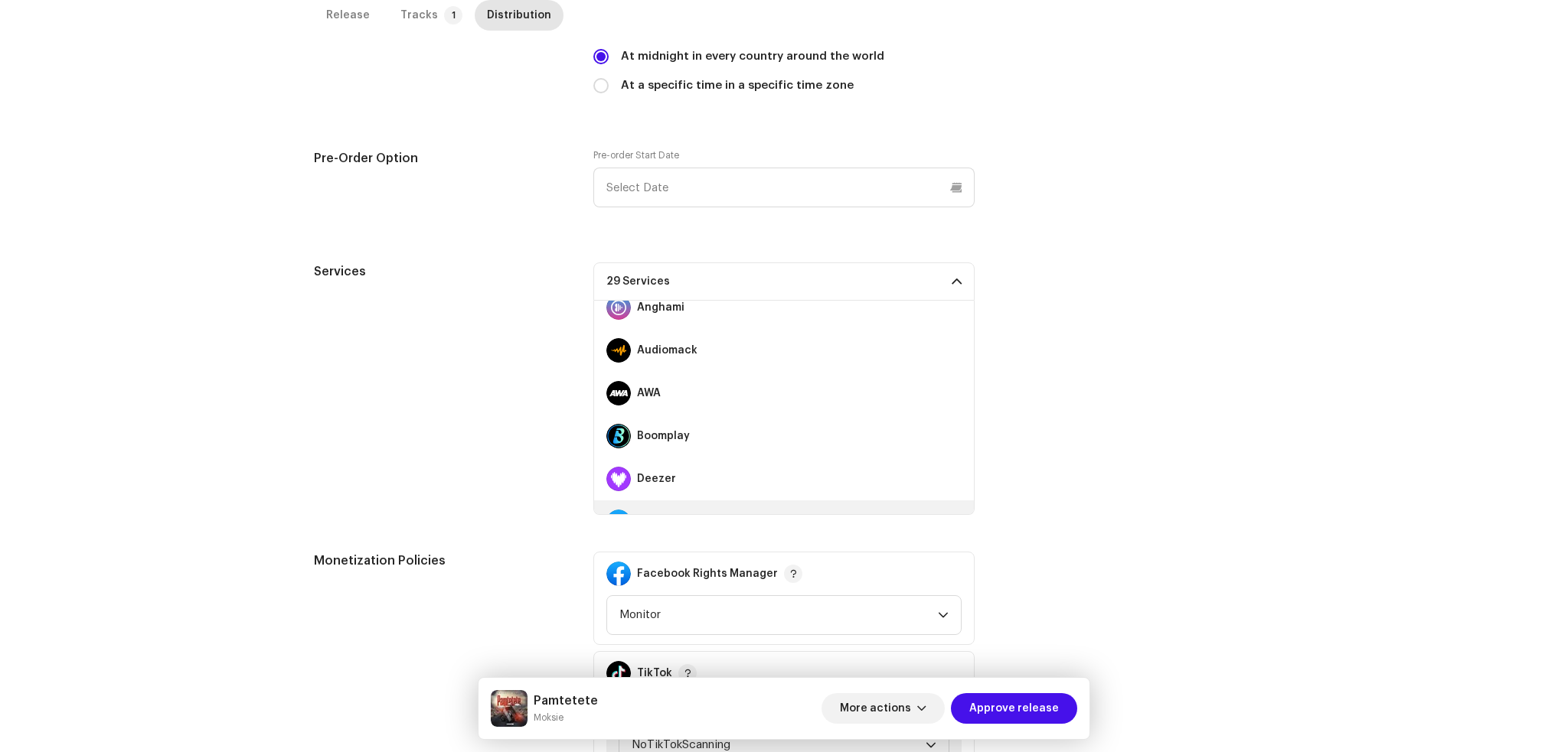
scroll to position [203, 0]
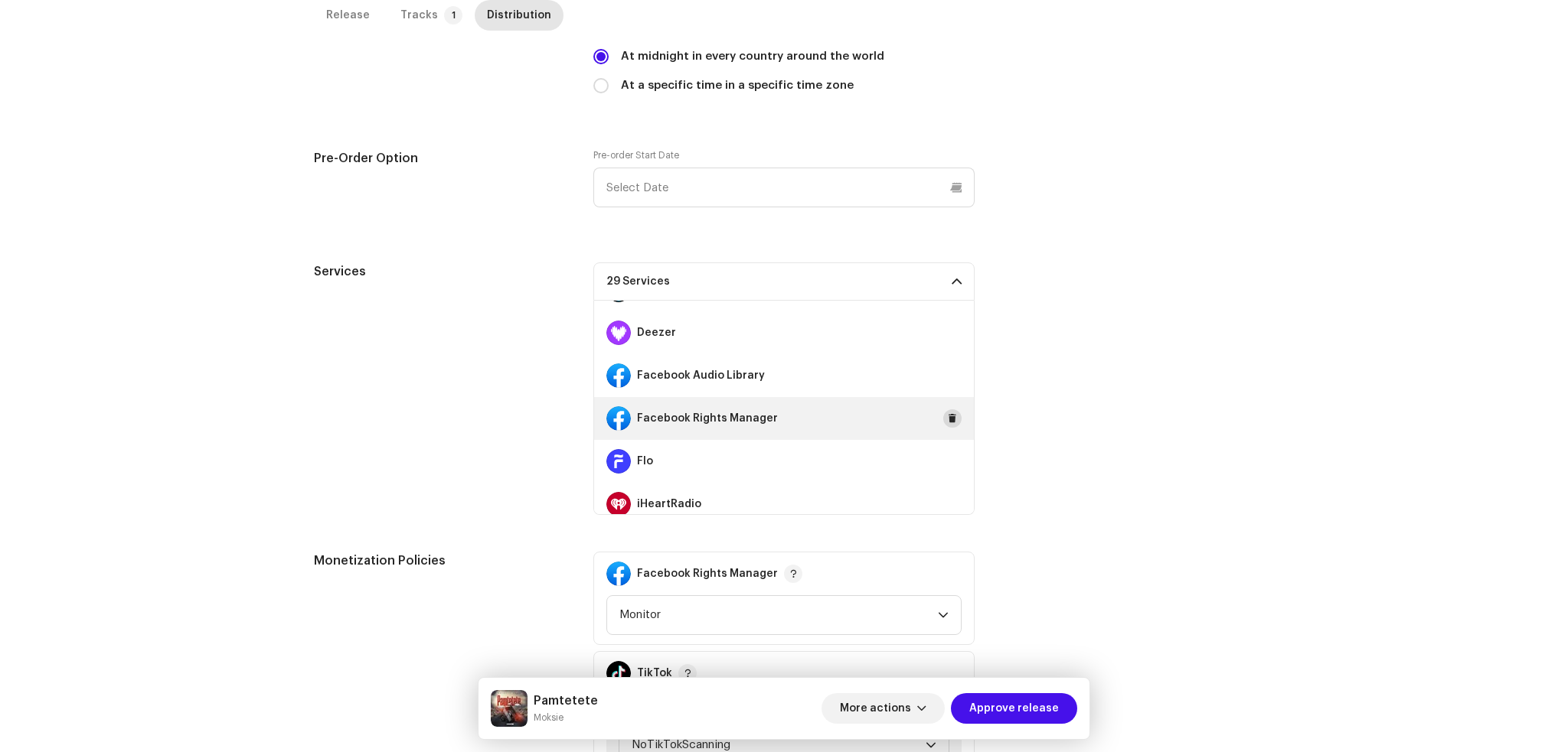
click at [948, 413] on span at bounding box center [952, 418] width 9 height 12
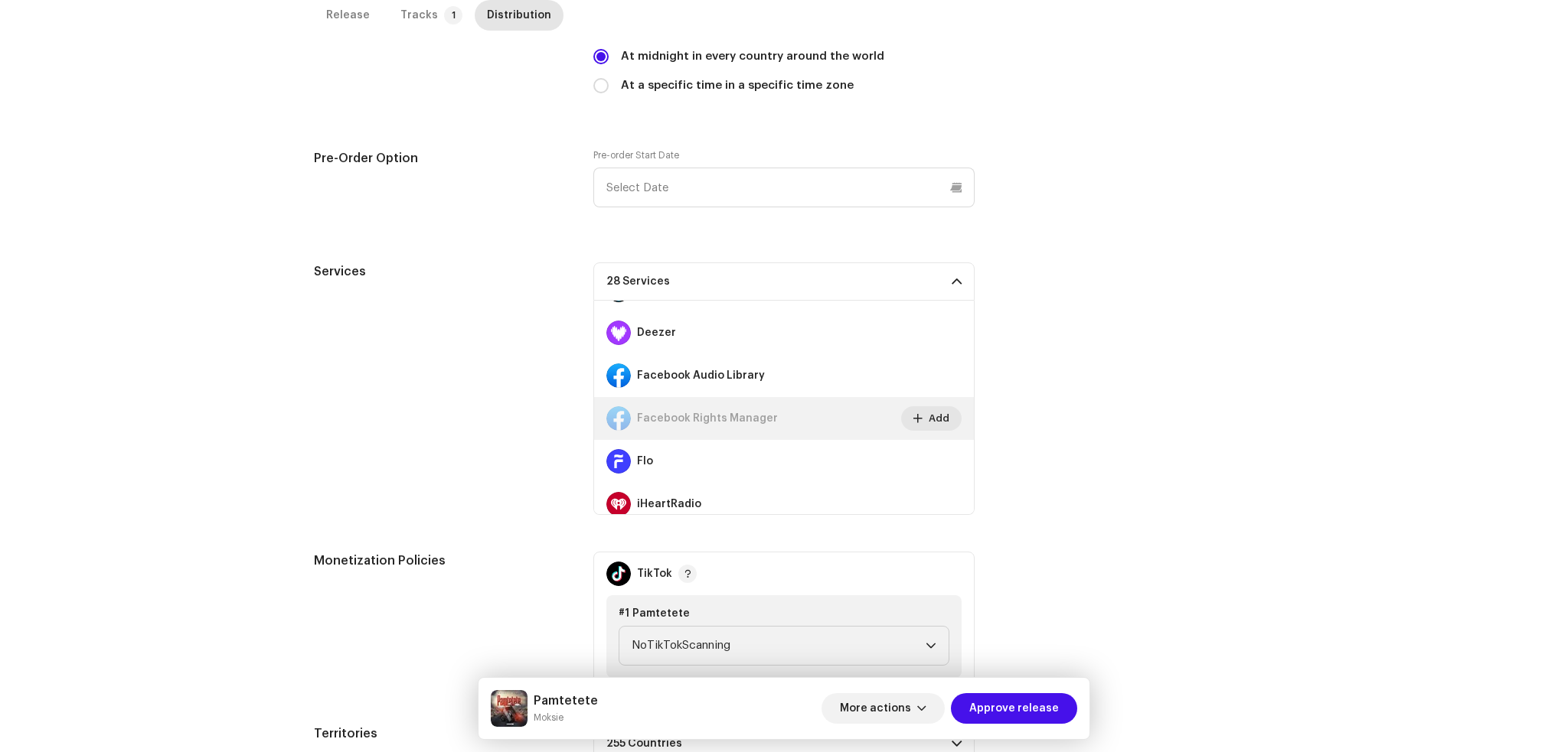
drag, startPoint x: 142, startPoint y: 372, endPoint x: 155, endPoint y: 368, distance: 13.6
click at [144, 371] on div "Inspection / Pamtetete Trust & Safety Guide Release Id: 3046636 Payee Id: 67838…" at bounding box center [784, 376] width 1568 height 752
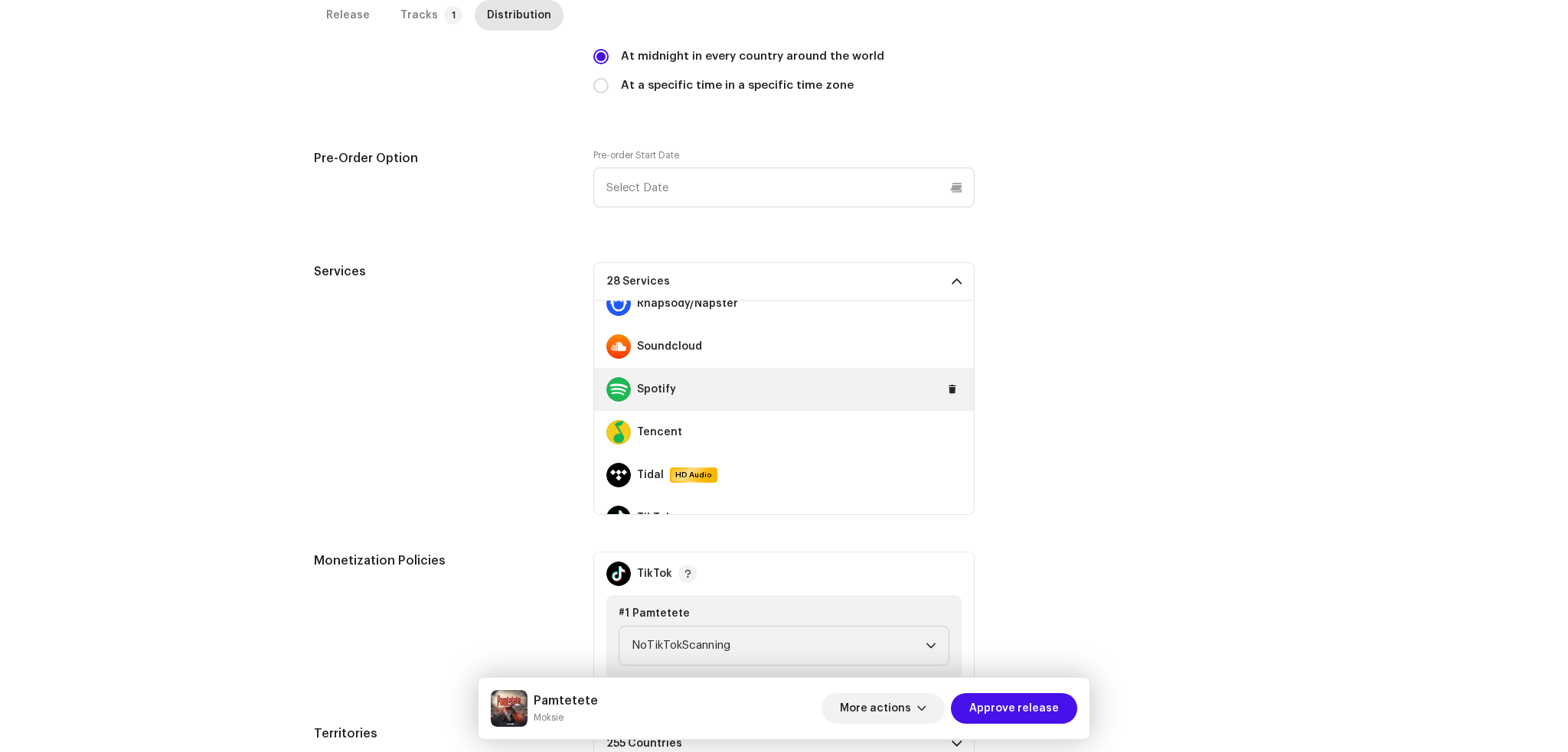
scroll to position [1020, 0]
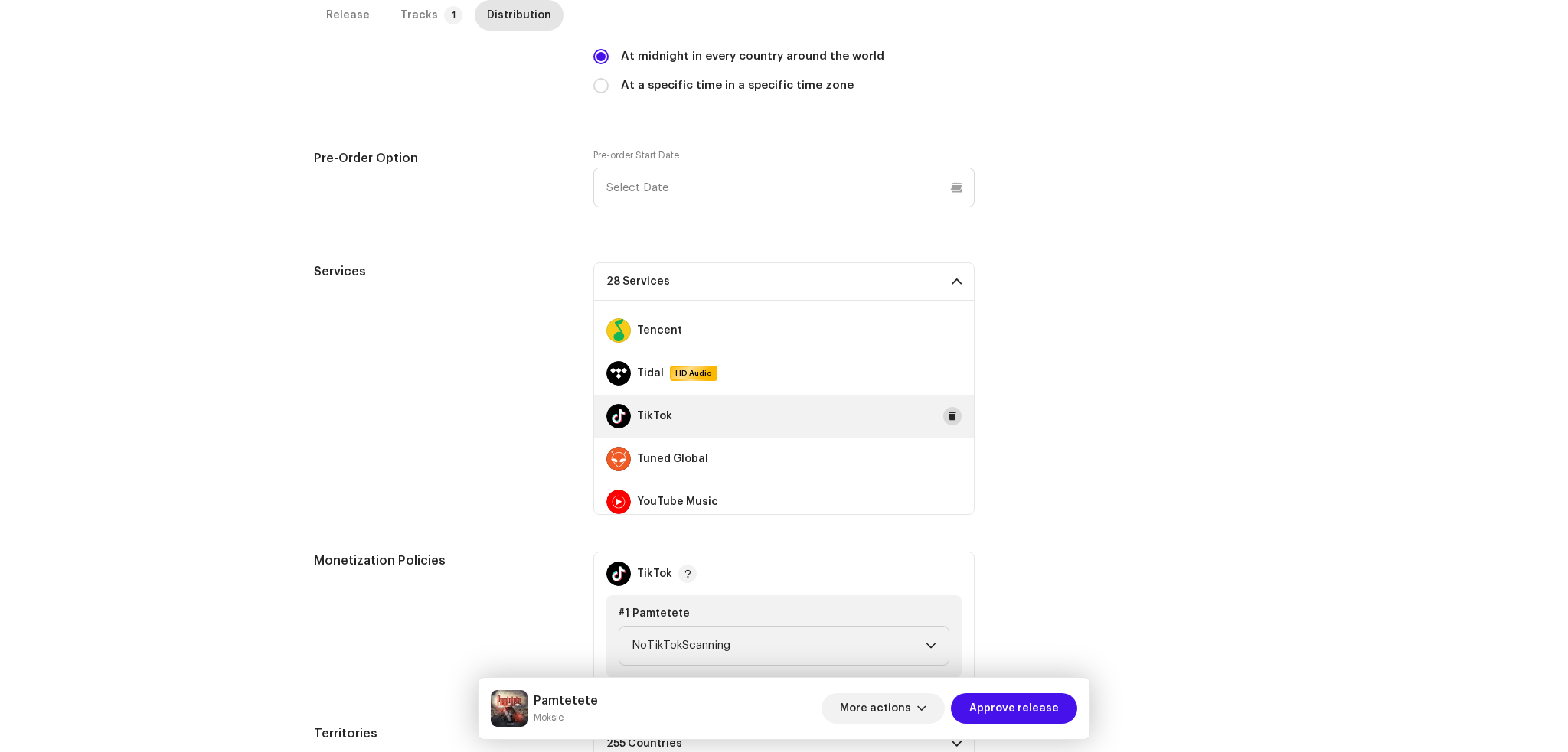
click at [948, 415] on span at bounding box center [952, 416] width 9 height 12
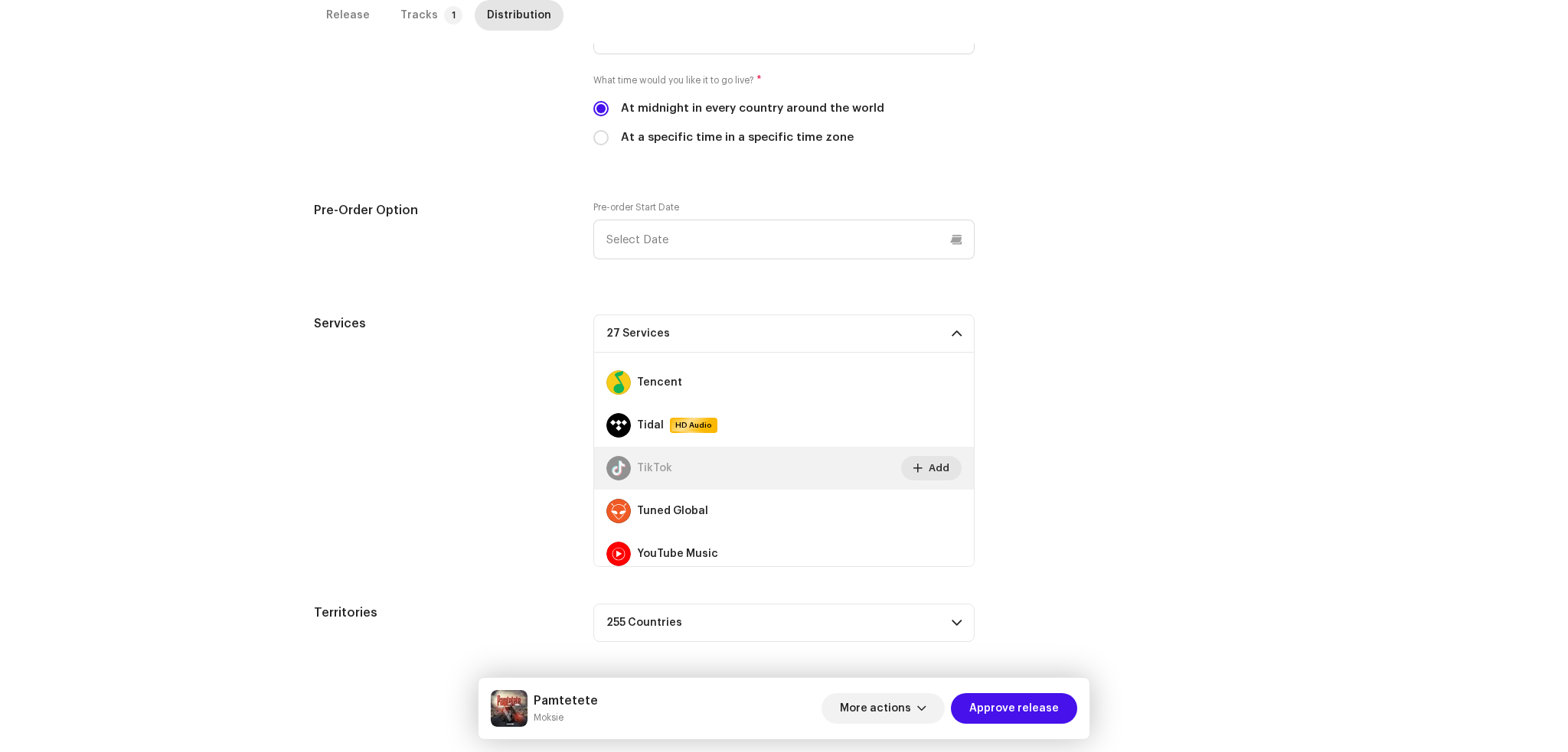
click at [958, 330] on span at bounding box center [957, 333] width 10 height 12
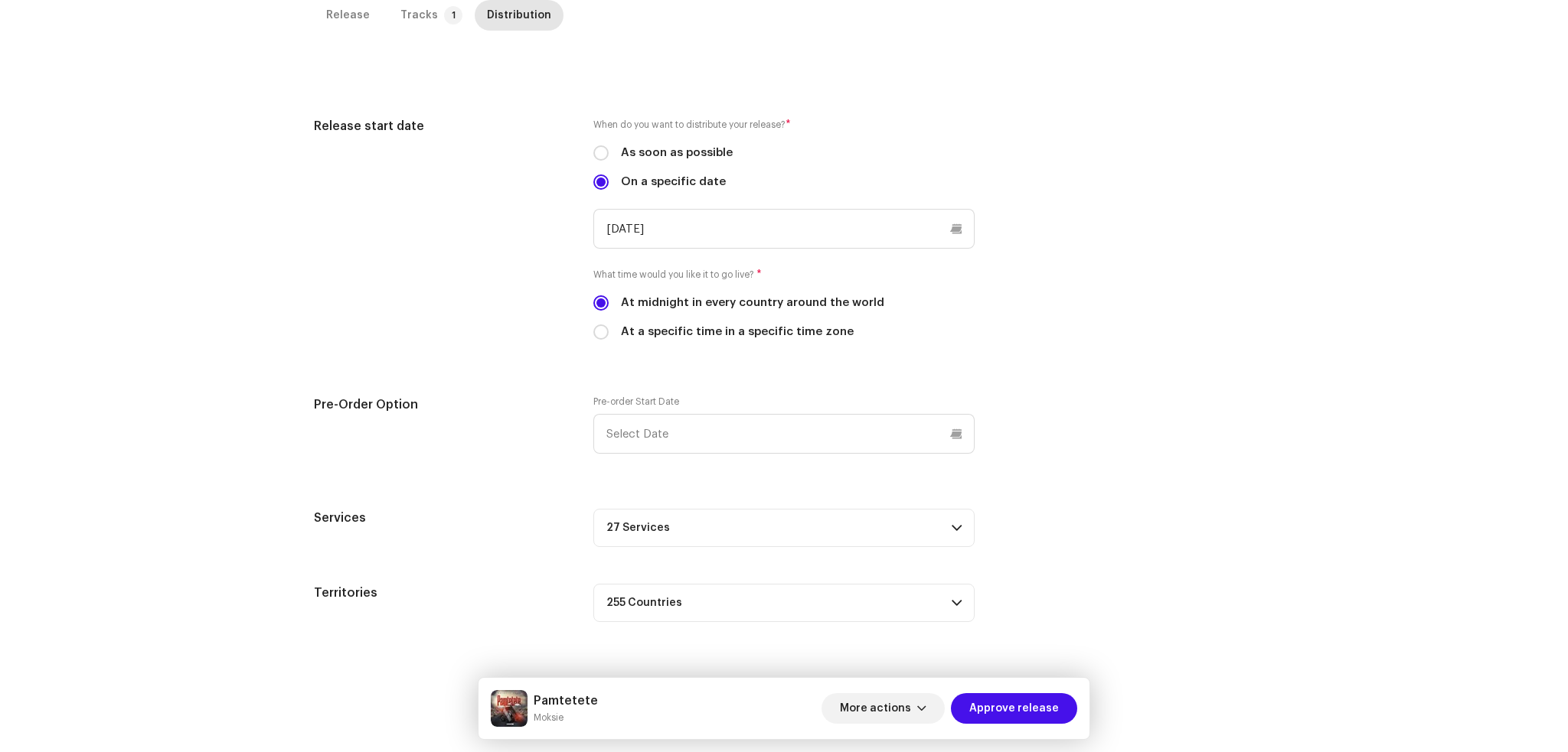
scroll to position [362, 0]
click at [1050, 321] on div "Release start date When do you want to distribute your release? * As soon as po…" at bounding box center [784, 238] width 940 height 242
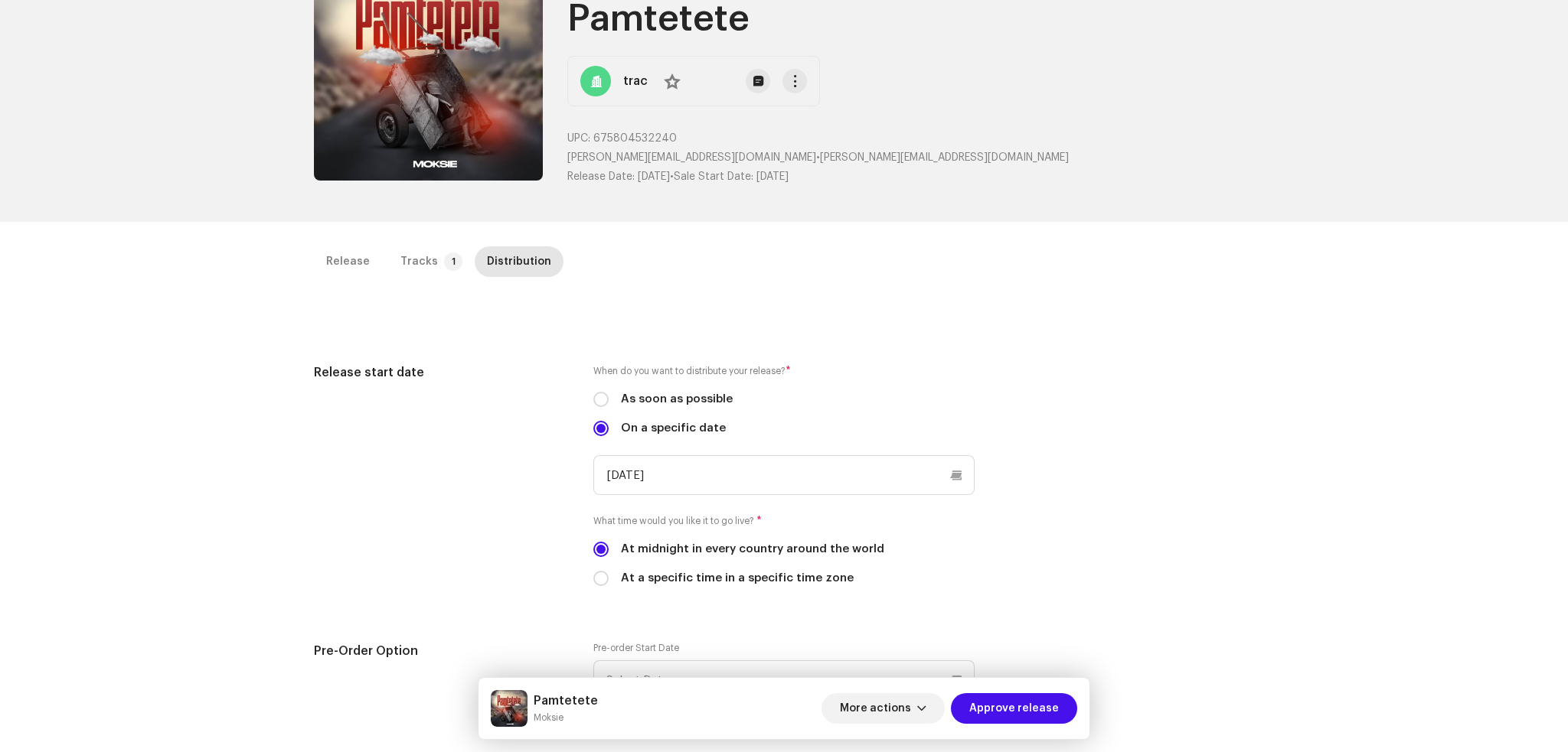
scroll to position [203, 0]
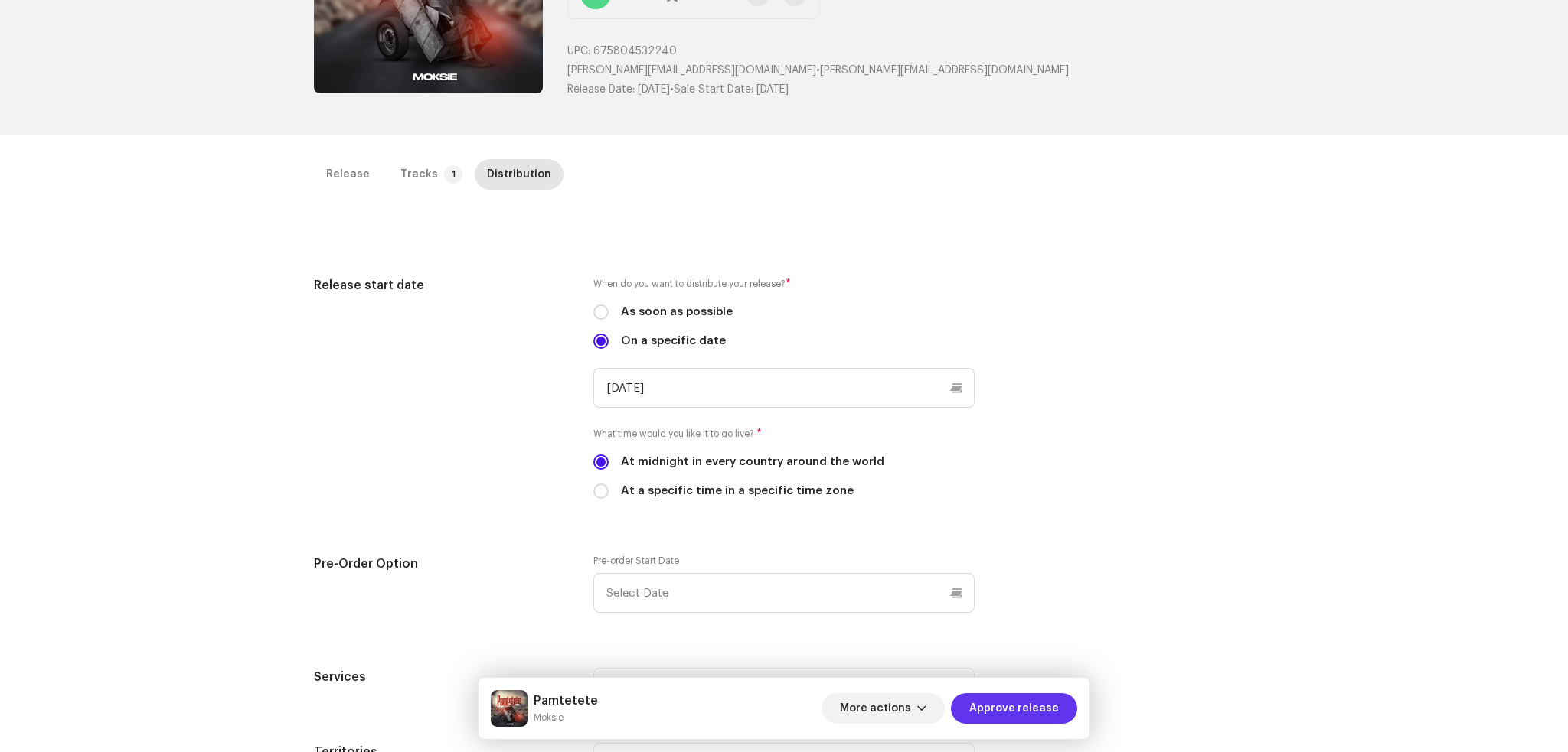
click at [1051, 708] on span "Approve release" at bounding box center [1013, 709] width 89 height 30
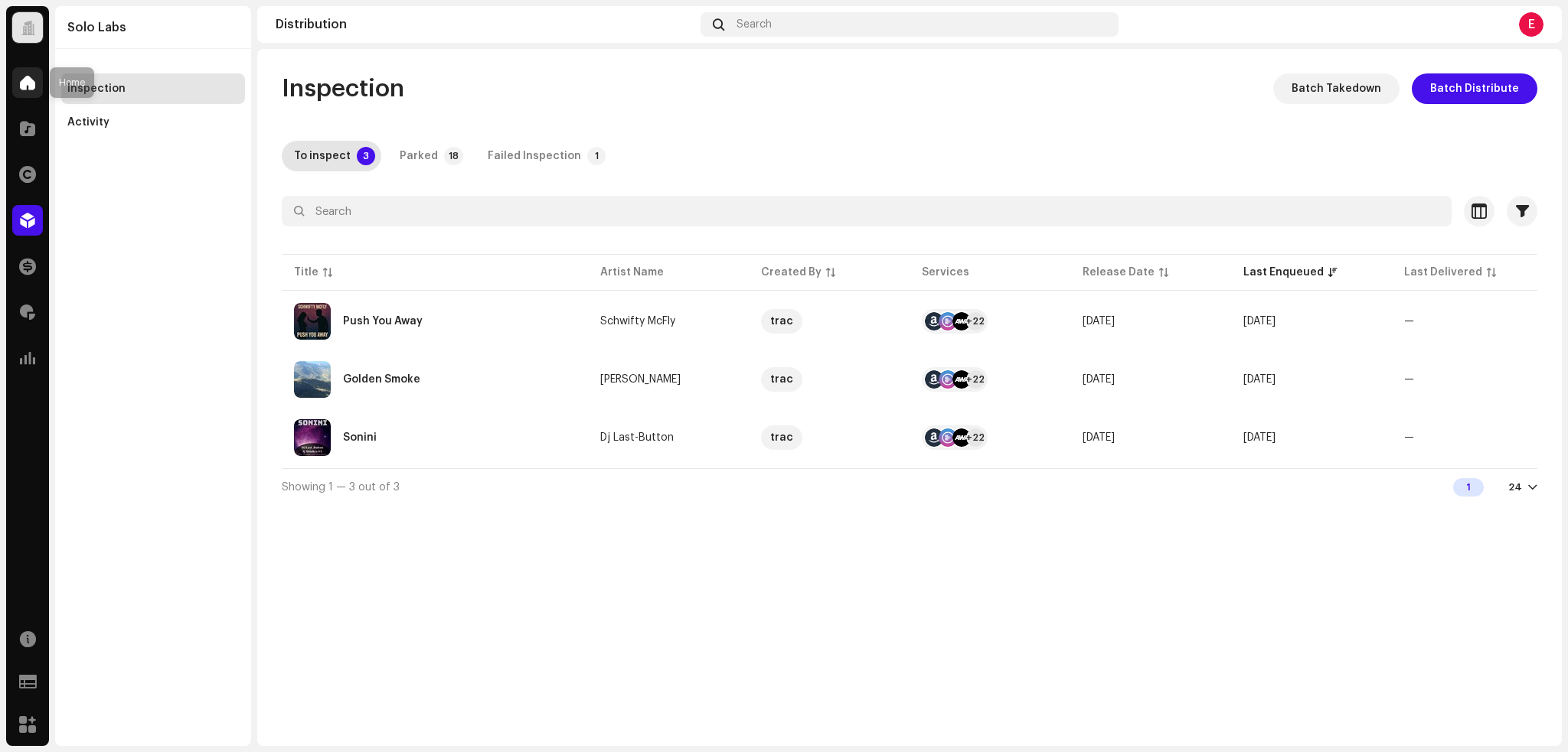
click at [31, 80] on span at bounding box center [27, 82] width 16 height 12
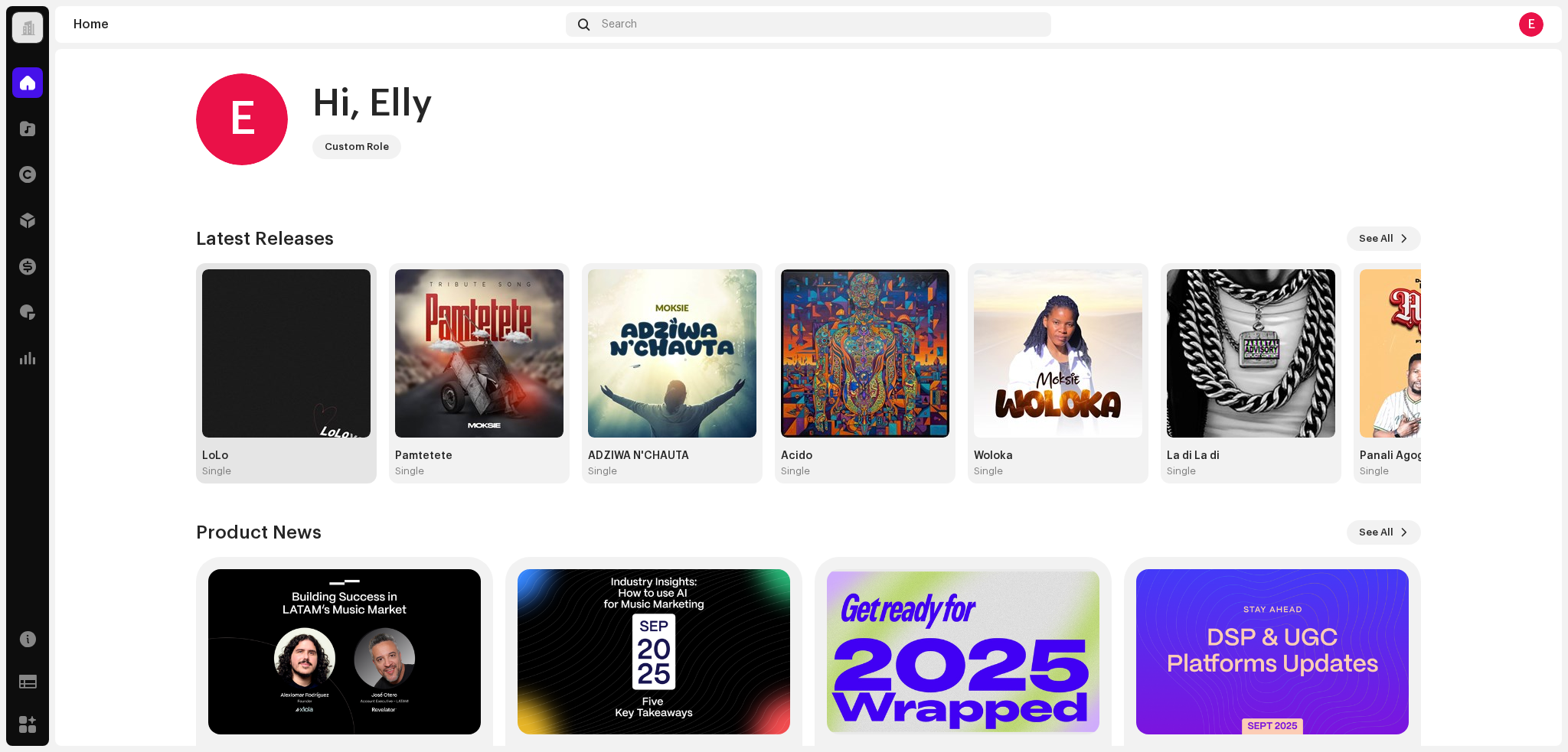
click at [301, 381] on img at bounding box center [286, 353] width 168 height 168
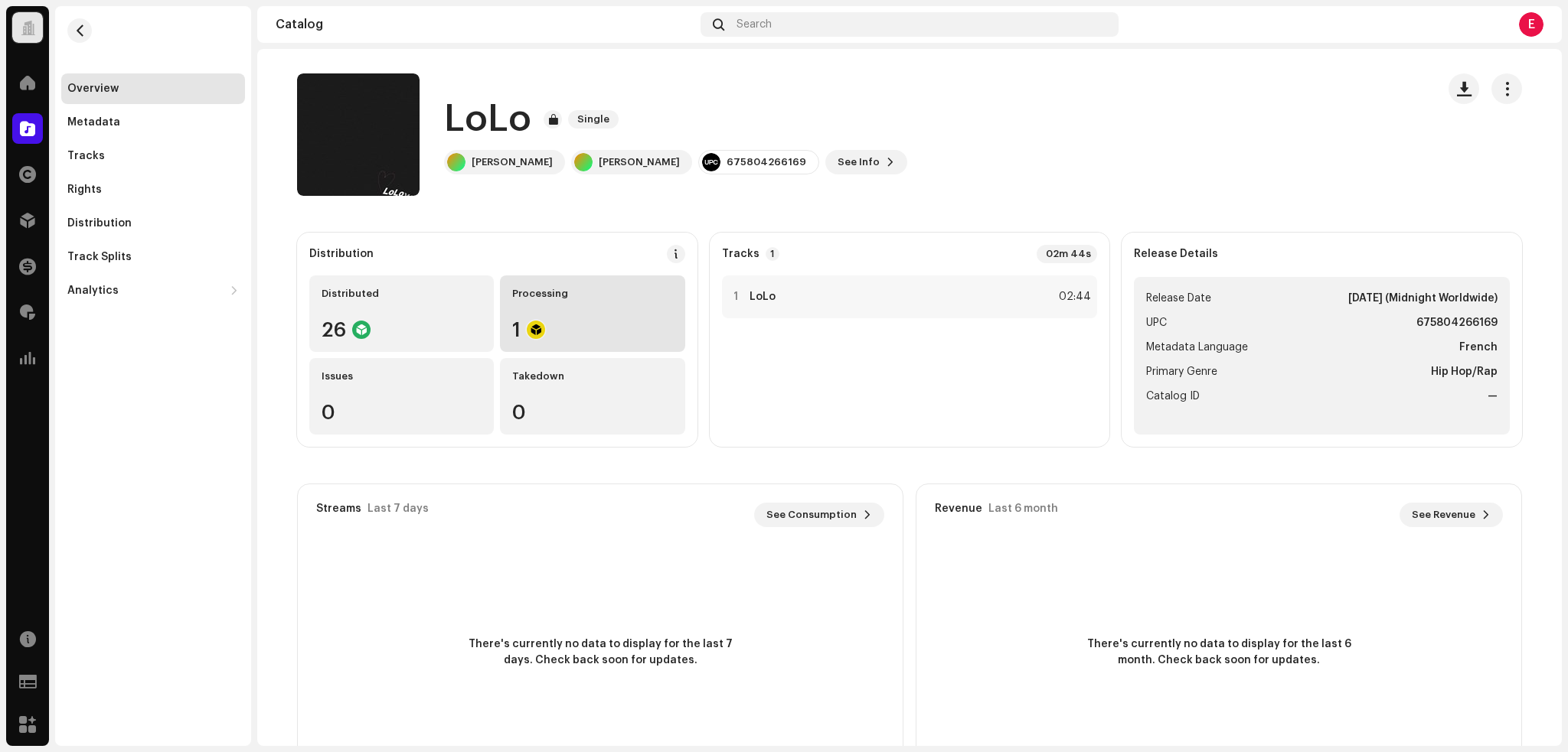
click at [584, 308] on div "Processing 1" at bounding box center [592, 313] width 185 height 76
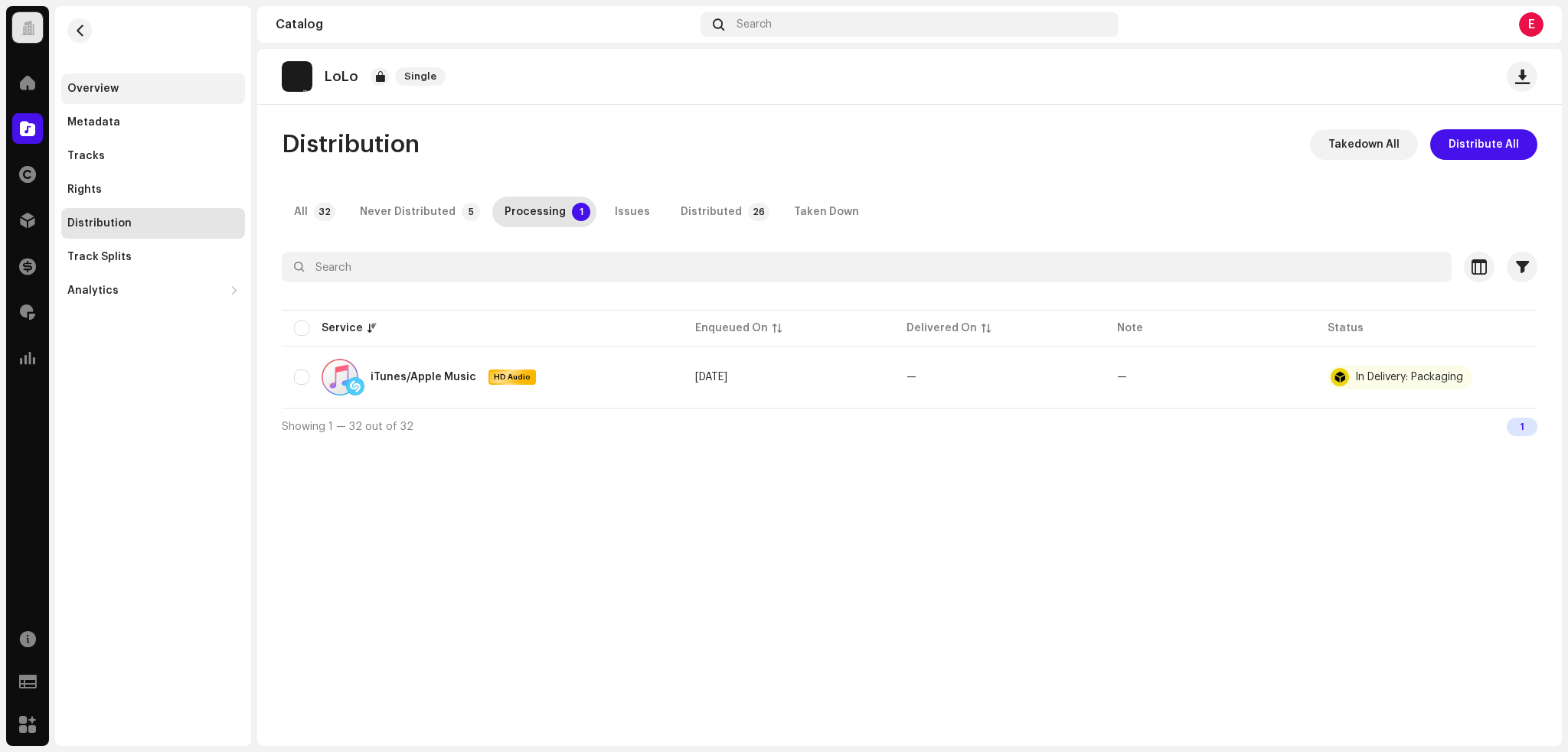
click at [86, 83] on div "Overview" at bounding box center [93, 89] width 52 height 12
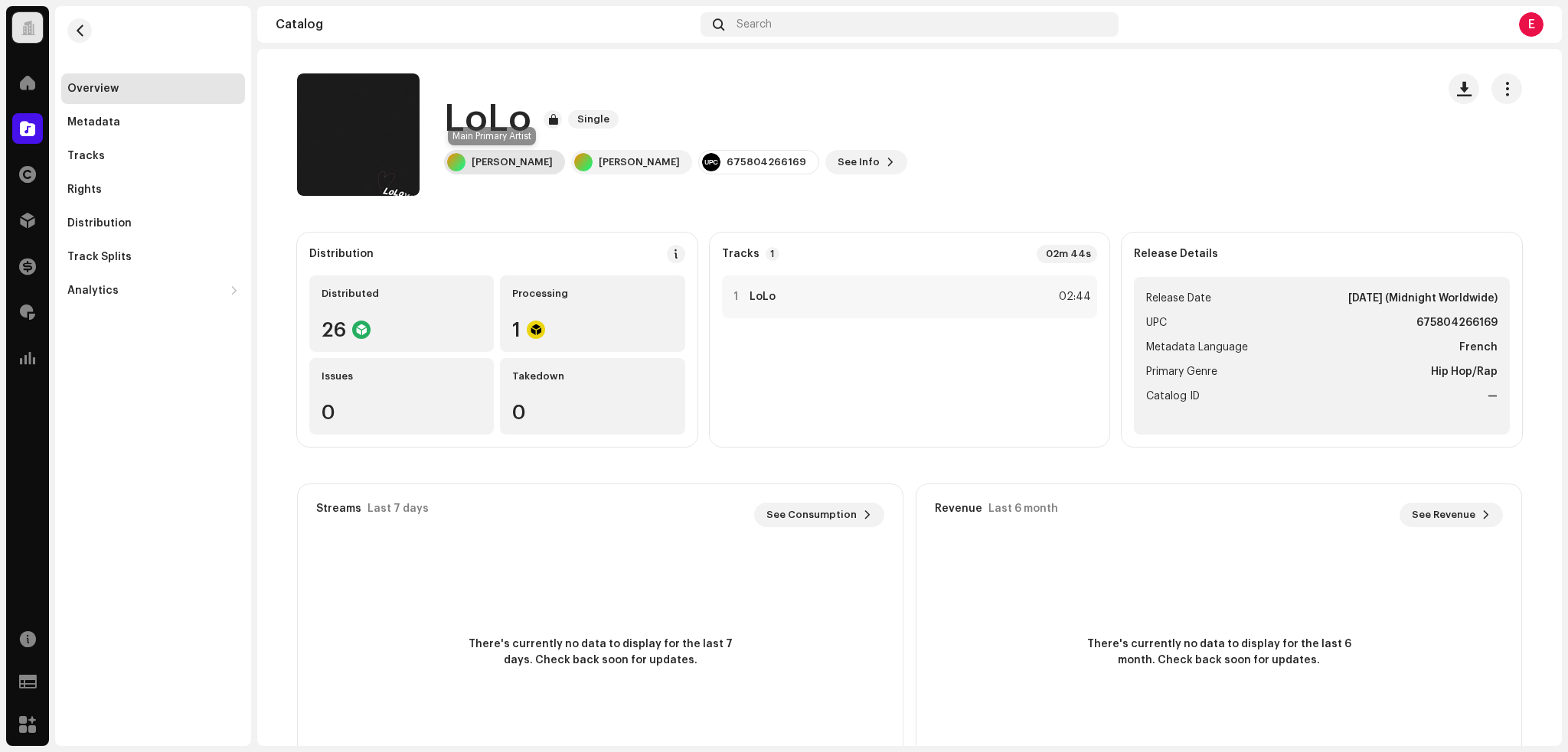
click at [496, 165] on div "[PERSON_NAME]" at bounding box center [512, 162] width 81 height 12
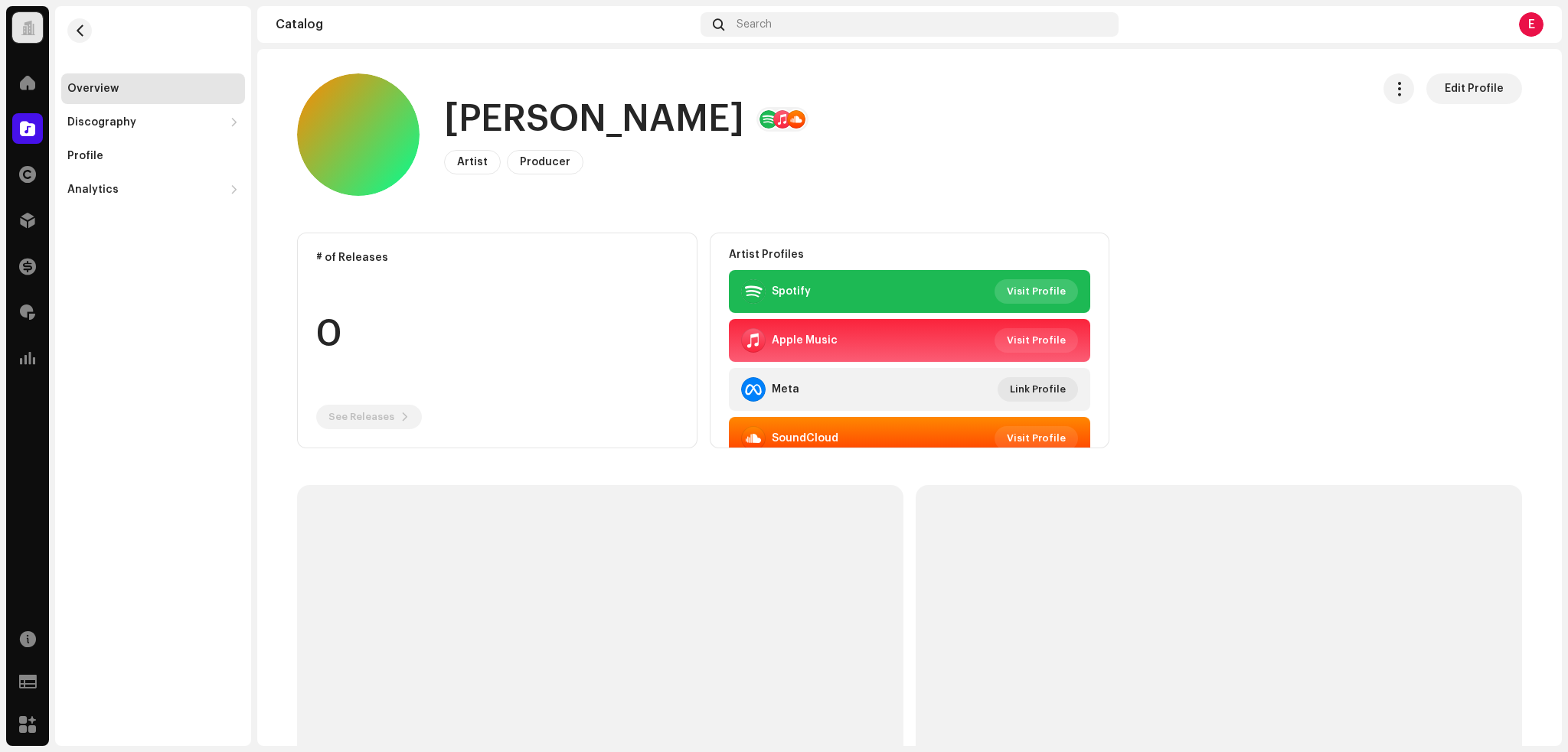
click at [1023, 284] on span "Visit Profile" at bounding box center [1036, 291] width 59 height 30
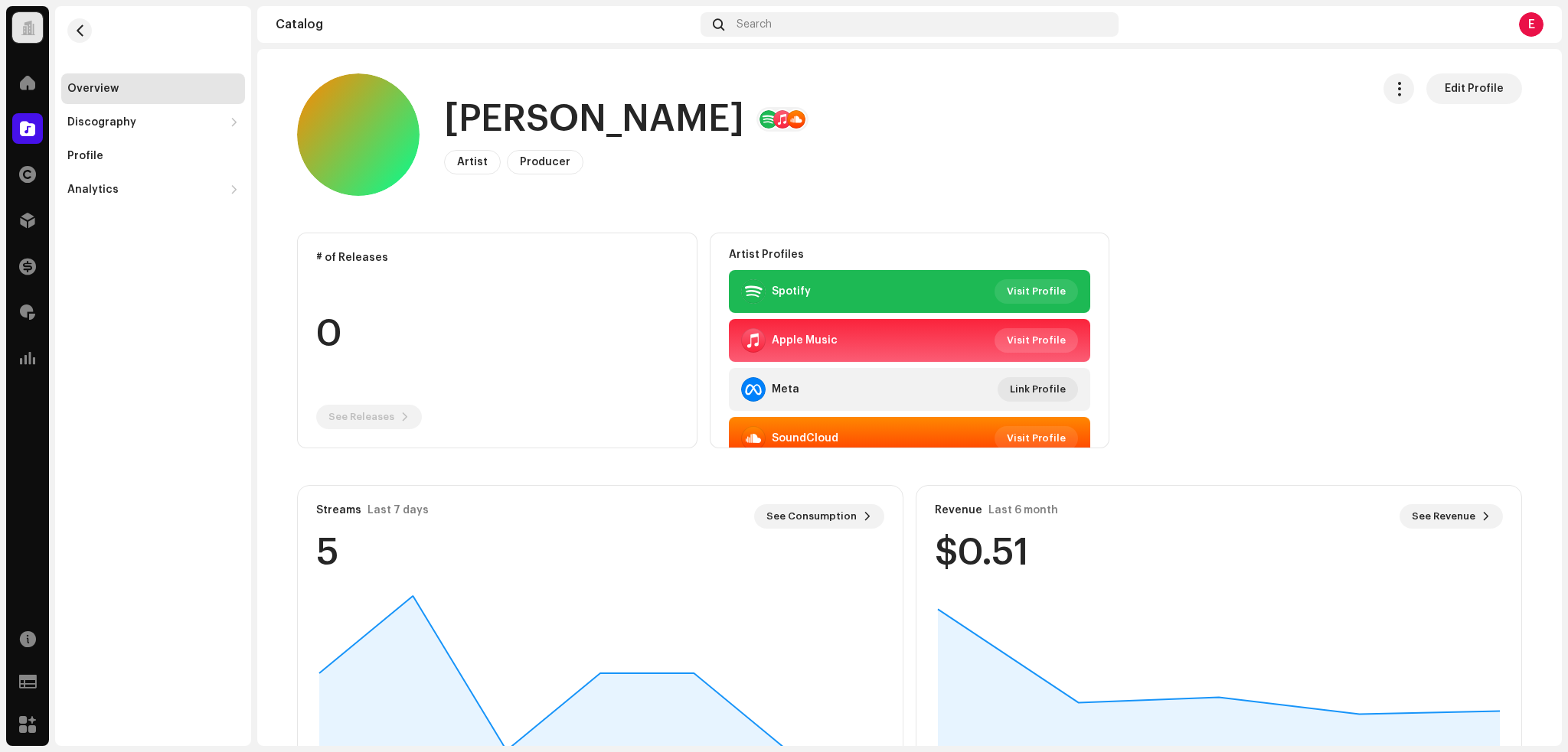
click at [1045, 336] on span "Visit Profile" at bounding box center [1036, 340] width 59 height 30
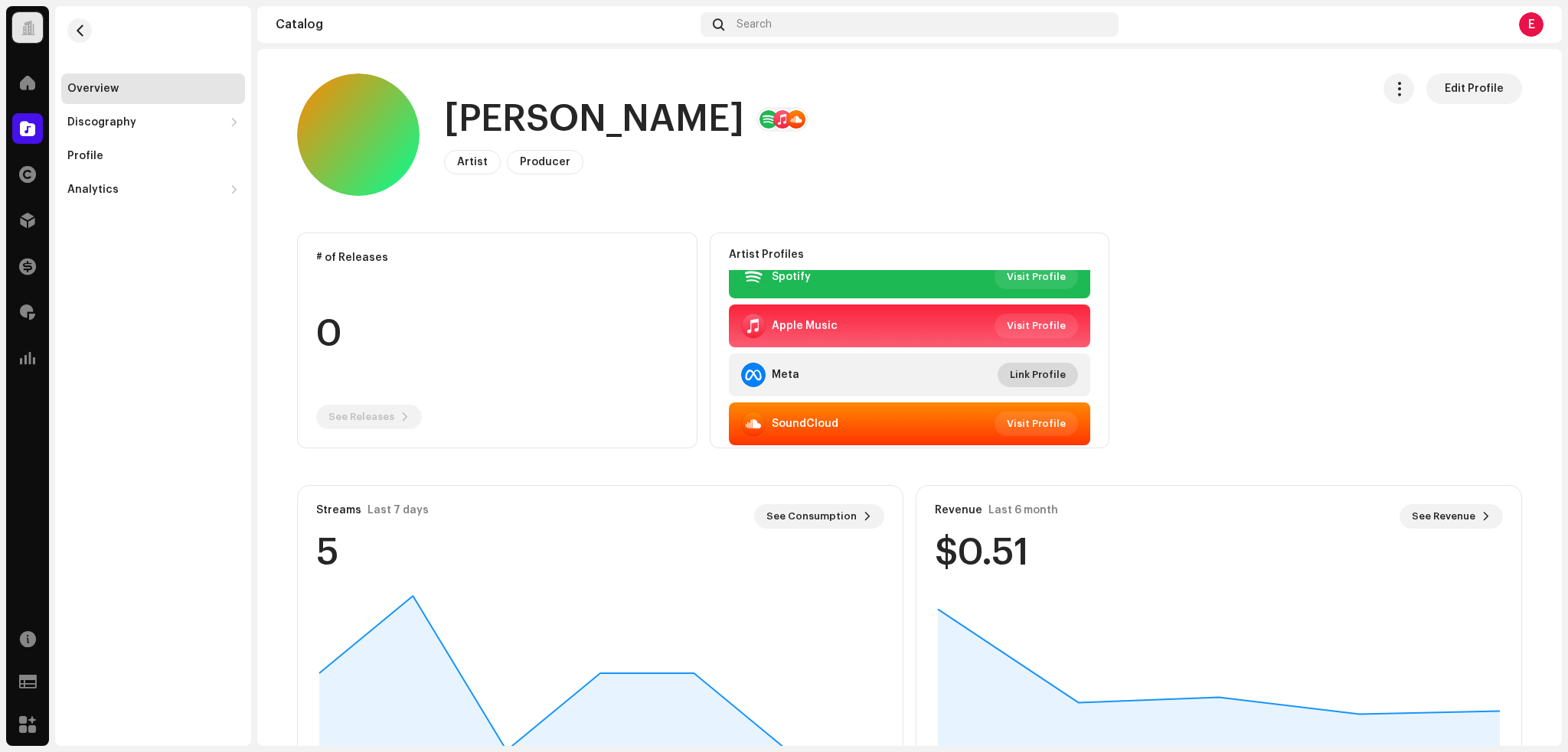
scroll to position [18, 0]
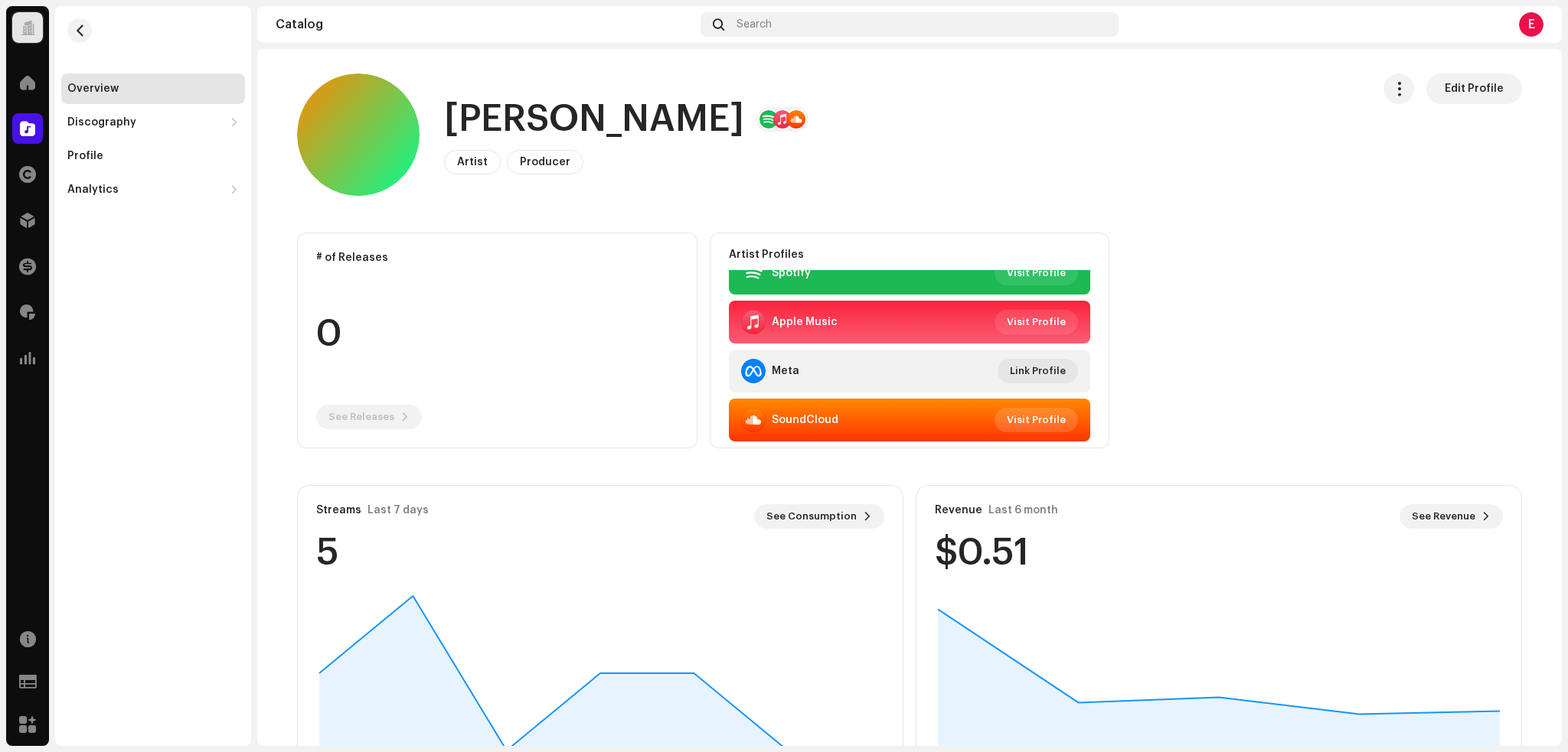
click at [1041, 420] on span "Visit Profile" at bounding box center [1036, 420] width 59 height 30
click at [863, 139] on div "[PERSON_NAME] Artist Producer Edit Profile" at bounding box center [828, 134] width 1062 height 122
click at [29, 86] on span at bounding box center [27, 82] width 16 height 12
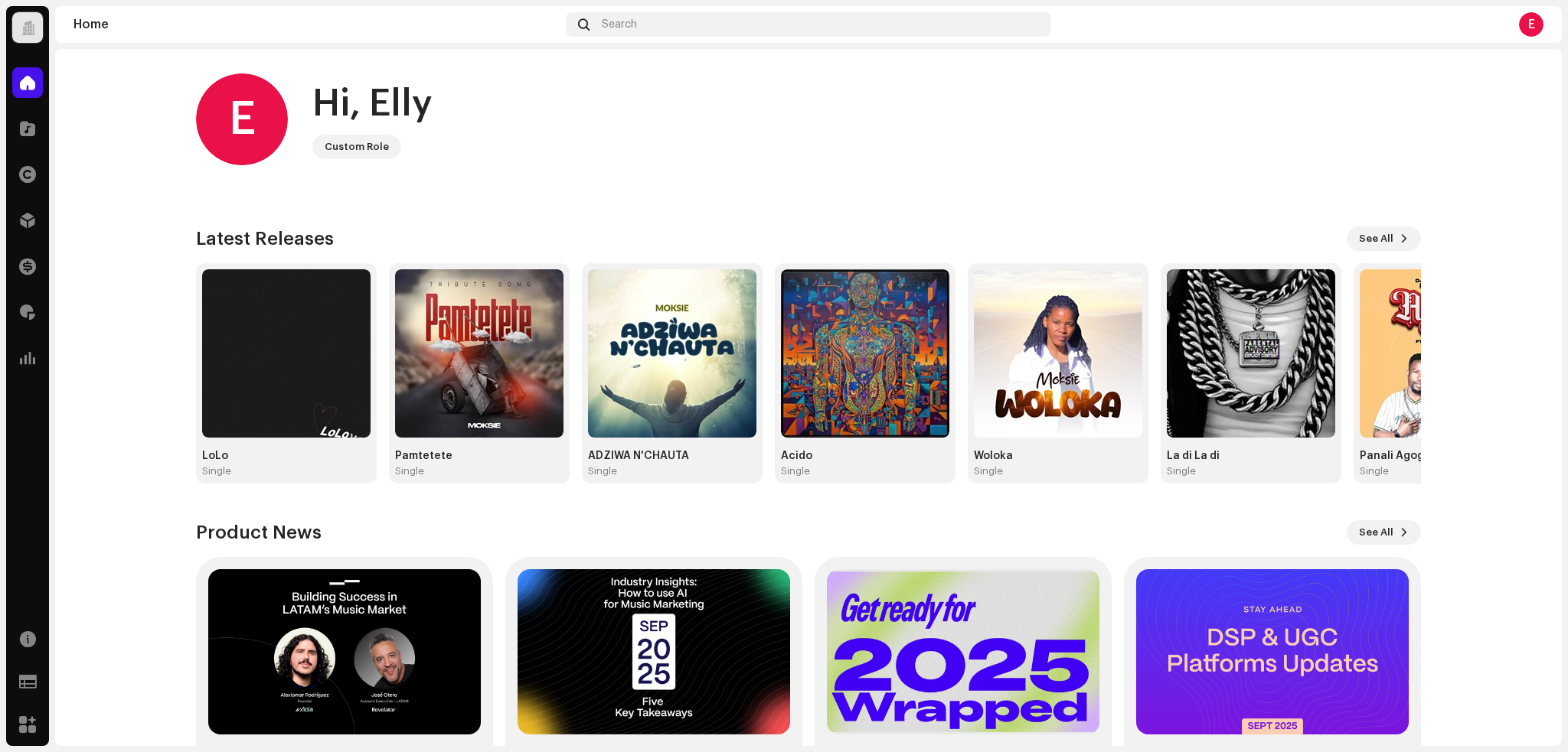
click at [643, 128] on div "E Hi, Elly Custom Role" at bounding box center [808, 120] width 1225 height 92
click at [667, 110] on div "E Hi, Elly Custom Role" at bounding box center [808, 120] width 1225 height 92
